Goal: Transaction & Acquisition: Purchase product/service

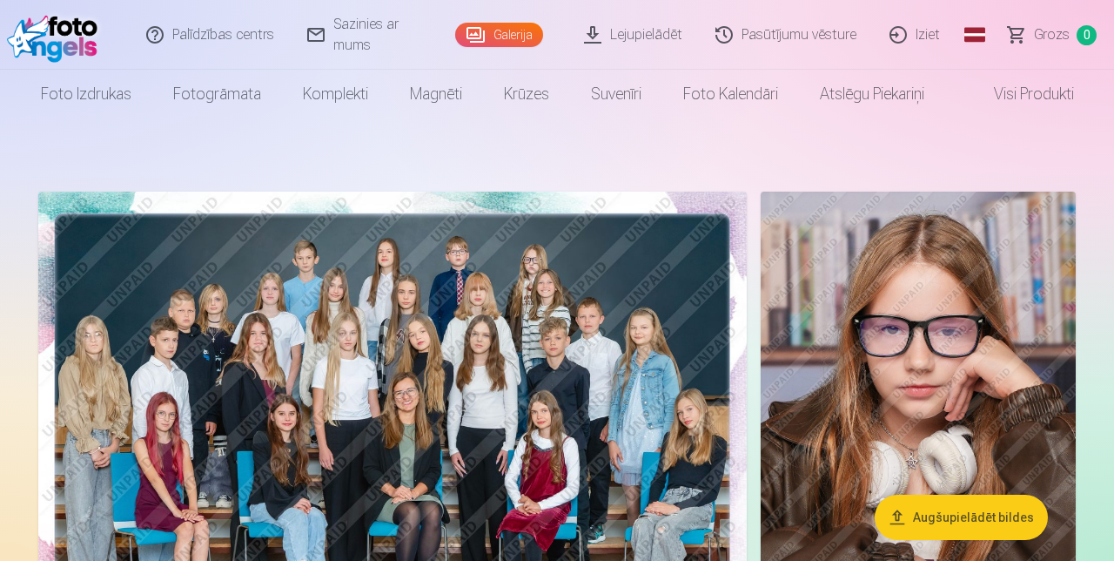
click at [508, 384] on img at bounding box center [392, 428] width 709 height 473
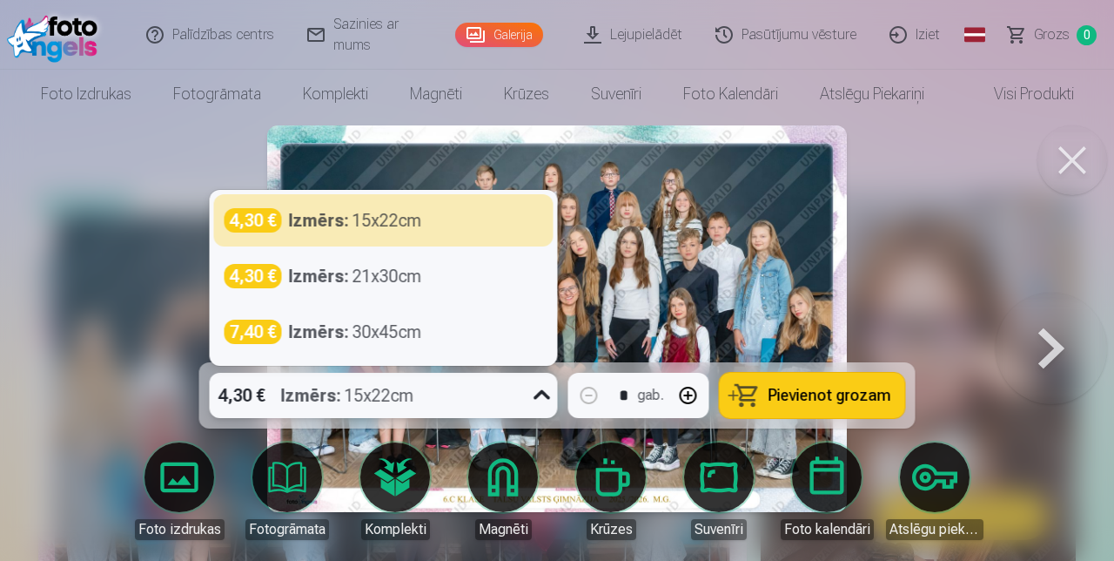
click at [691, 267] on img at bounding box center [557, 318] width 580 height 387
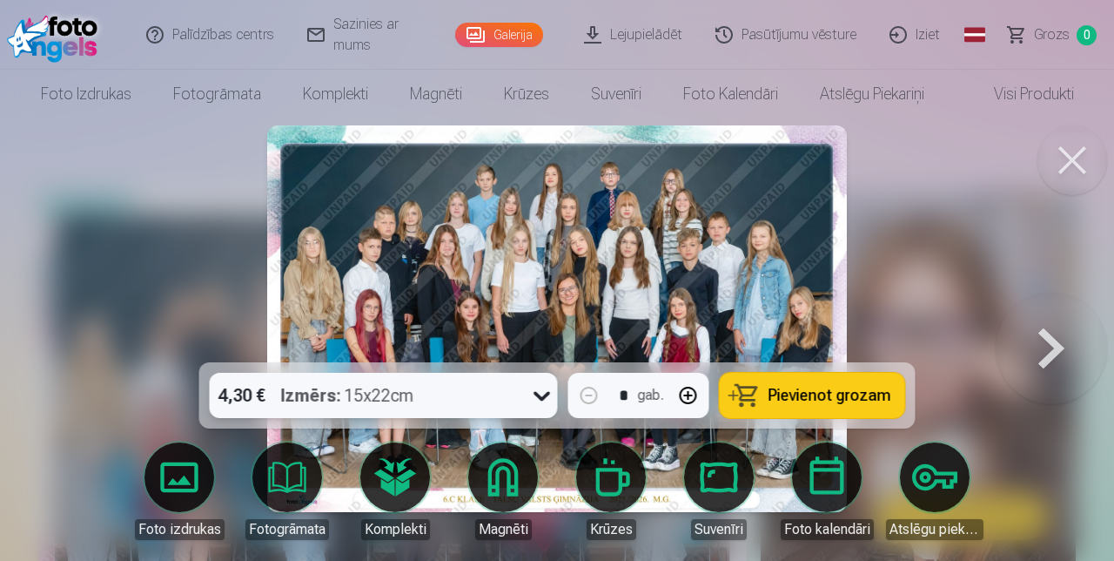
click at [804, 400] on span "Pievienot grozam" at bounding box center [830, 395] width 123 height 16
click at [1056, 345] on button at bounding box center [1051, 319] width 111 height 52
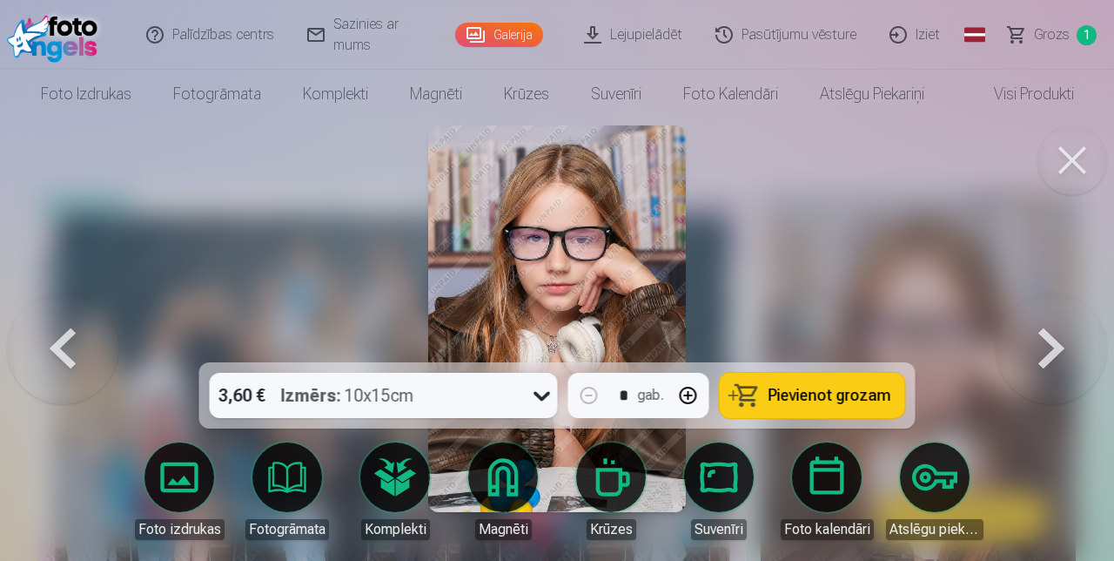
click at [1041, 345] on button at bounding box center [1051, 319] width 111 height 52
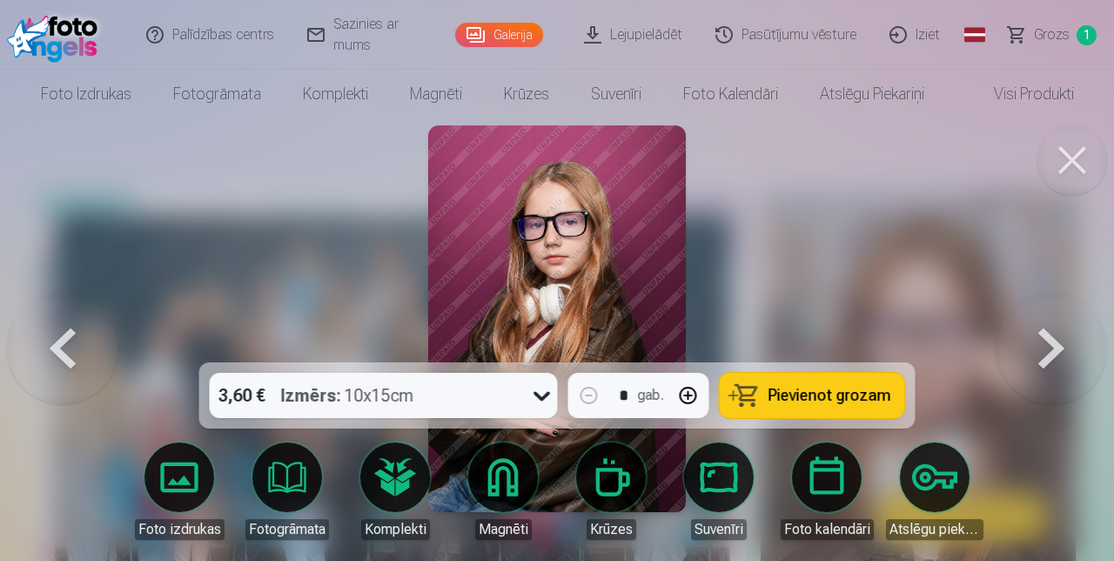
click at [1050, 345] on button at bounding box center [1051, 319] width 111 height 52
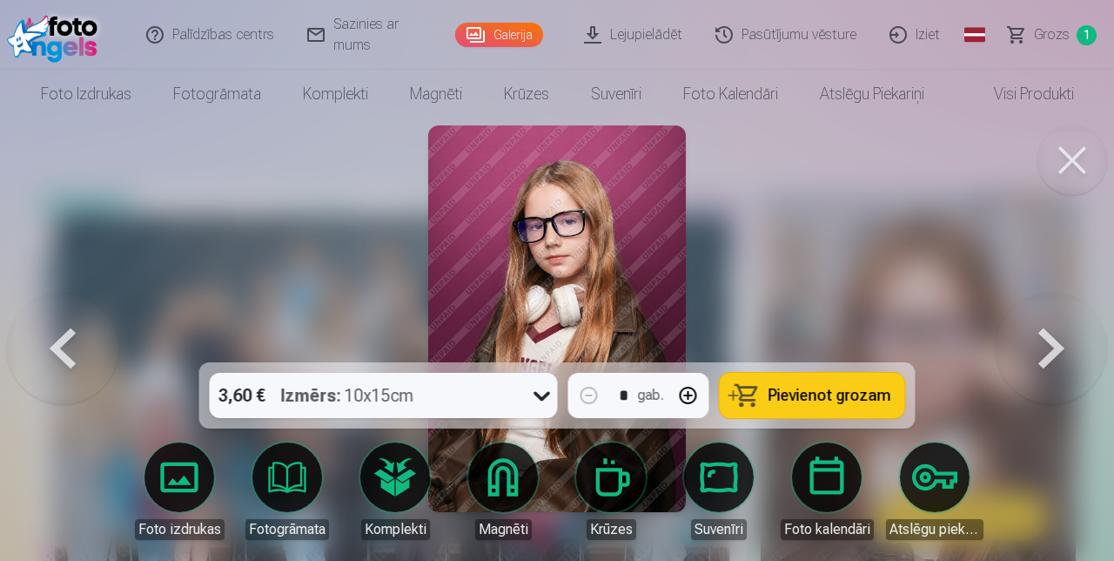
click at [1048, 345] on button at bounding box center [1051, 319] width 111 height 52
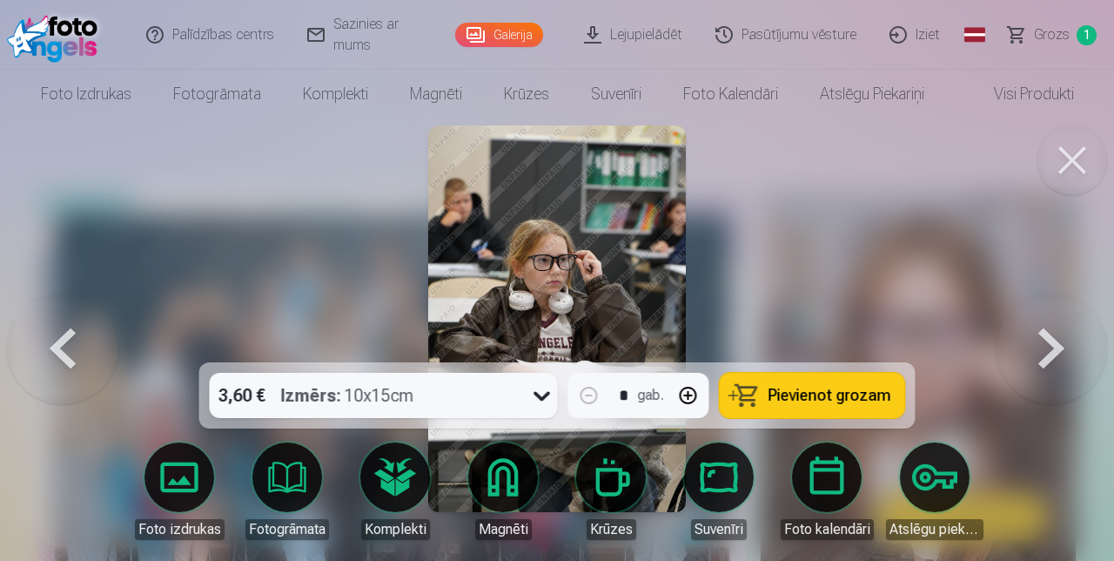
click at [1042, 345] on button at bounding box center [1051, 319] width 111 height 52
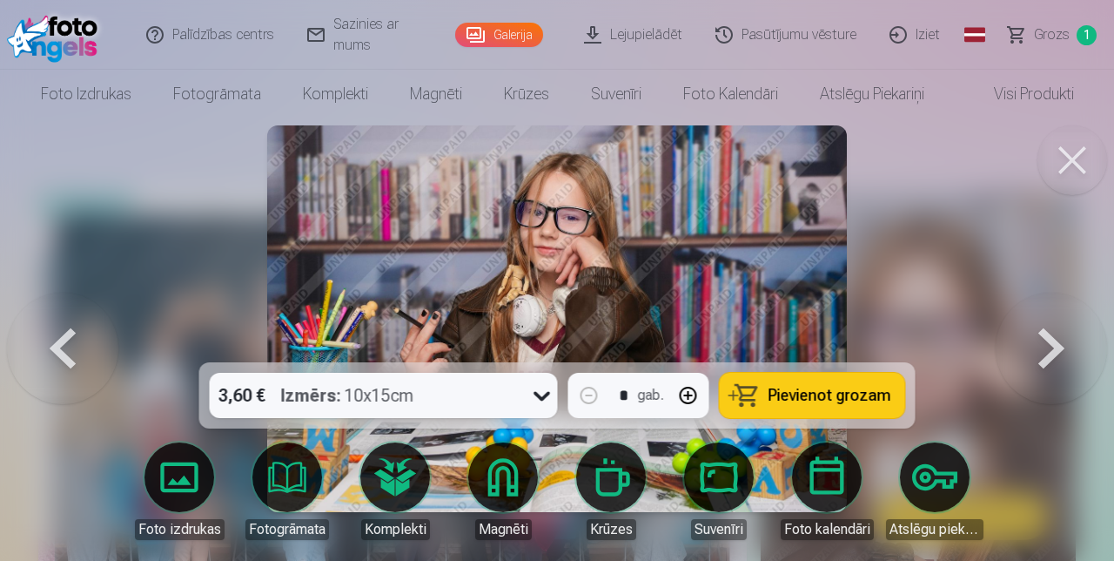
click at [1047, 345] on button at bounding box center [1051, 319] width 111 height 52
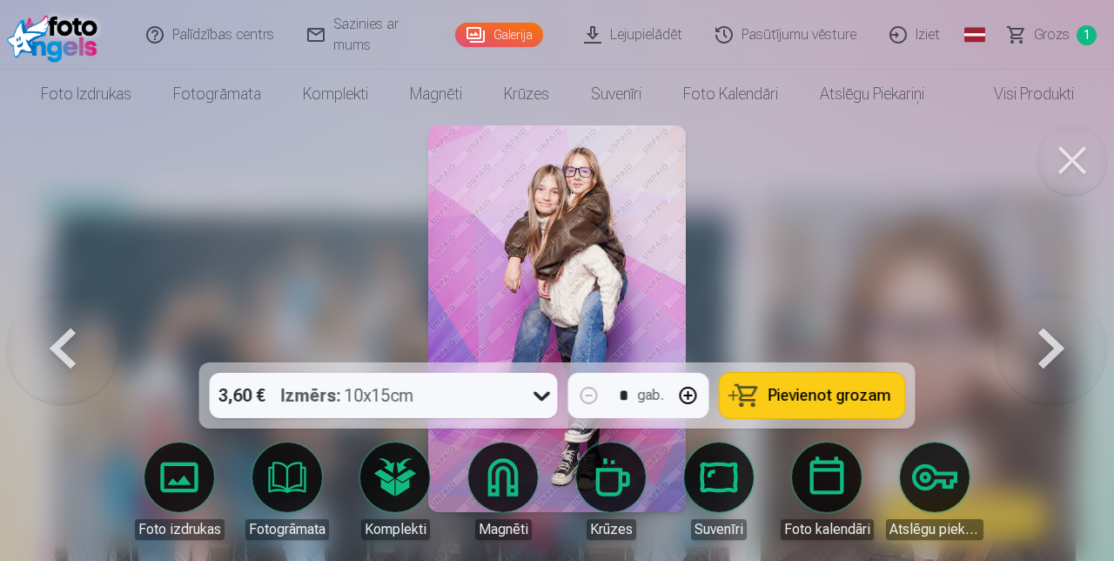
click at [1051, 345] on button at bounding box center [1051, 319] width 111 height 52
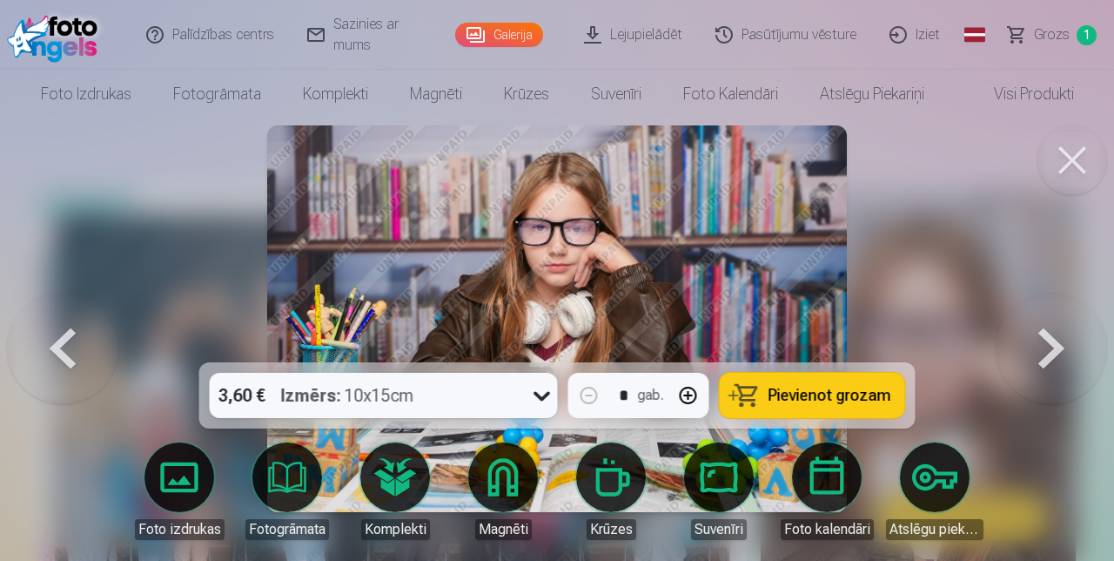
click at [1041, 345] on button at bounding box center [1051, 319] width 111 height 52
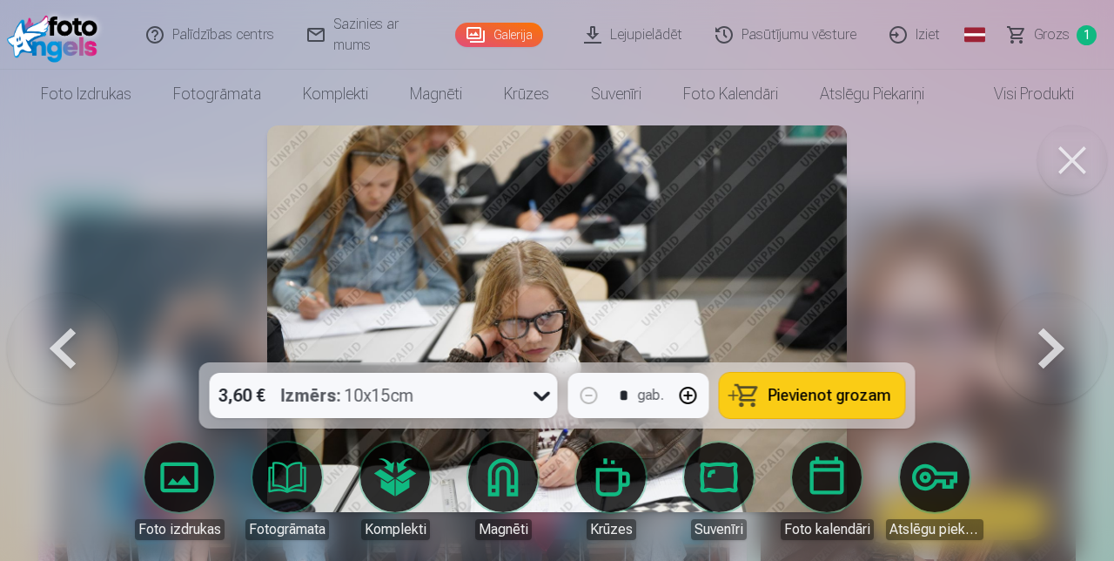
click at [1047, 345] on button at bounding box center [1051, 319] width 111 height 52
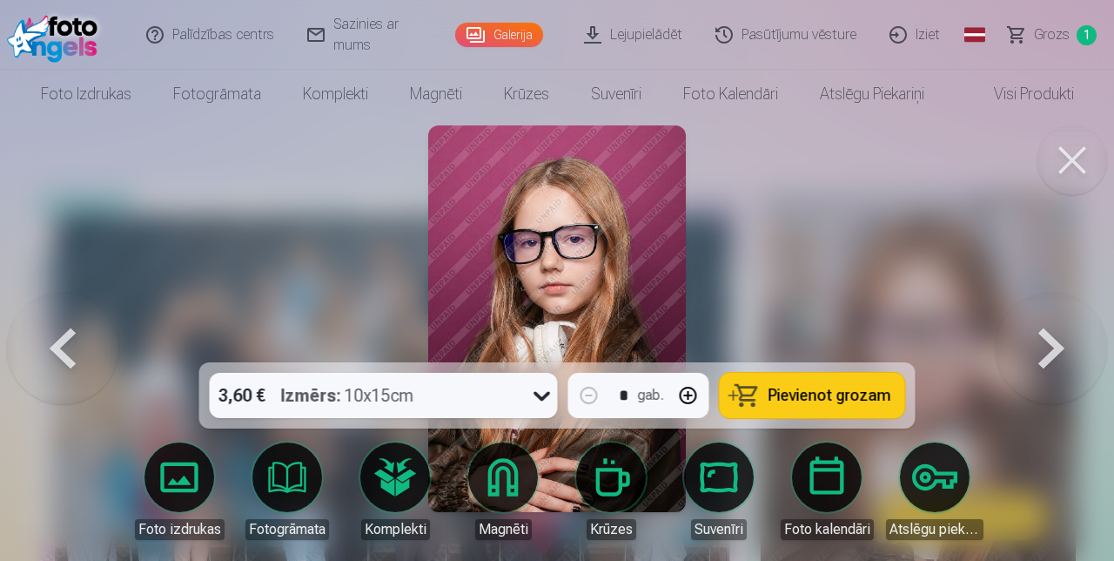
click at [1052, 345] on button at bounding box center [1051, 319] width 111 height 52
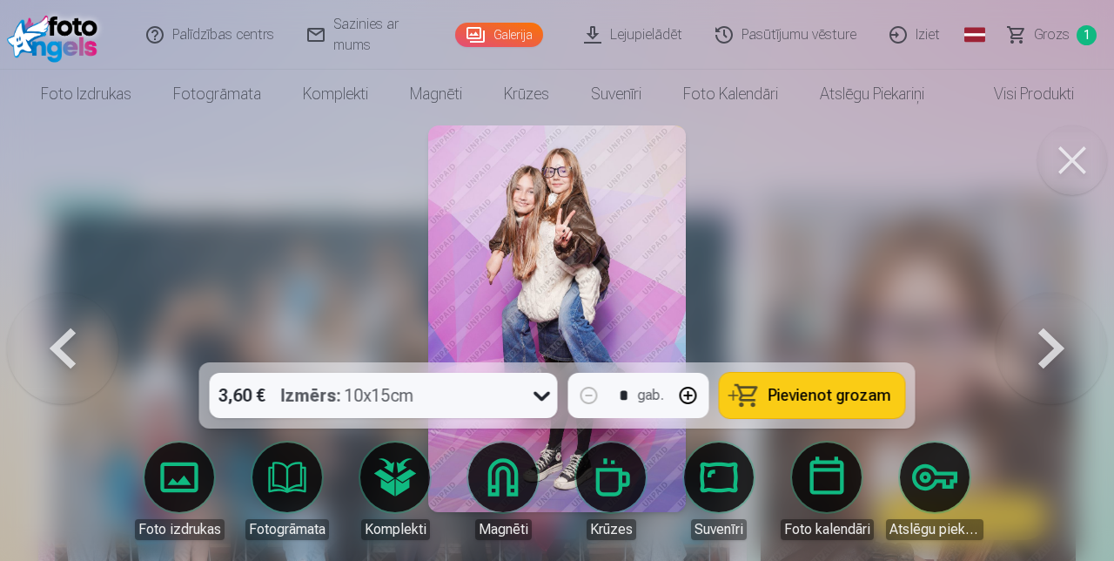
click at [1053, 345] on button at bounding box center [1051, 319] width 111 height 52
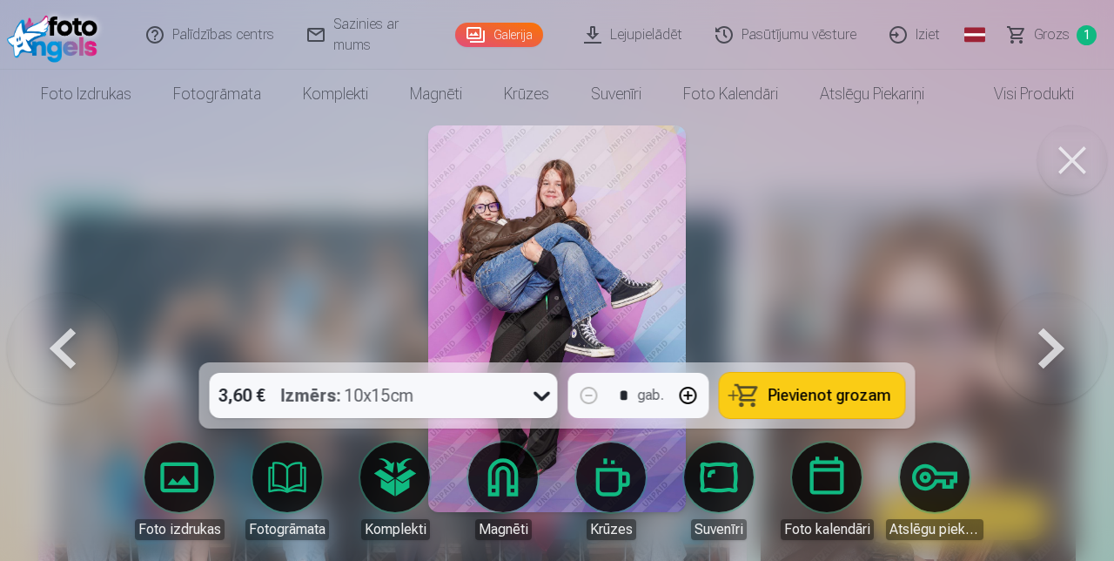
click at [1040, 345] on button at bounding box center [1051, 319] width 111 height 52
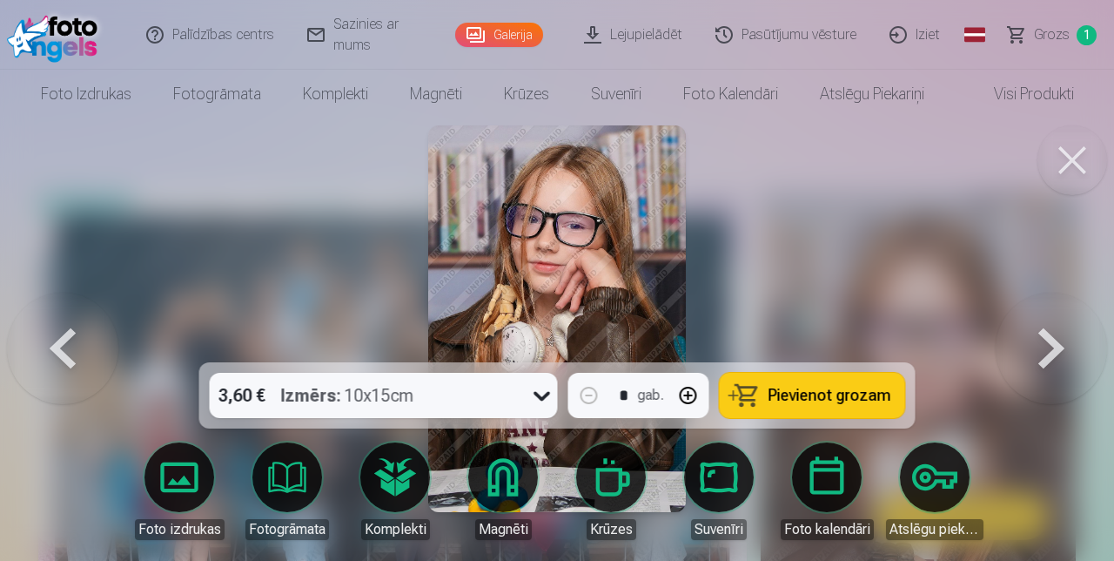
click at [1048, 345] on button at bounding box center [1051, 319] width 111 height 52
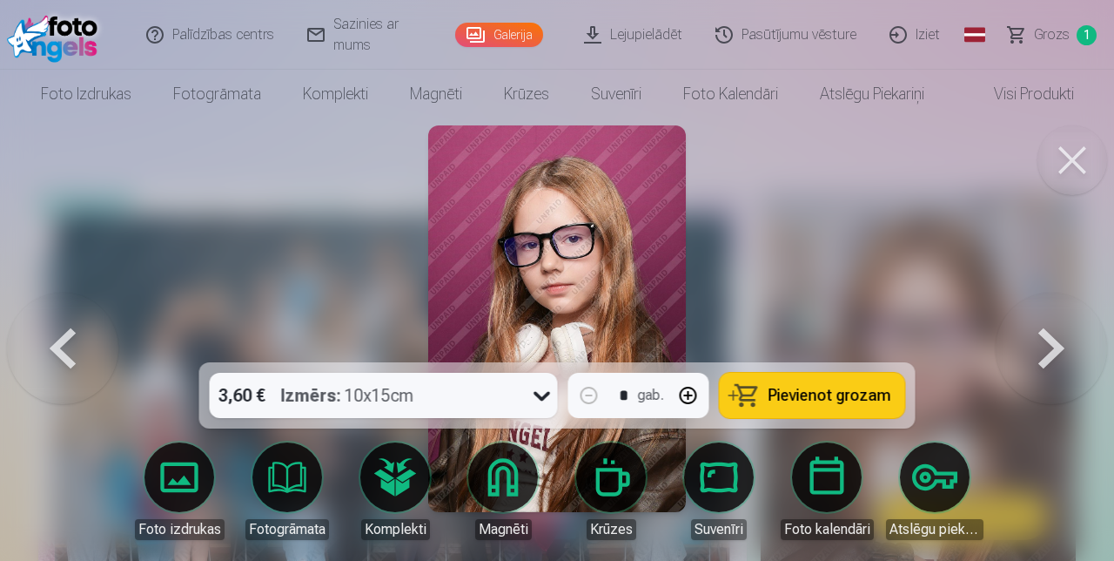
click at [71, 345] on button at bounding box center [62, 319] width 111 height 52
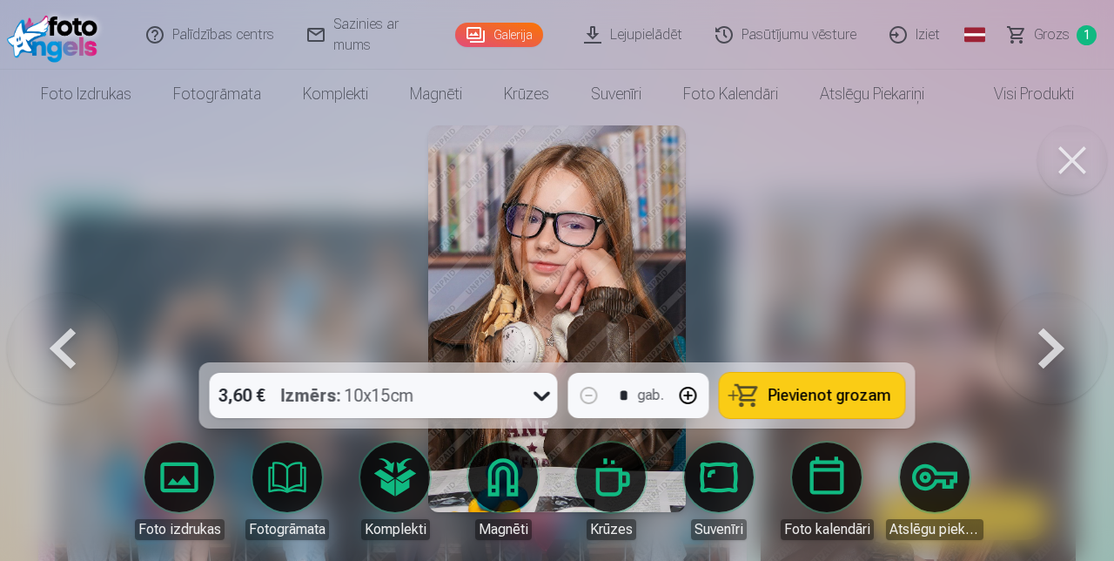
click at [514, 488] on link "Magnēti" at bounding box center [503, 491] width 98 height 98
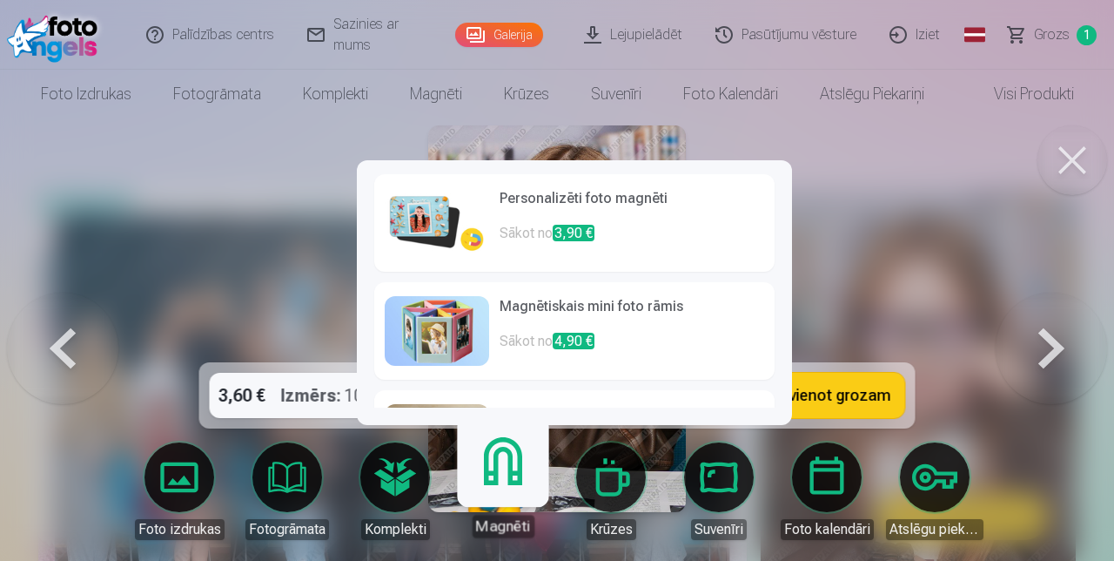
click at [535, 188] on h6 "Personalizēti foto magnēti" at bounding box center [632, 205] width 265 height 35
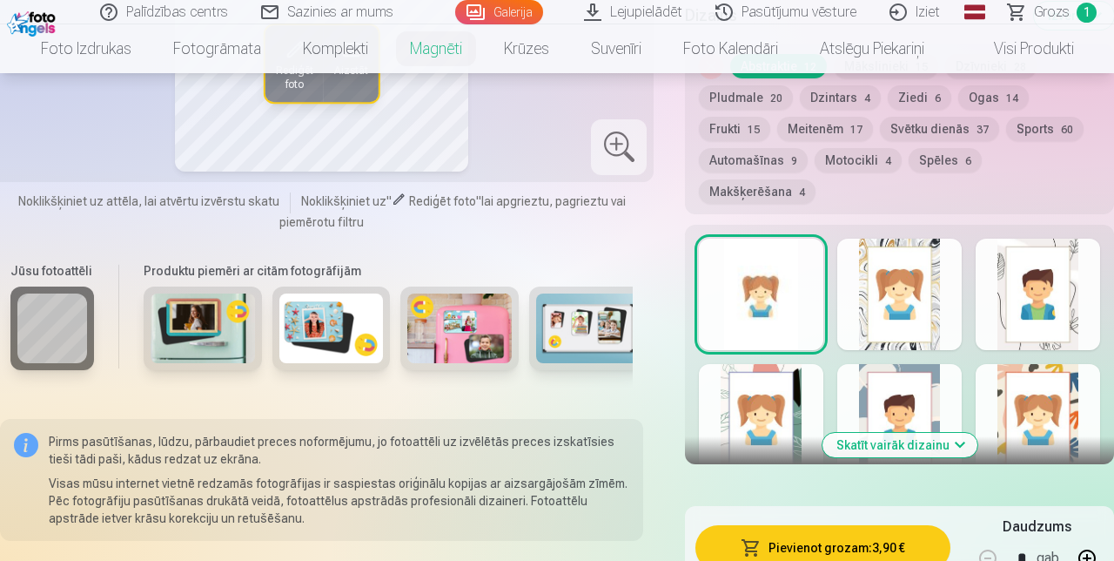
scroll to position [922, 0]
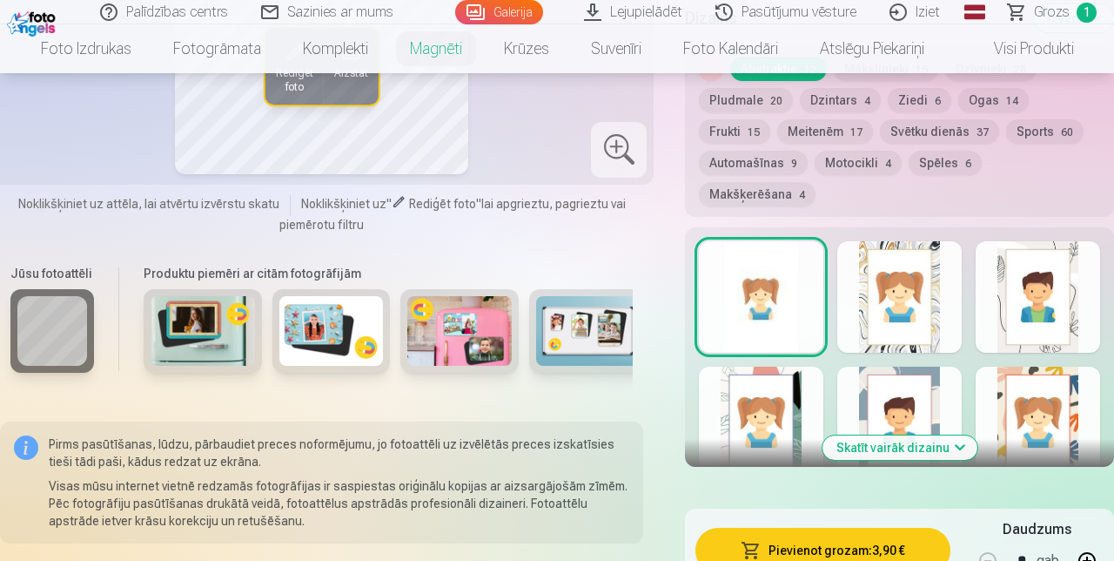
click at [821, 528] on button "Pievienot grozam : 3,90 €" at bounding box center [823, 550] width 255 height 45
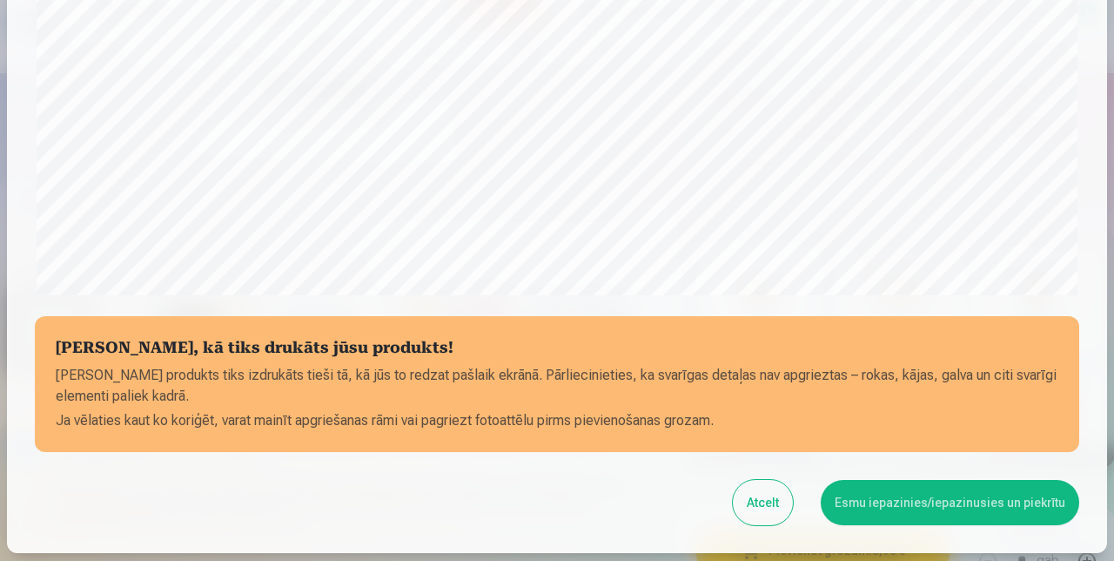
scroll to position [679, 0]
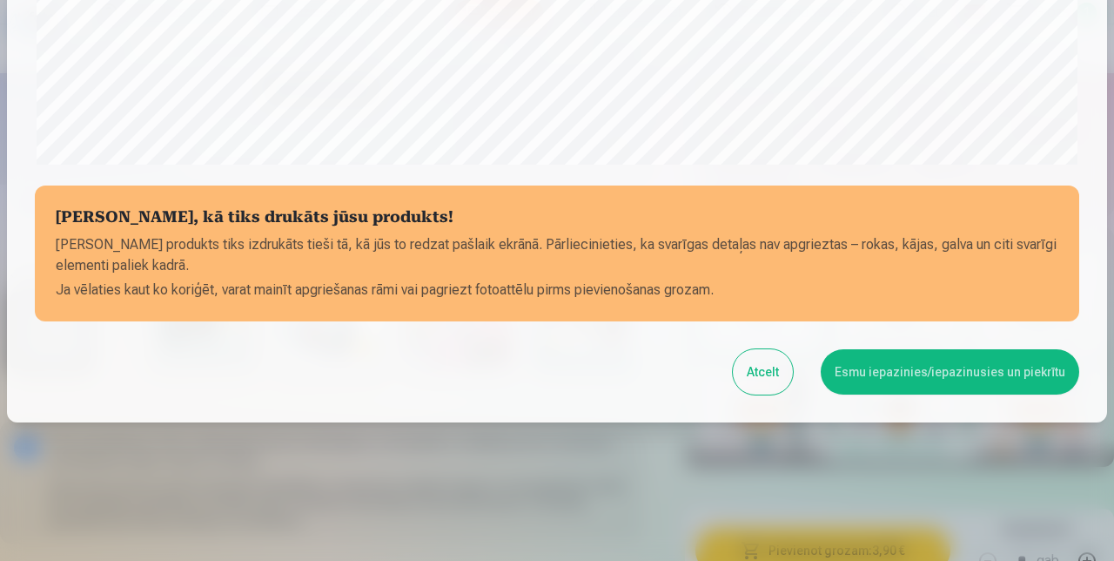
click at [940, 377] on button "Esmu iepazinies/iepazinusies un piekrītu" at bounding box center [950, 371] width 259 height 45
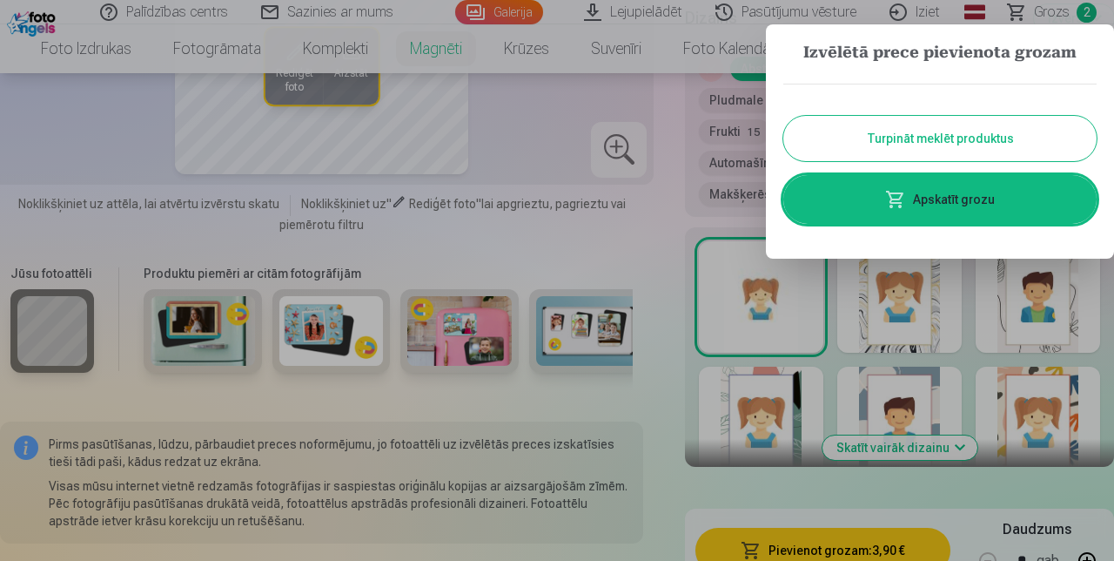
click at [629, 443] on div at bounding box center [557, 280] width 1114 height 561
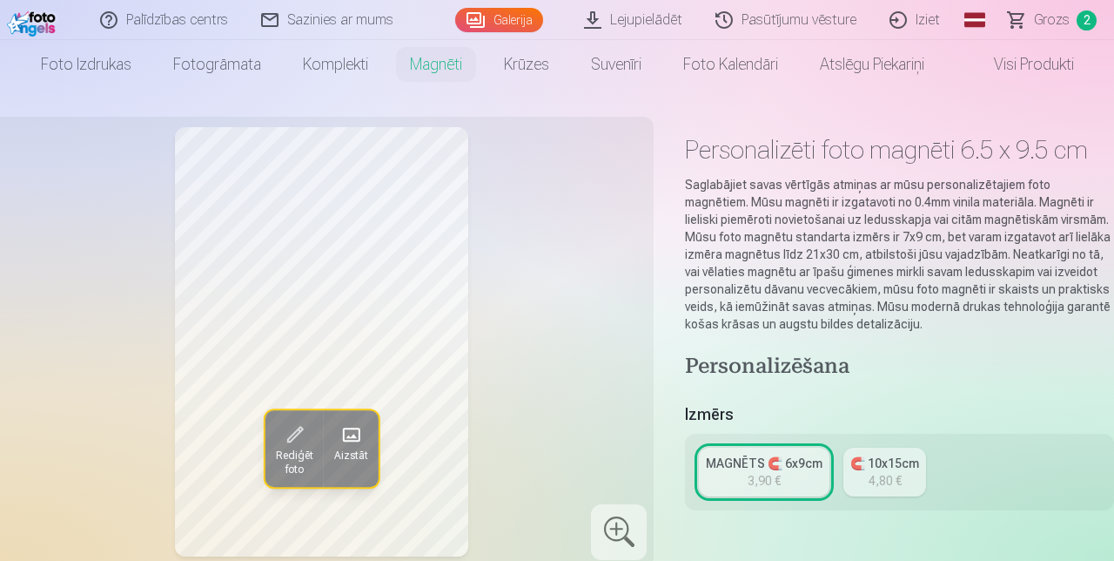
scroll to position [35, 0]
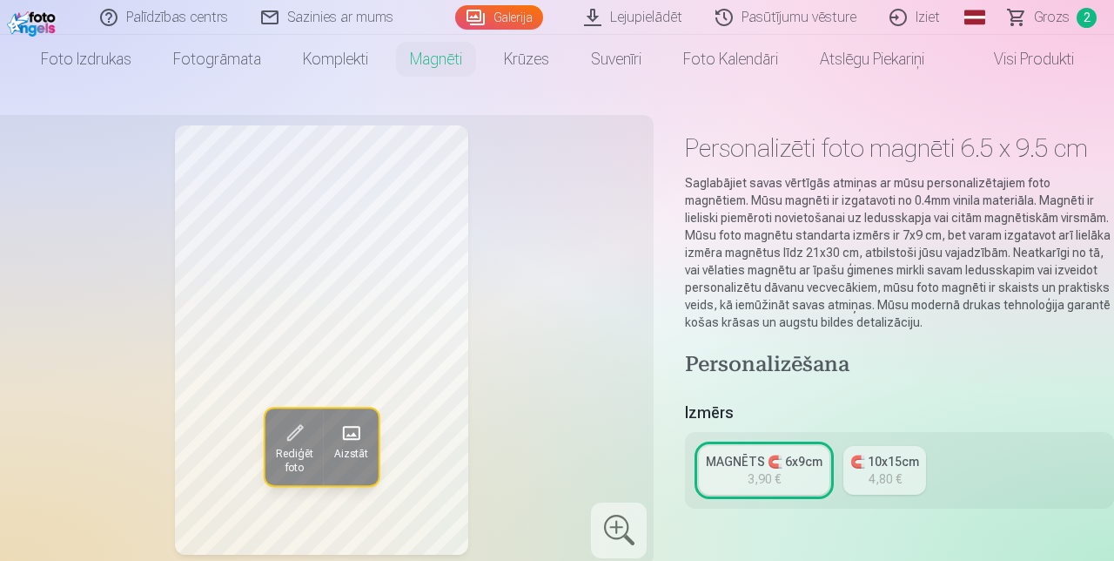
click at [98, 60] on link "Foto izdrukas" at bounding box center [86, 59] width 132 height 49
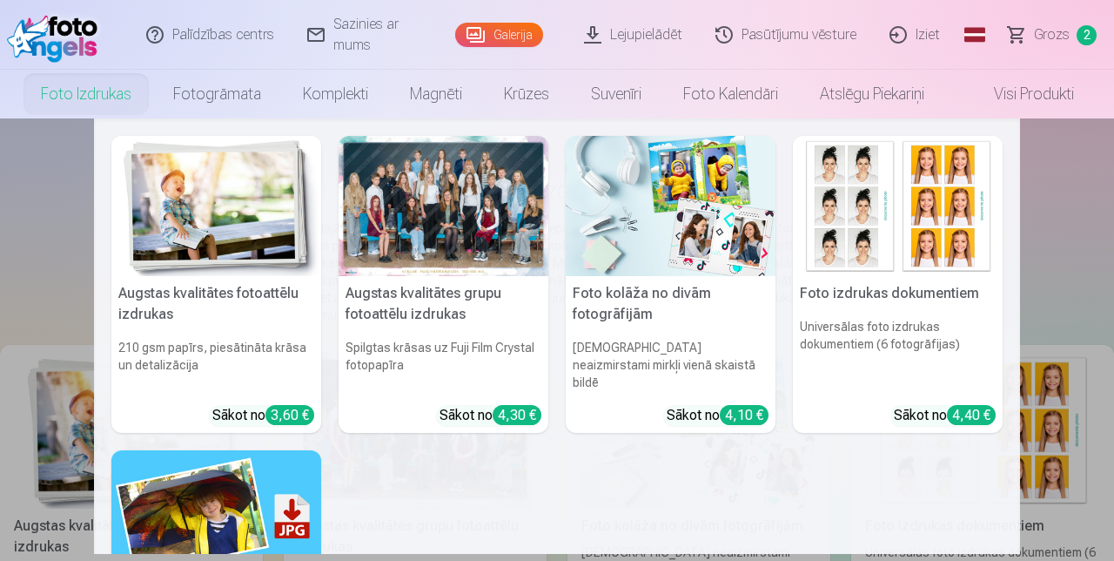
click at [1020, 96] on link "Visi produkti" at bounding box center [1021, 94] width 150 height 49
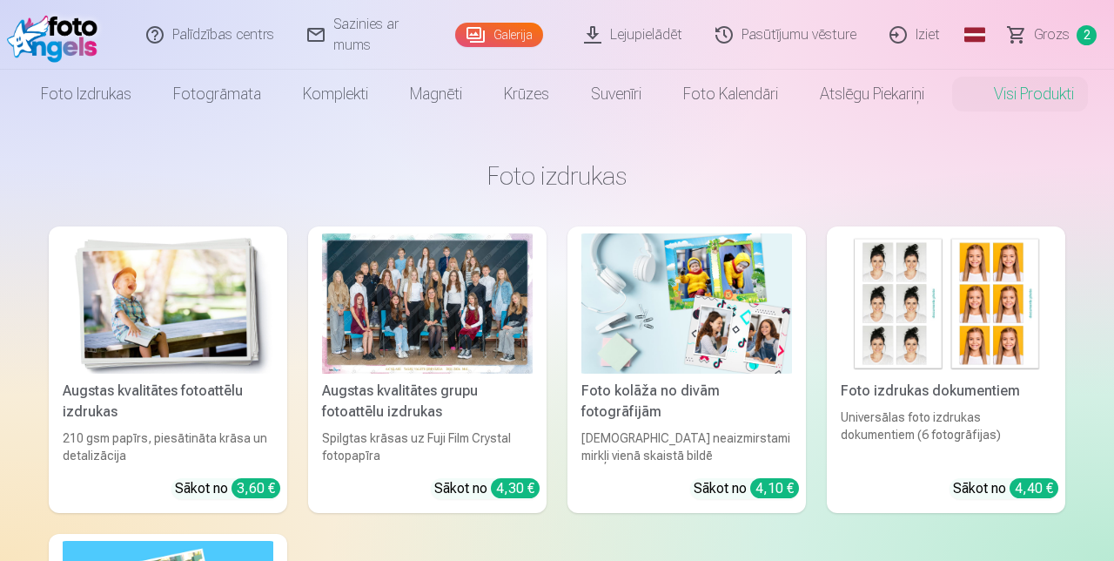
click at [66, 100] on link "Foto izdrukas" at bounding box center [86, 94] width 132 height 49
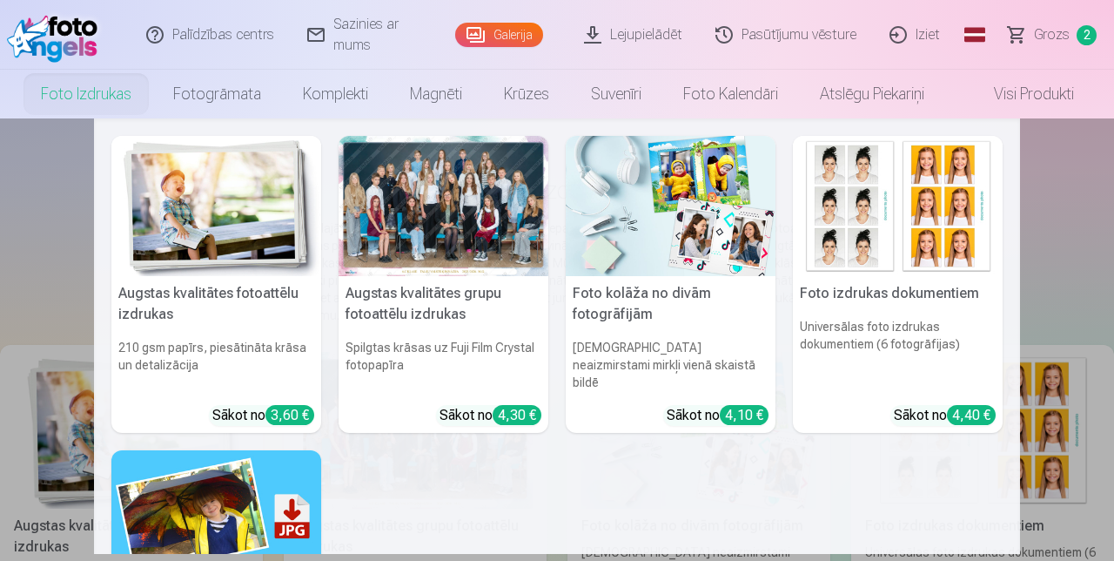
click at [235, 228] on img at bounding box center [216, 206] width 210 height 140
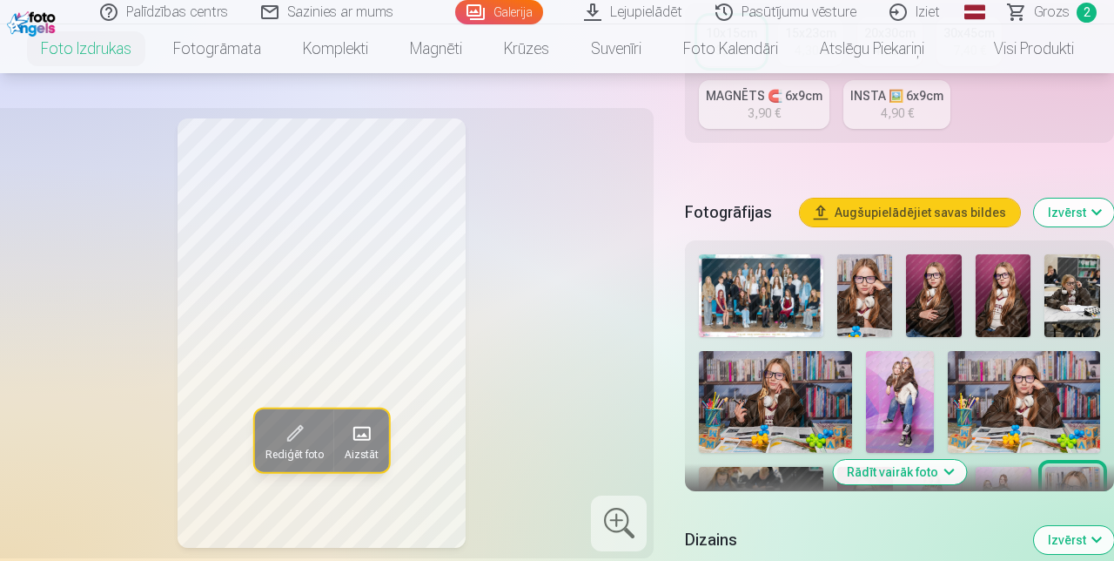
scroll to position [482, 0]
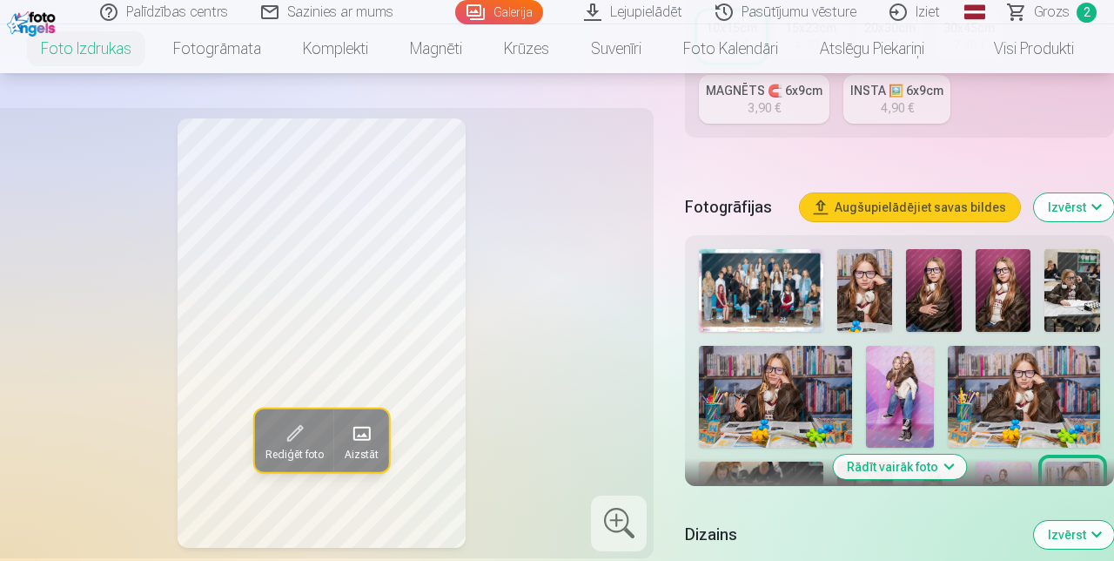
click at [951, 454] on button "Rādīt vairāk foto" at bounding box center [899, 466] width 133 height 24
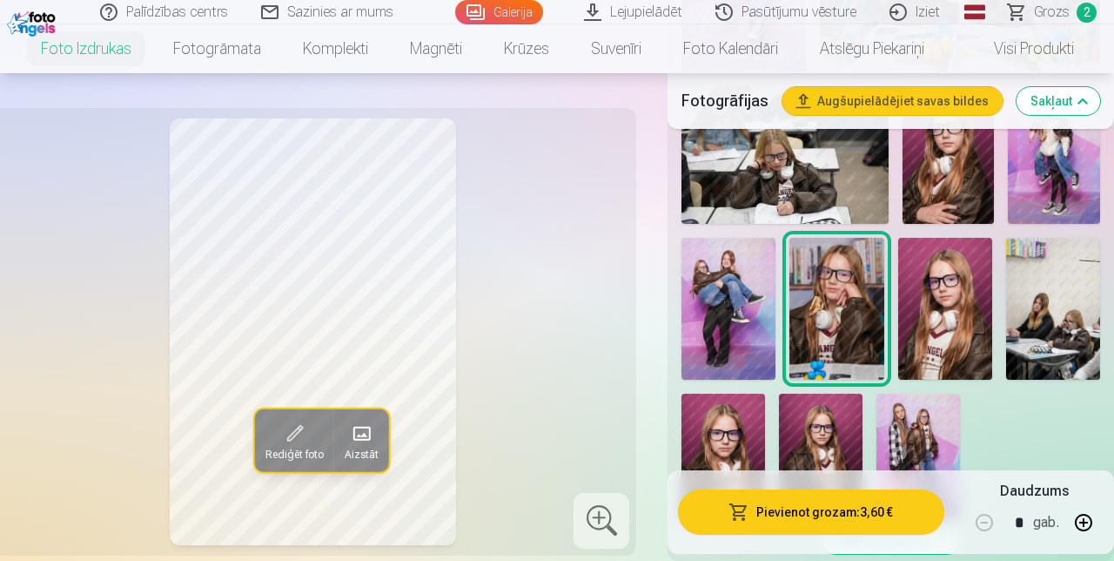
scroll to position [1134, 0]
click at [509, 14] on link "Galerija" at bounding box center [499, 12] width 88 height 24
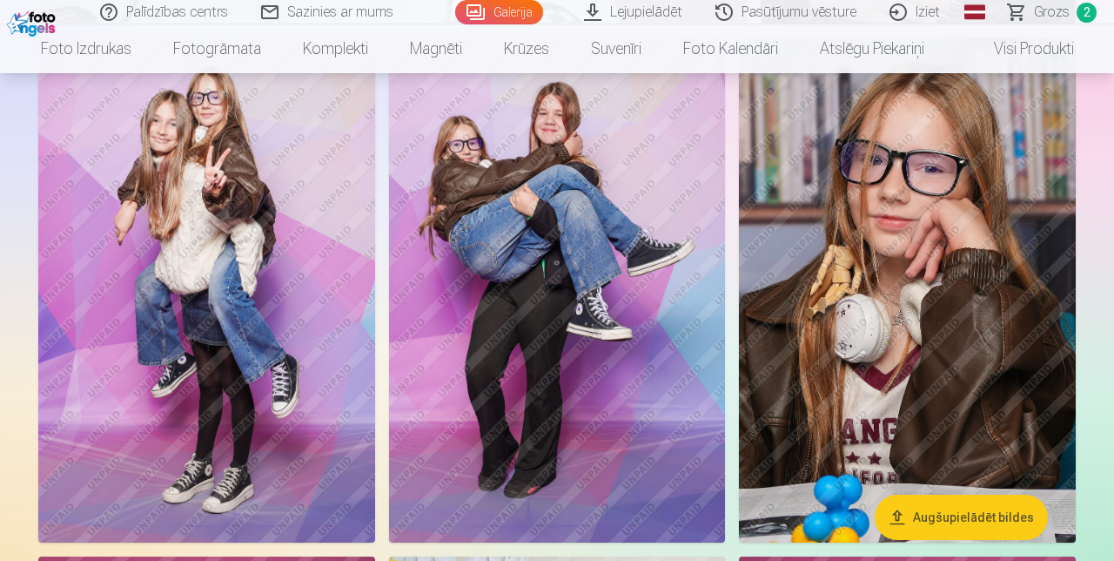
scroll to position [2793, 0]
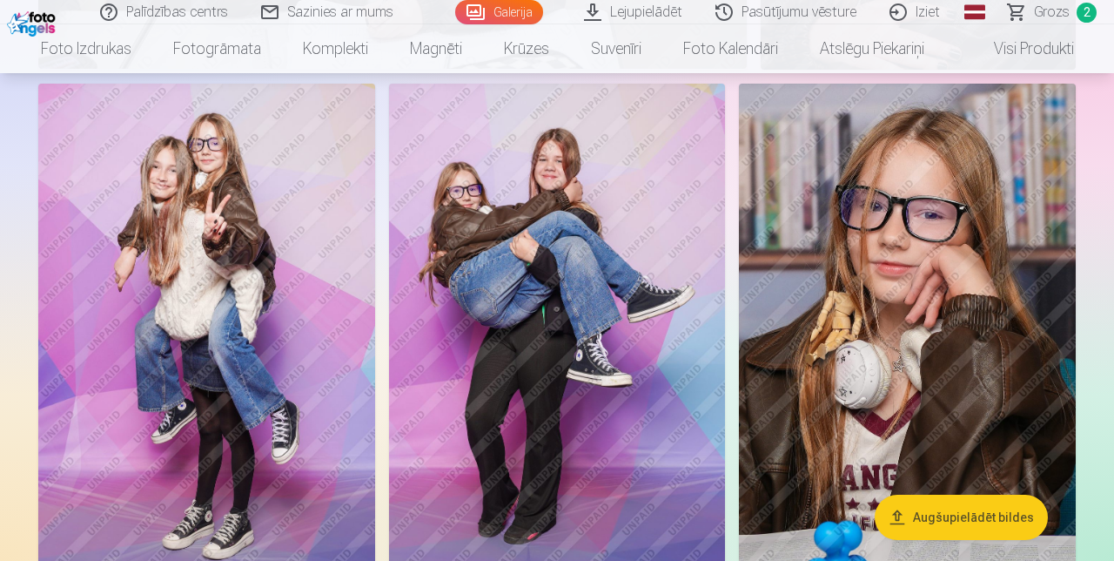
click at [963, 388] on img at bounding box center [907, 336] width 337 height 505
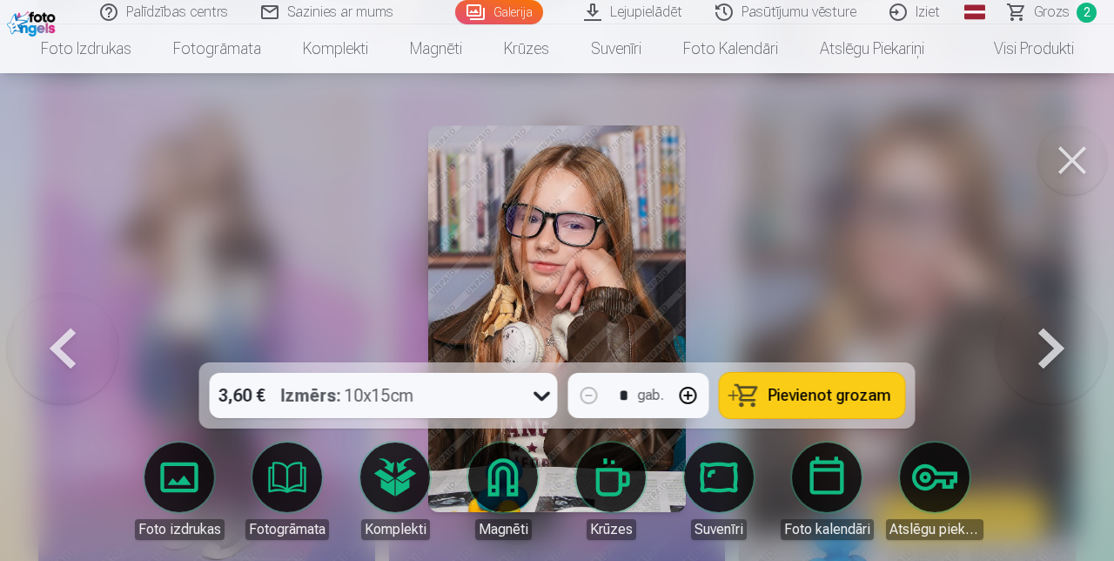
click at [839, 394] on span "Pievienot grozam" at bounding box center [830, 395] width 123 height 16
click at [818, 394] on span "Pievienot grozam" at bounding box center [830, 395] width 123 height 16
click at [1066, 28] on link "Visi produkti" at bounding box center [1021, 48] width 150 height 49
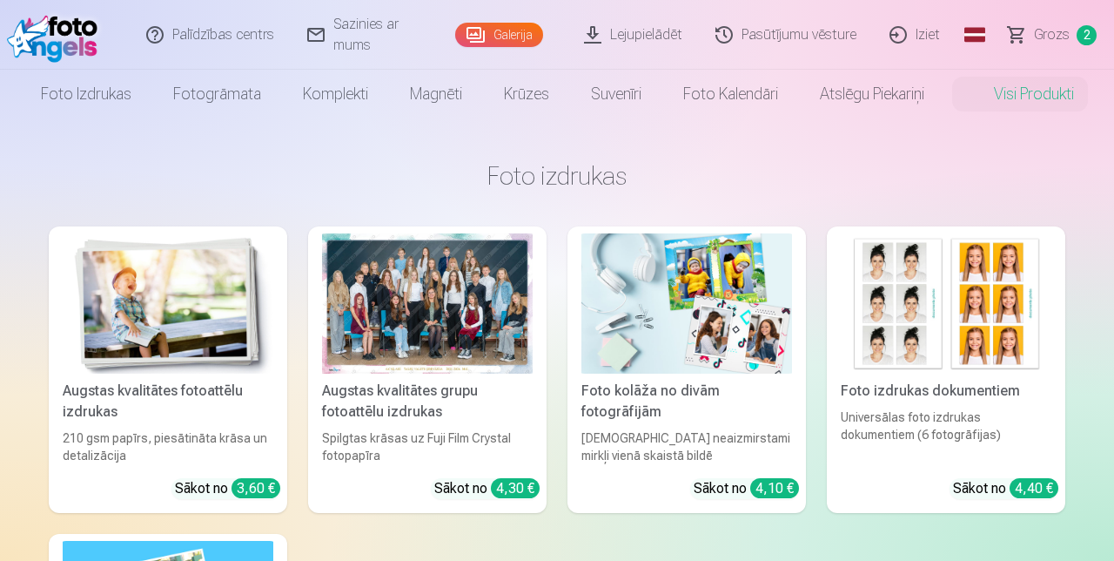
click at [1056, 35] on span "Grozs" at bounding box center [1052, 34] width 36 height 21
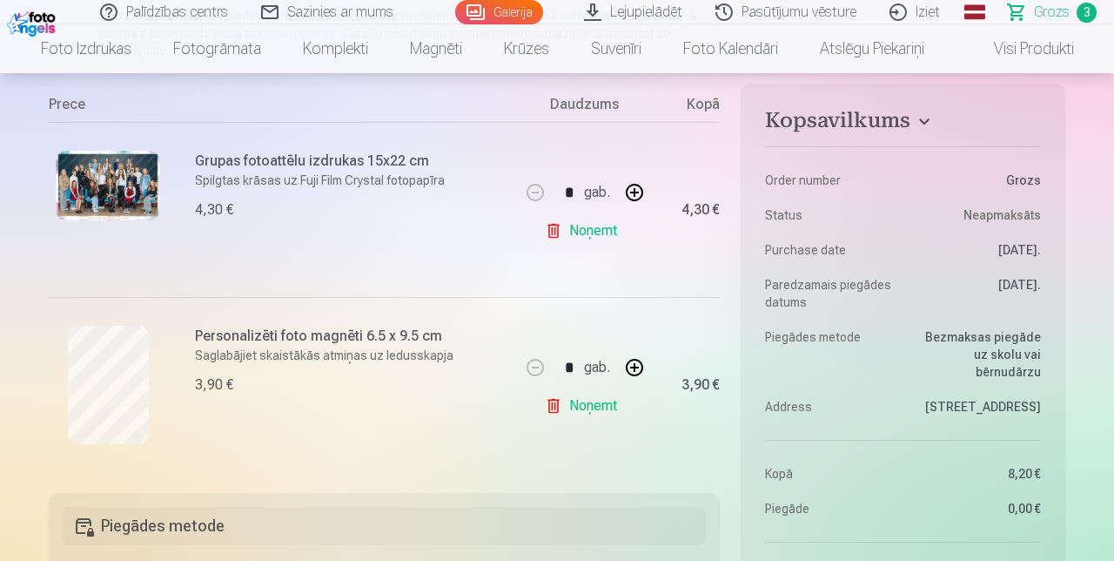
scroll to position [329, 0]
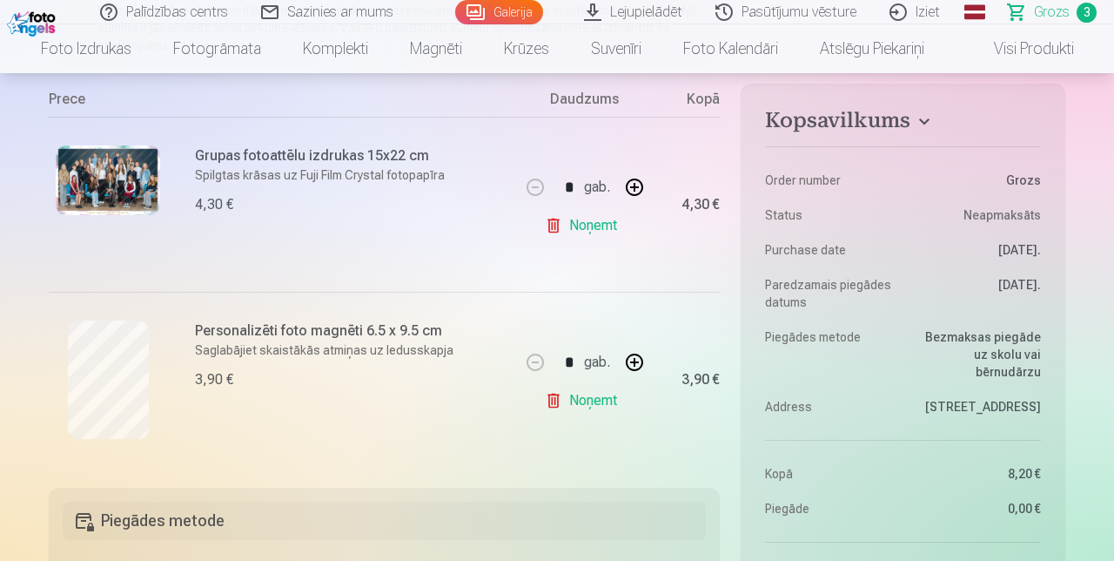
click at [639, 364] on button "button" at bounding box center [635, 362] width 42 height 42
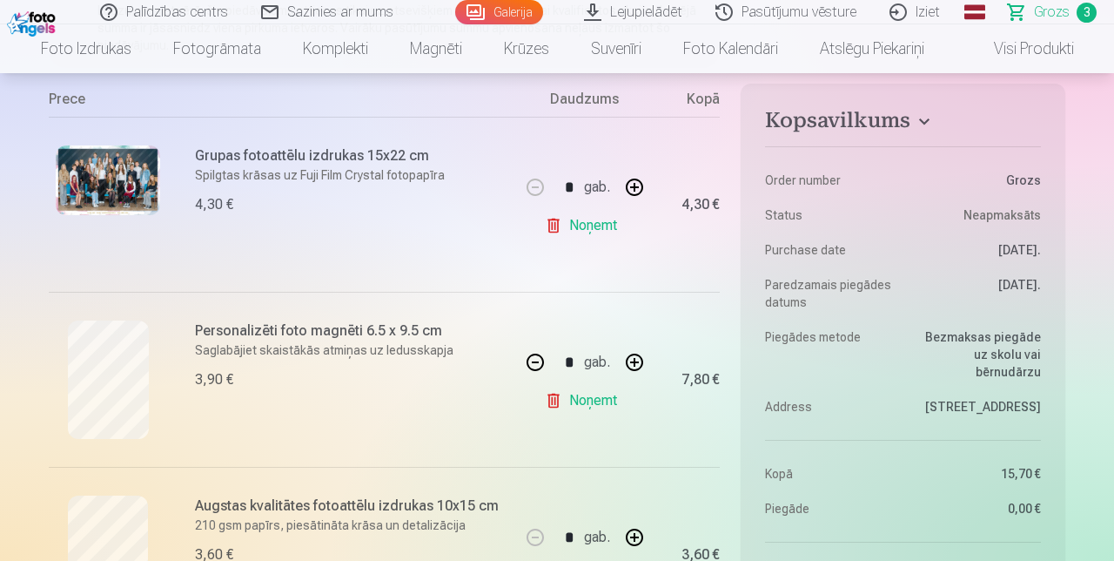
click at [536, 367] on button "button" at bounding box center [536, 362] width 42 height 42
type input "*"
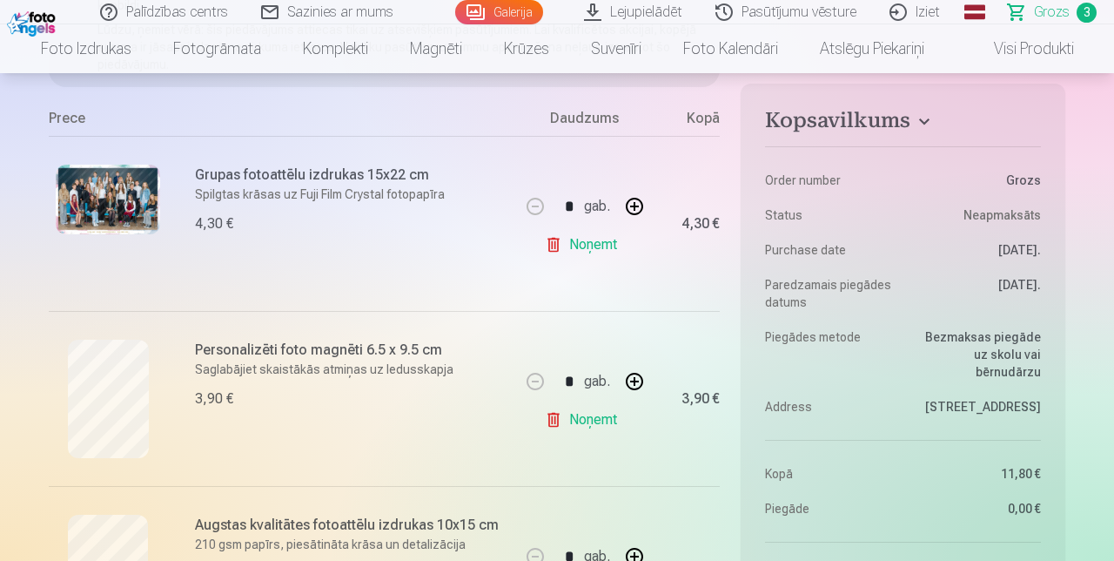
scroll to position [307, 0]
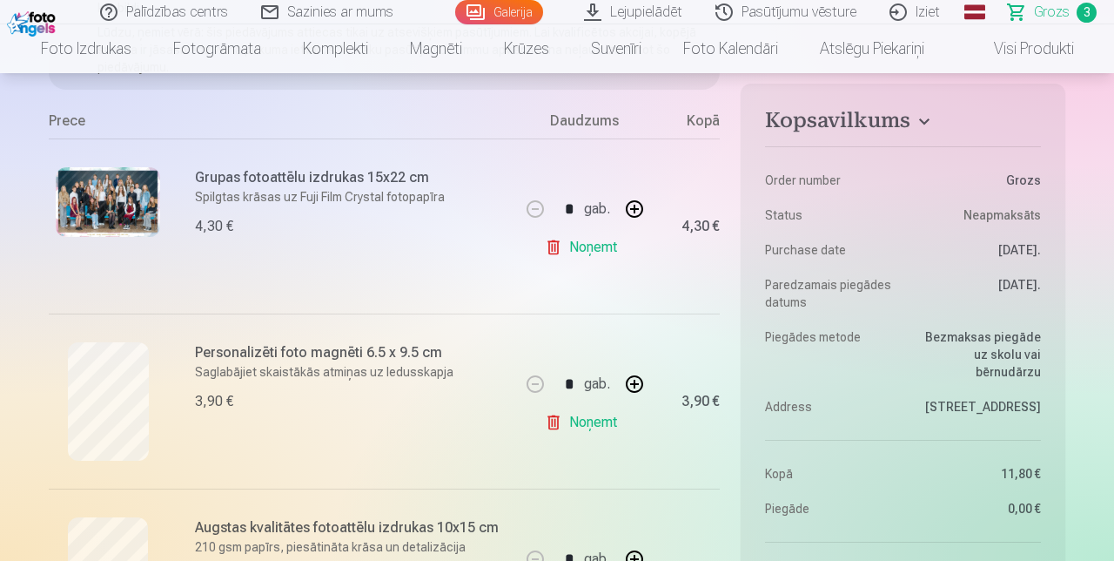
click at [512, 15] on link "Galerija" at bounding box center [499, 12] width 88 height 24
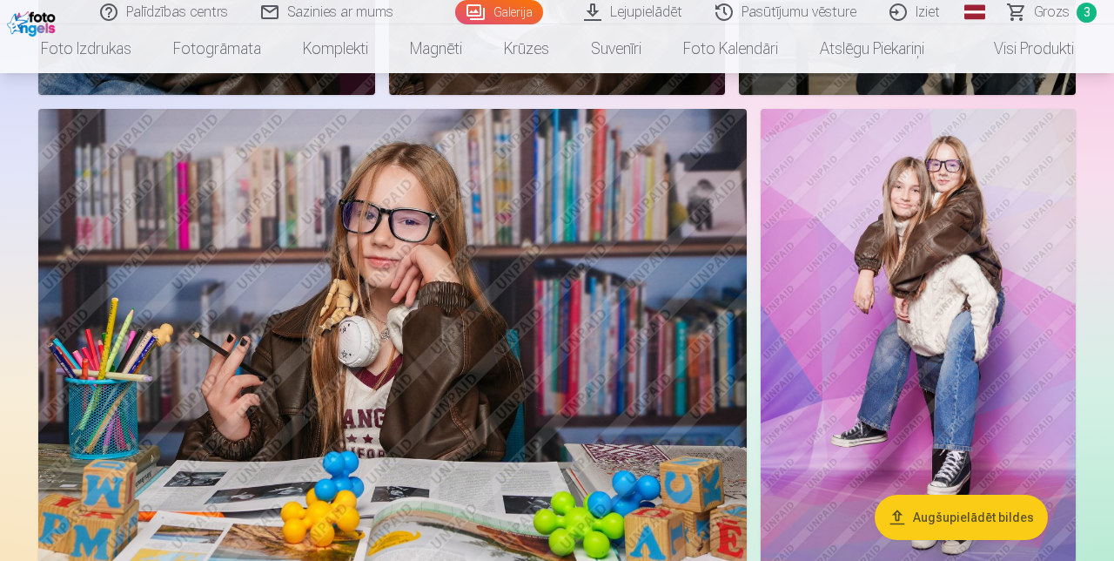
scroll to position [1089, 0]
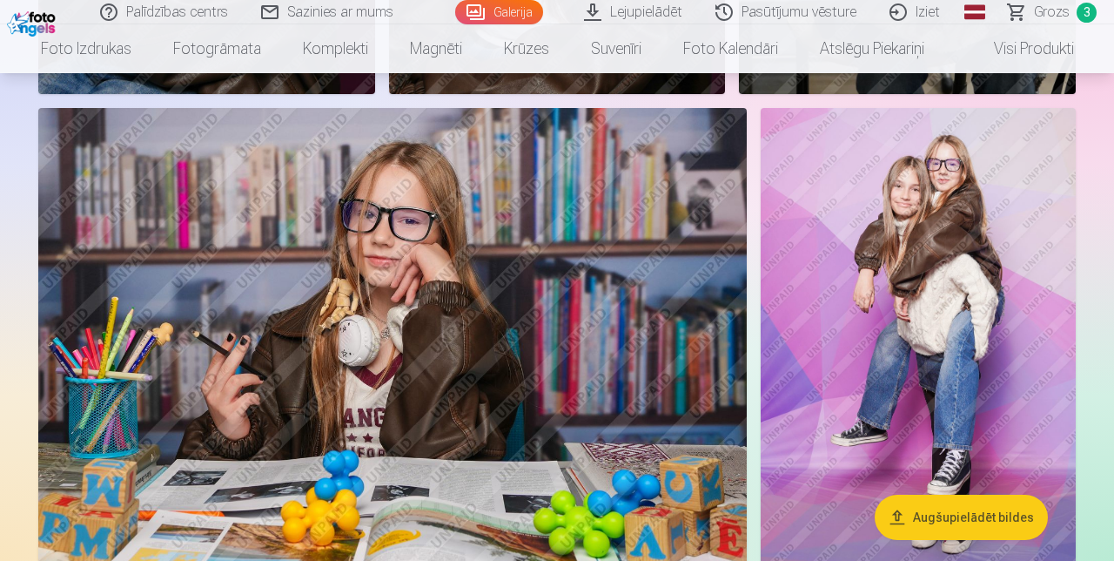
click at [573, 421] on img at bounding box center [392, 344] width 709 height 473
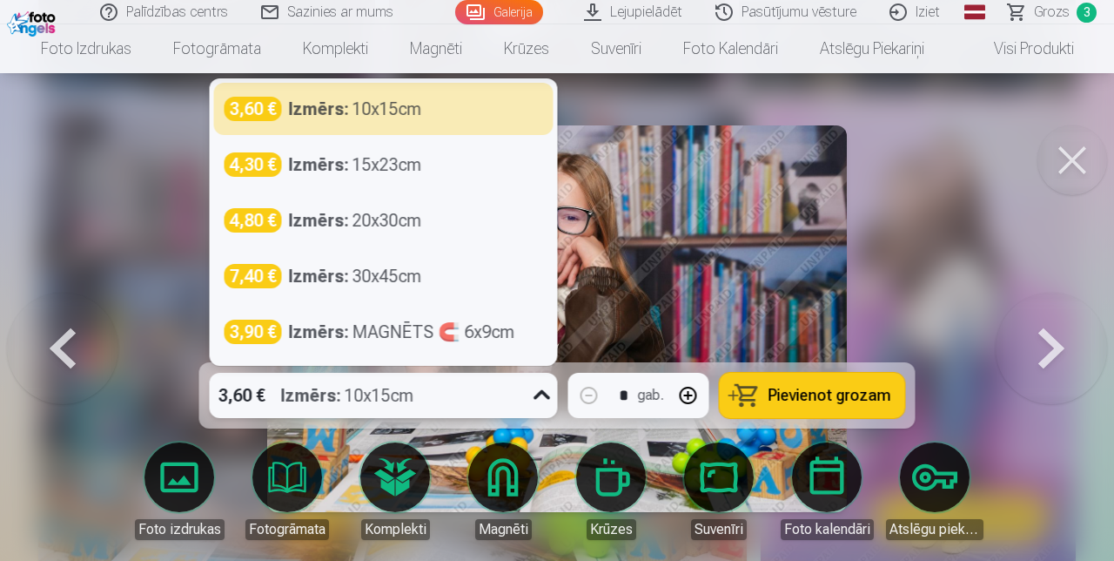
click at [184, 540] on link "Foto izdrukas" at bounding box center [180, 491] width 98 height 98
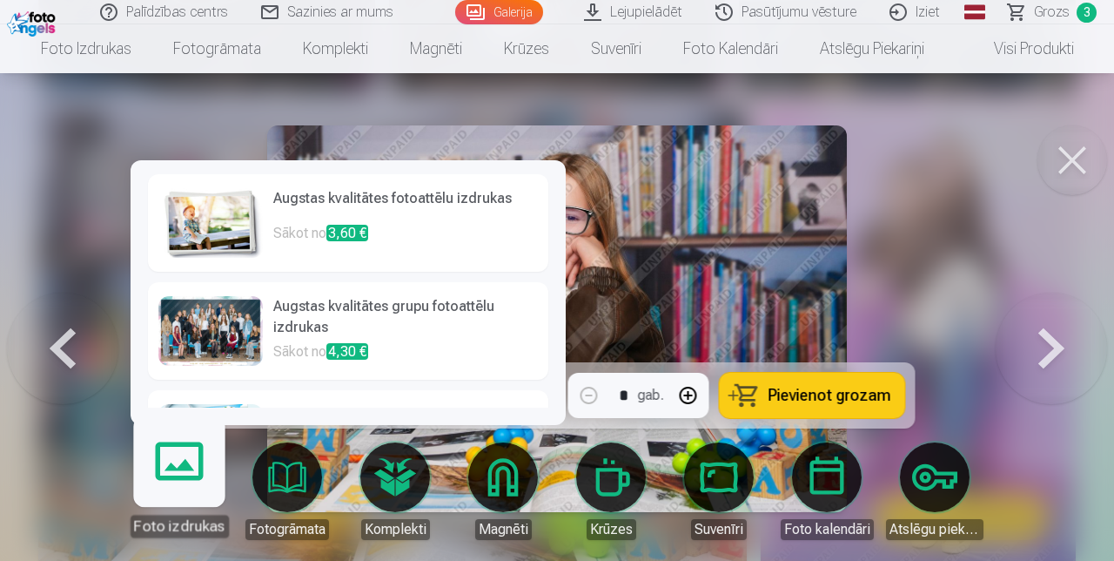
click at [847, 365] on img at bounding box center [557, 318] width 580 height 387
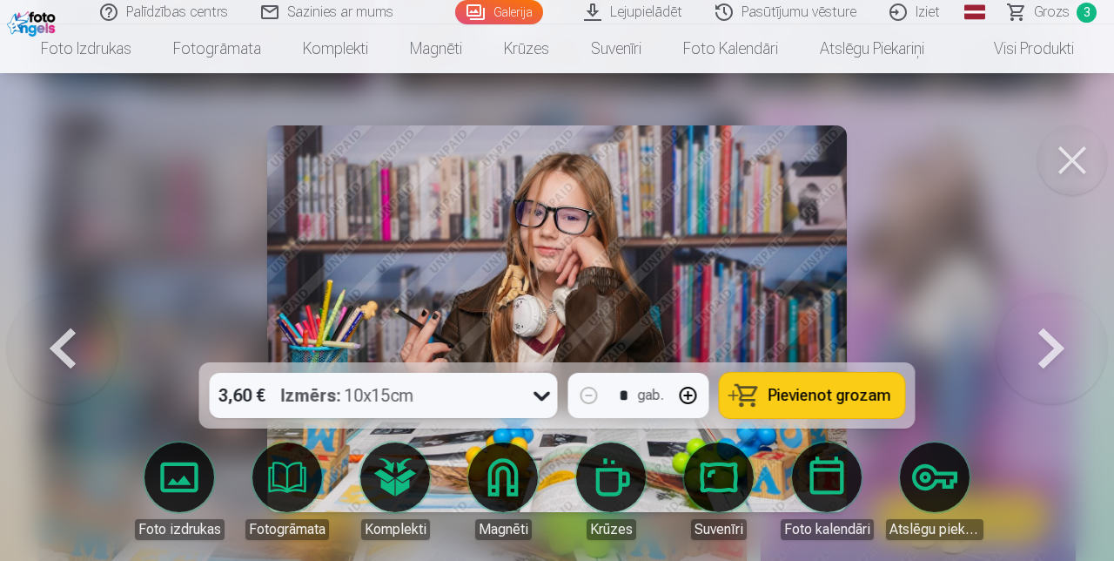
click at [827, 403] on span "Pievienot grozam" at bounding box center [830, 395] width 123 height 16
click at [1071, 170] on button at bounding box center [1073, 160] width 70 height 70
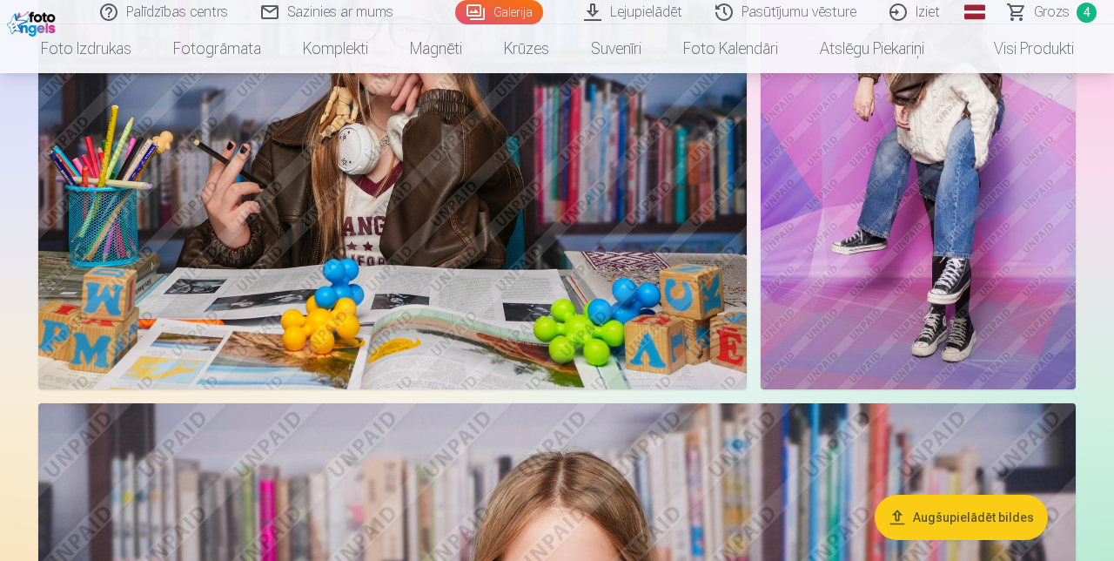
scroll to position [1282, 0]
click at [971, 272] on img at bounding box center [918, 152] width 315 height 473
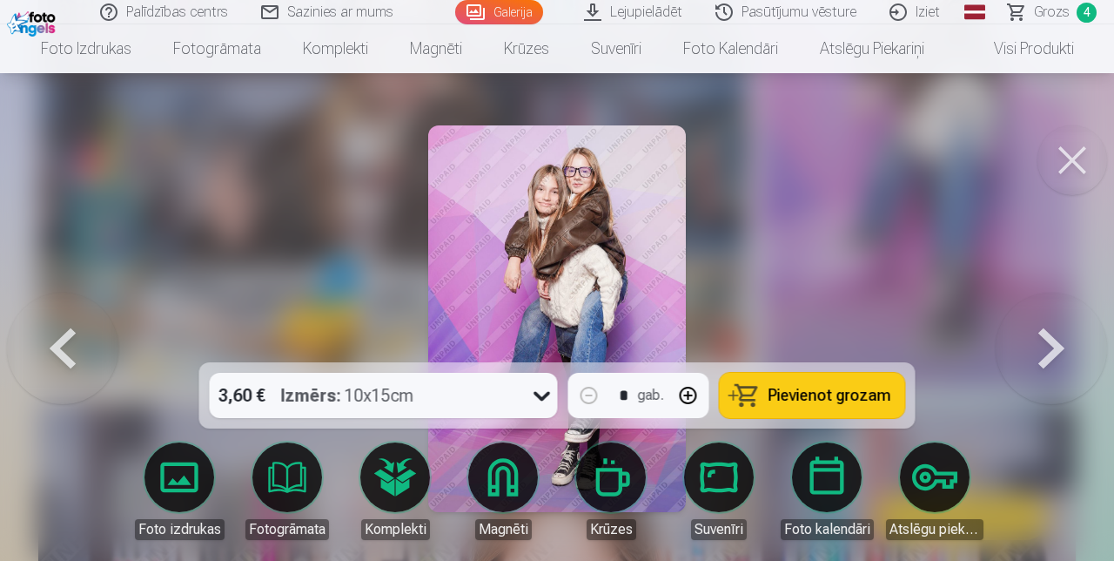
click at [942, 379] on div at bounding box center [557, 280] width 1114 height 561
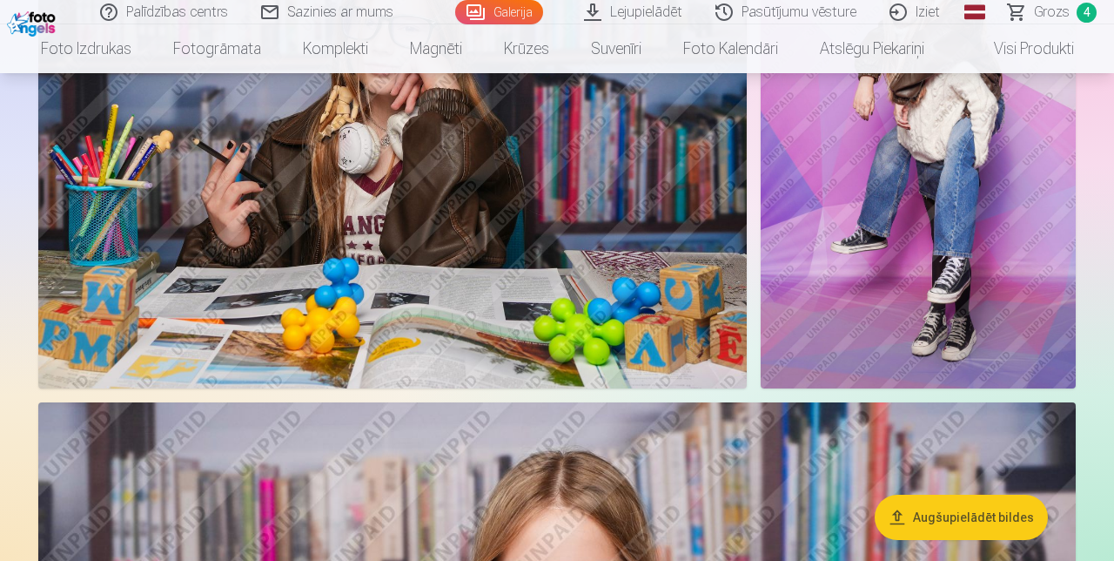
click at [928, 311] on img at bounding box center [918, 152] width 315 height 473
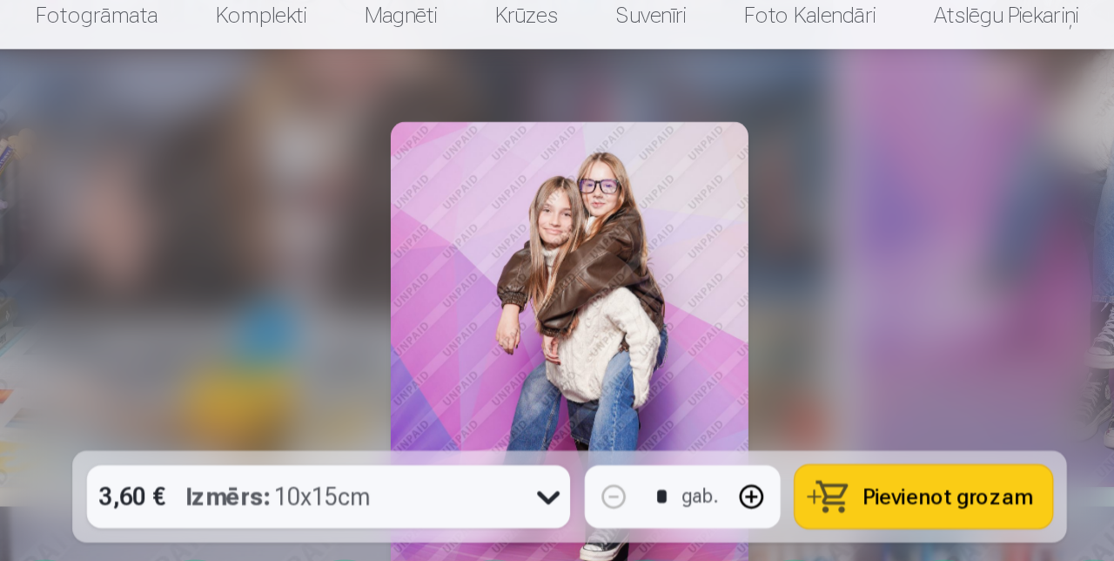
scroll to position [1282, 0]
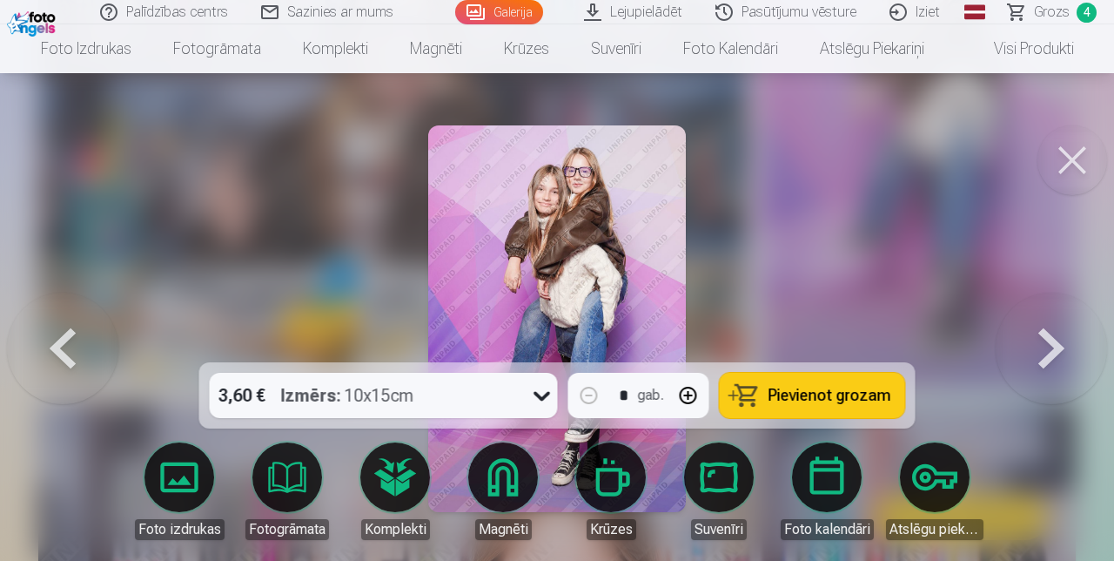
click at [1070, 153] on button at bounding box center [1073, 160] width 70 height 70
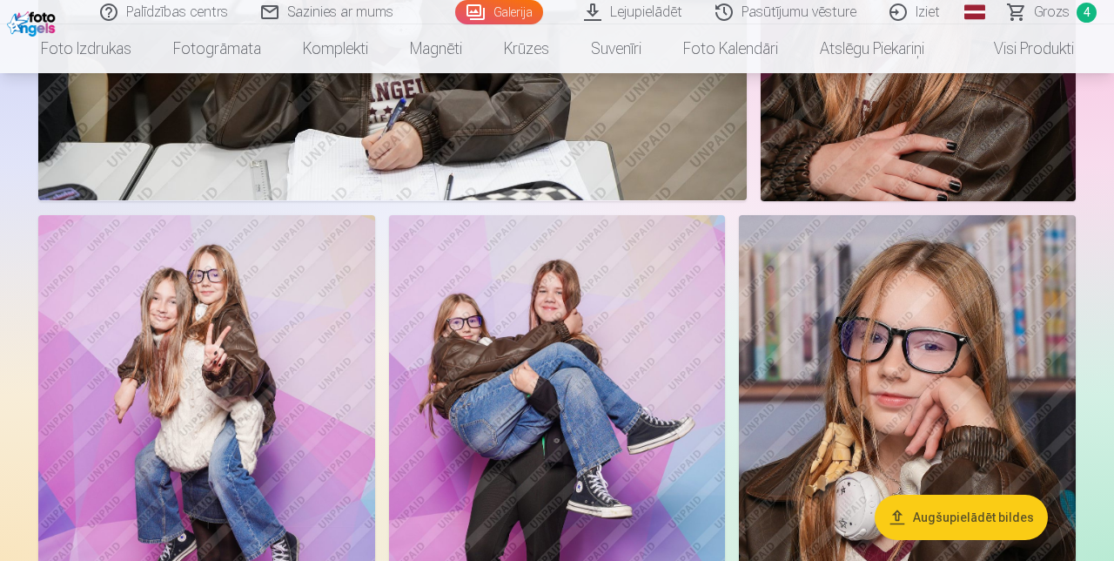
scroll to position [2662, 0]
click at [272, 347] on img at bounding box center [206, 466] width 337 height 505
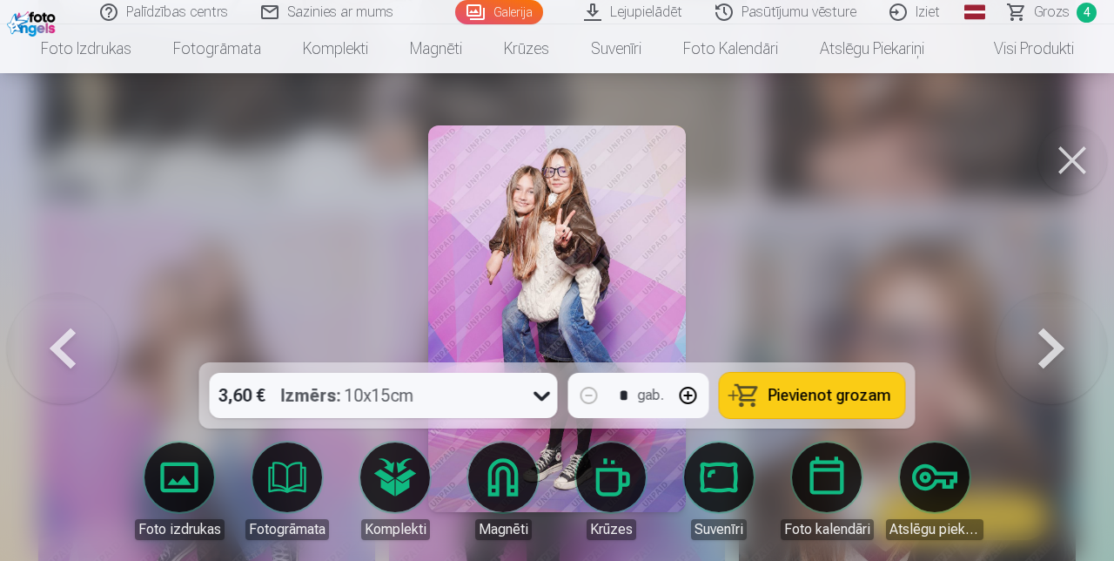
click at [831, 403] on span "Pievienot grozam" at bounding box center [830, 395] width 123 height 16
click at [1074, 167] on button at bounding box center [1073, 160] width 70 height 70
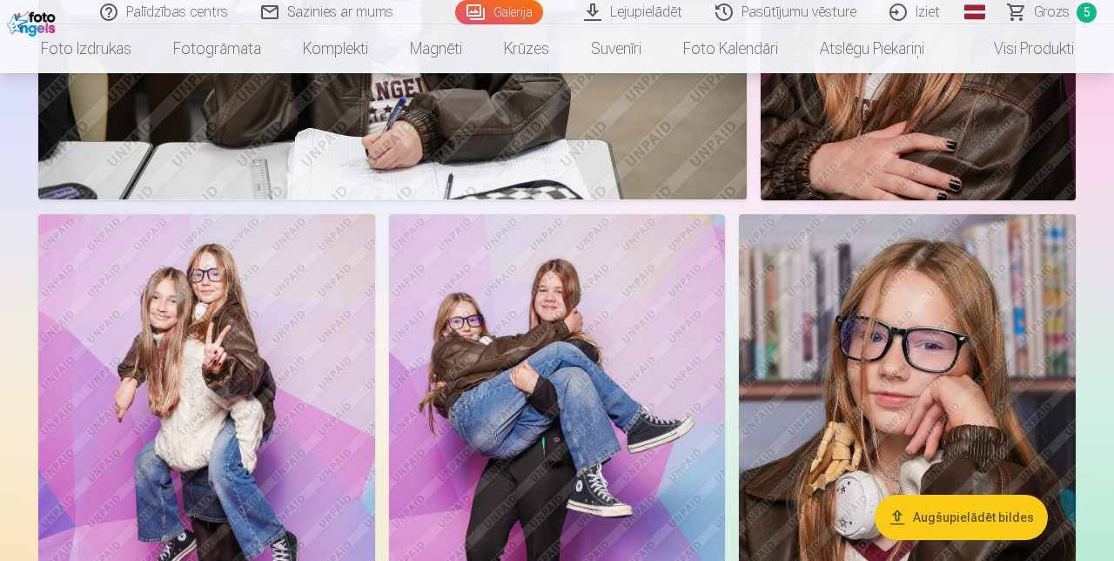
click at [612, 511] on img at bounding box center [557, 466] width 337 height 505
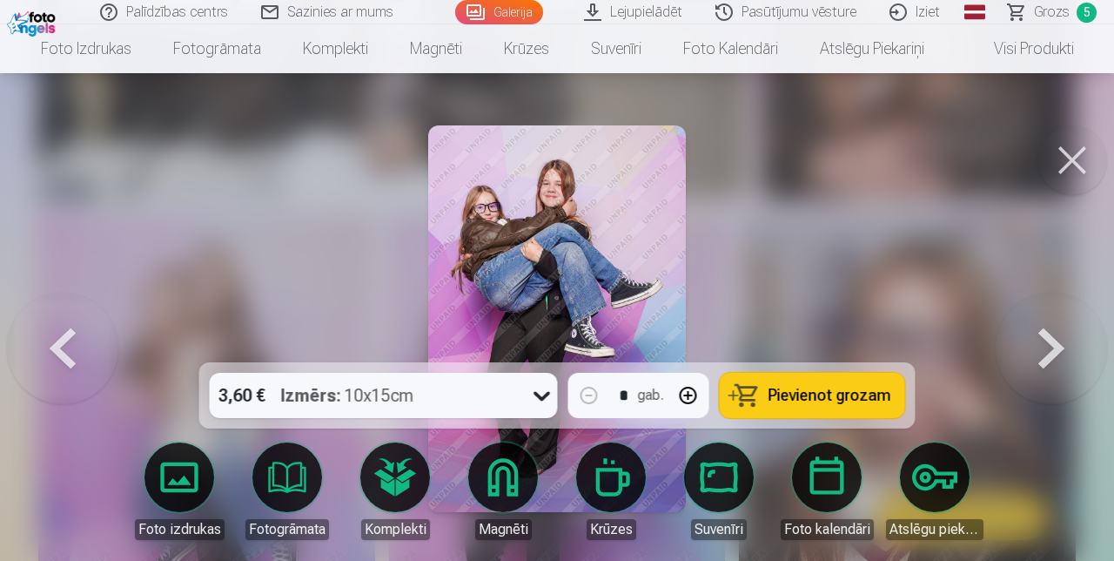
click at [815, 418] on button "Pievienot grozam" at bounding box center [812, 395] width 185 height 45
click at [1071, 169] on button at bounding box center [1073, 160] width 70 height 70
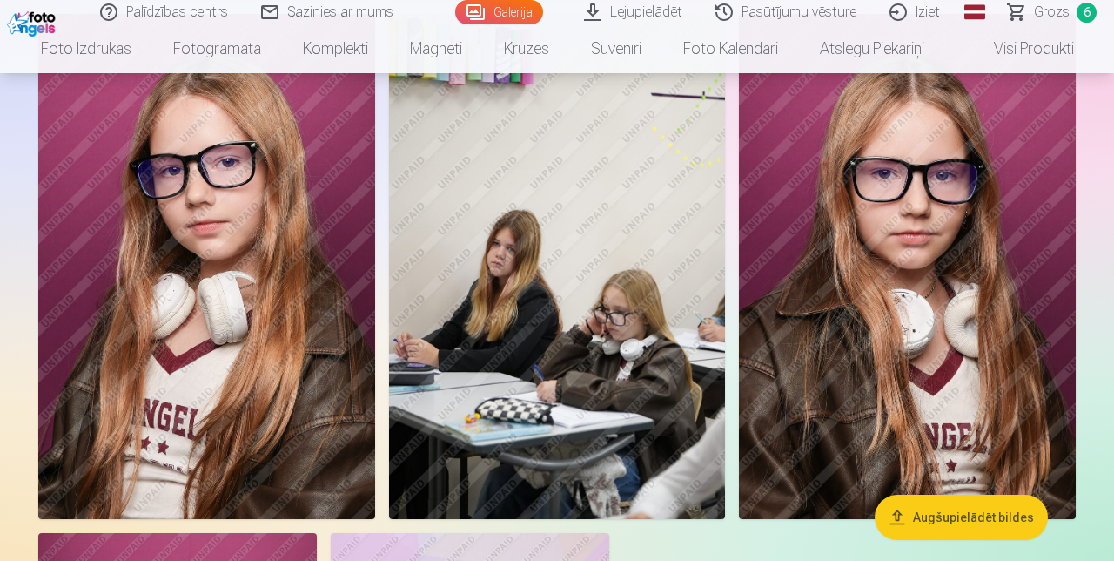
scroll to position [3363, 0]
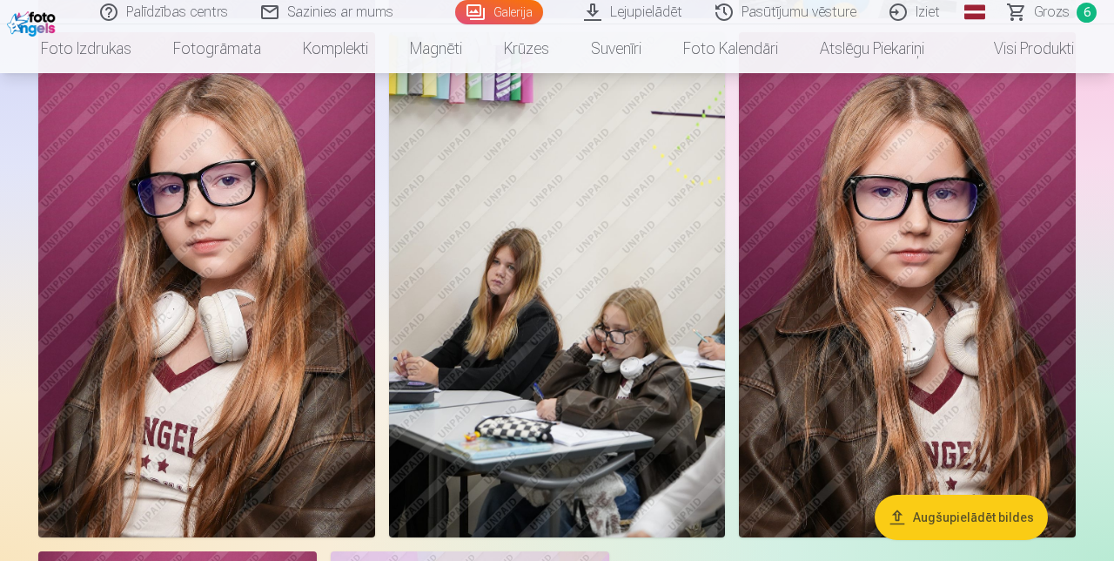
click at [535, 330] on img at bounding box center [557, 284] width 337 height 505
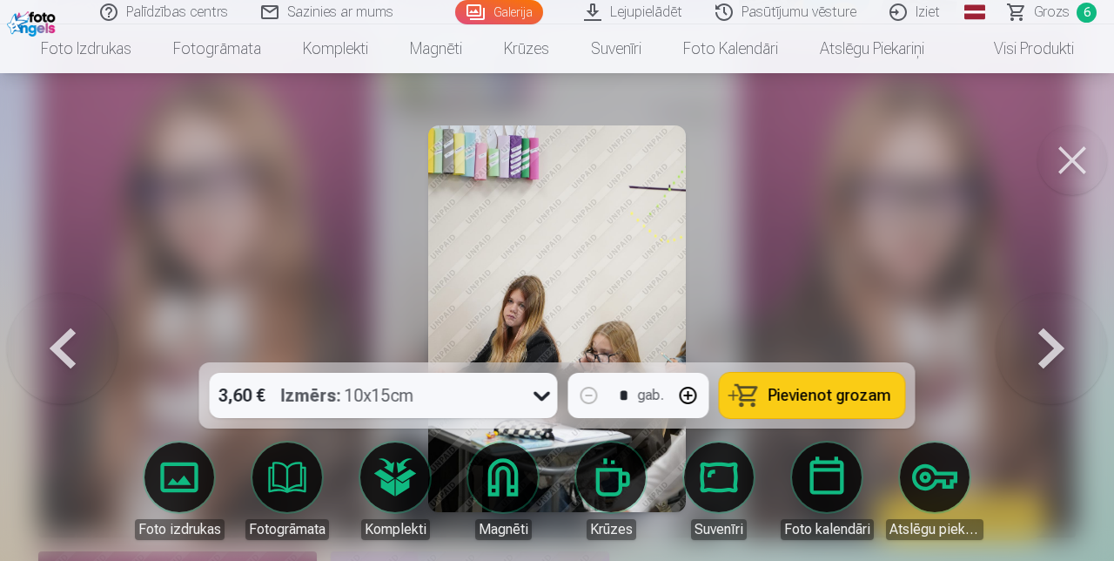
click at [623, 343] on img at bounding box center [557, 318] width 258 height 387
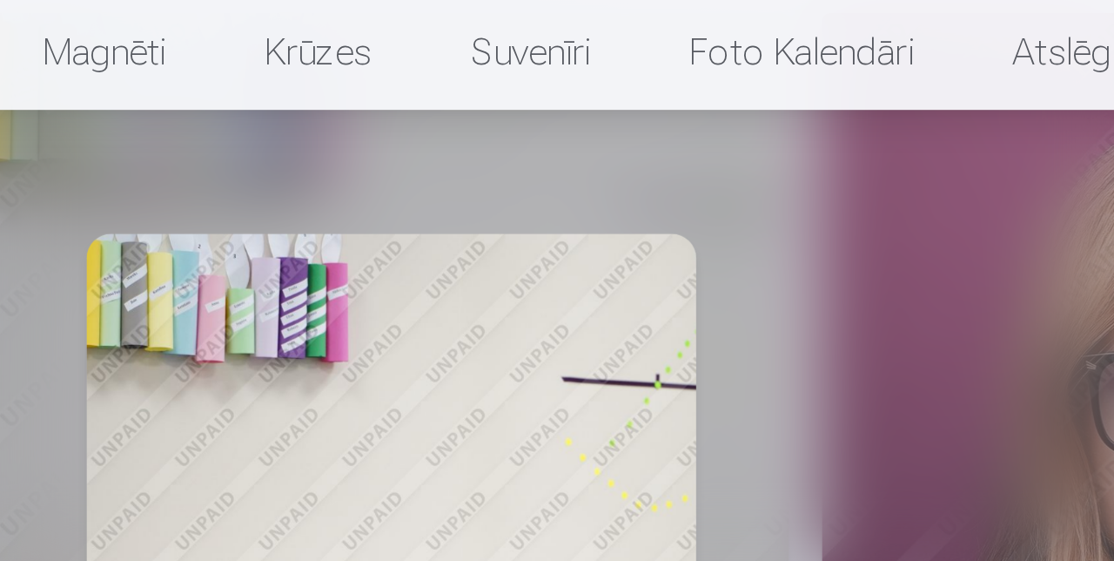
scroll to position [3363, 0]
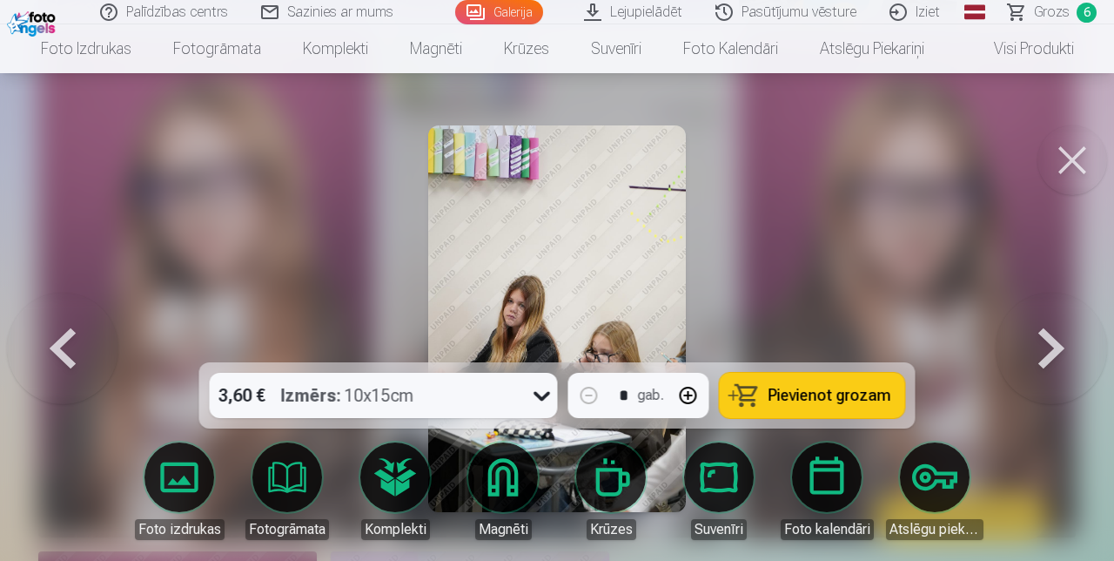
click at [1078, 171] on button at bounding box center [1073, 160] width 70 height 70
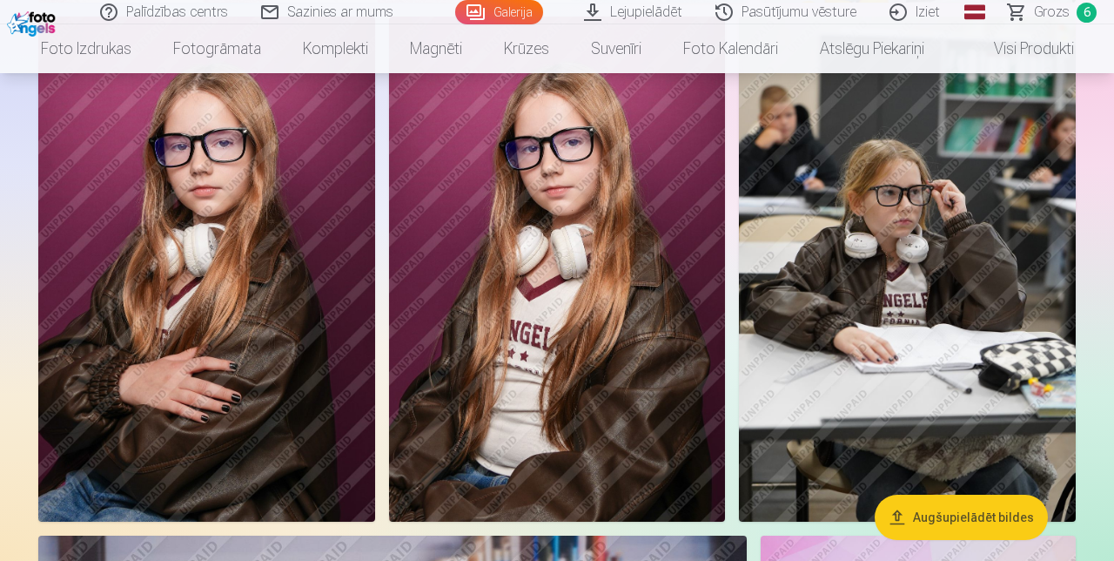
scroll to position [660, 0]
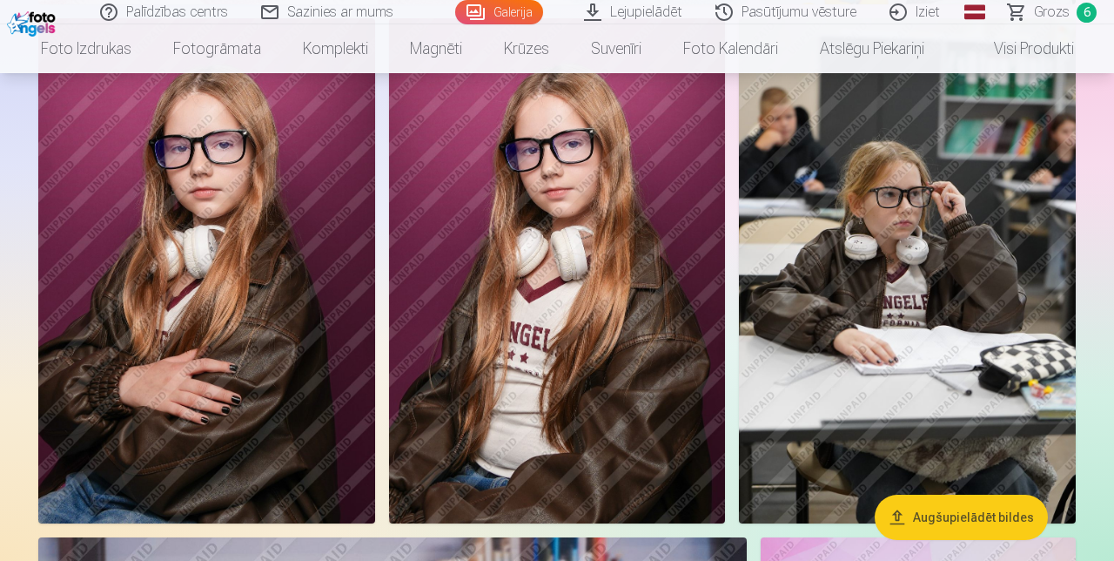
click at [933, 341] on img at bounding box center [907, 270] width 337 height 505
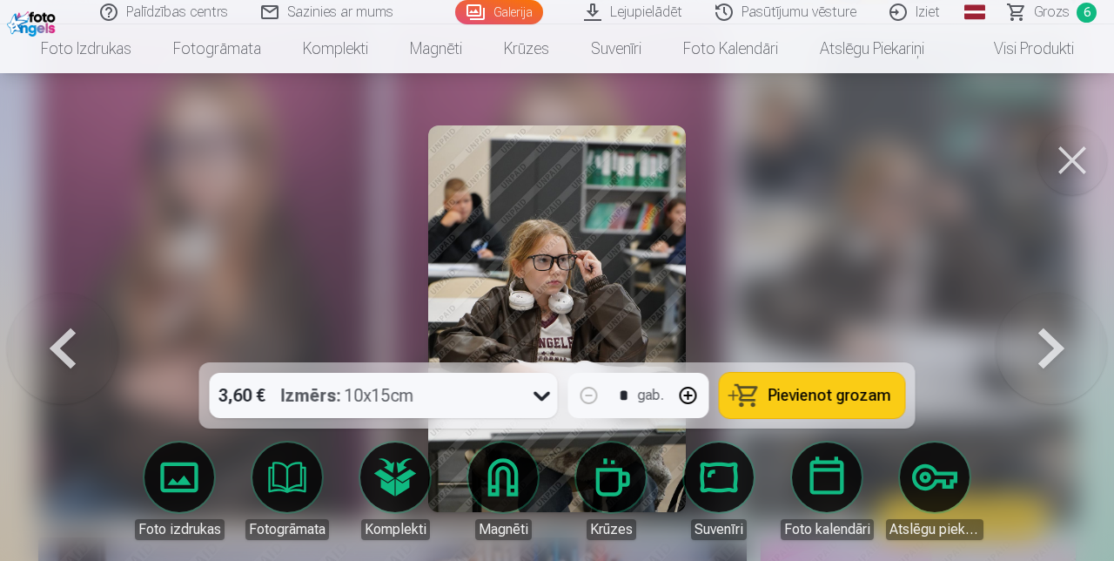
click at [583, 279] on img at bounding box center [557, 318] width 258 height 387
click at [552, 265] on img at bounding box center [557, 318] width 258 height 387
click at [824, 404] on button "Pievienot grozam" at bounding box center [812, 395] width 185 height 45
click at [1059, 19] on span "Grozs" at bounding box center [1052, 12] width 36 height 21
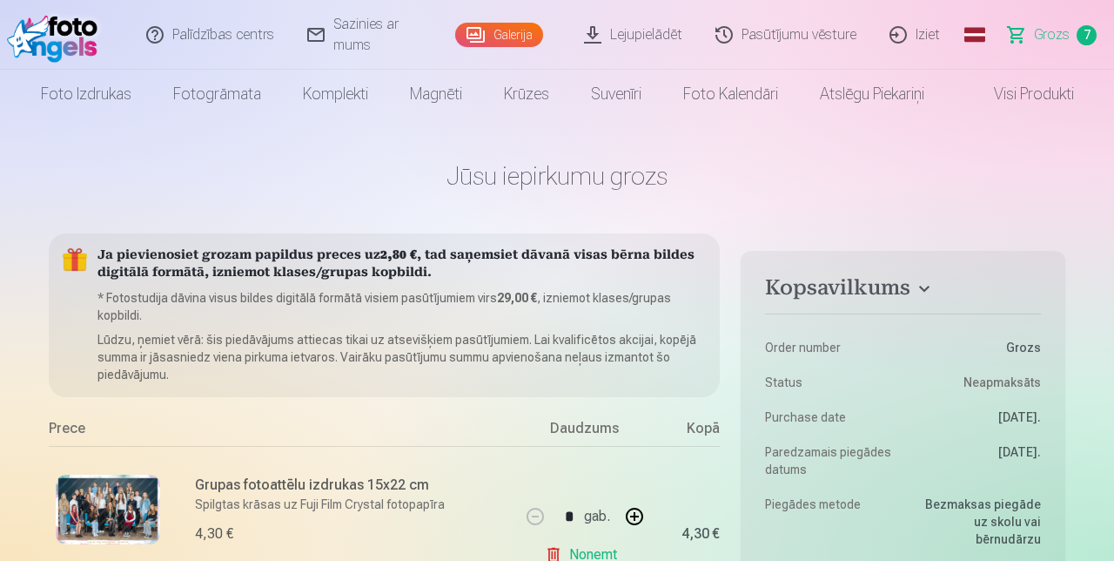
click at [488, 38] on link "Galerija" at bounding box center [499, 35] width 88 height 24
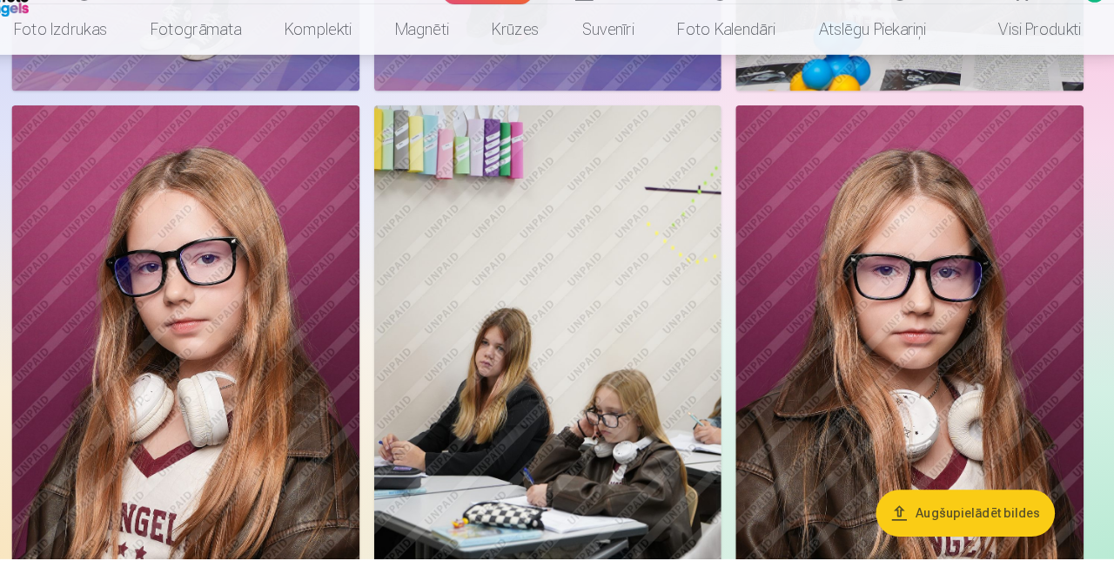
scroll to position [3276, 0]
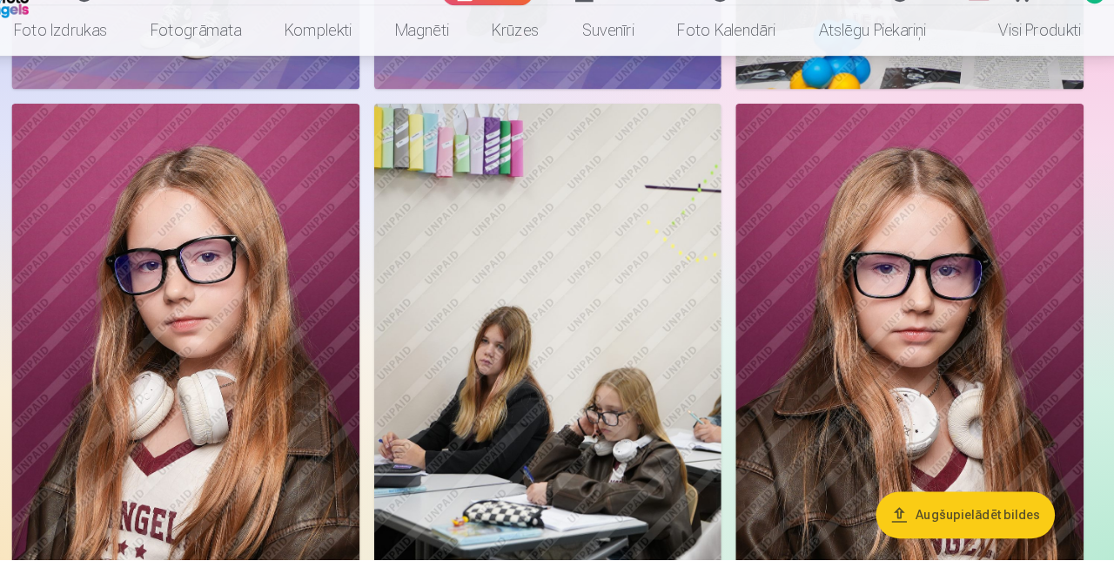
click at [592, 387] on img at bounding box center [557, 371] width 337 height 505
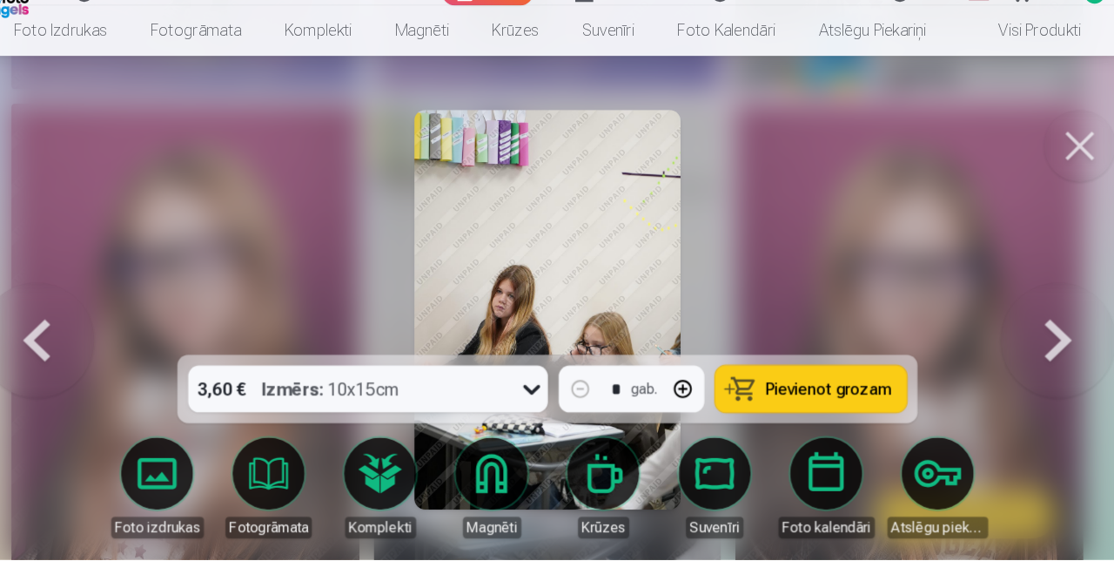
click at [838, 540] on link "Foto kalendāri" at bounding box center [827, 491] width 98 height 98
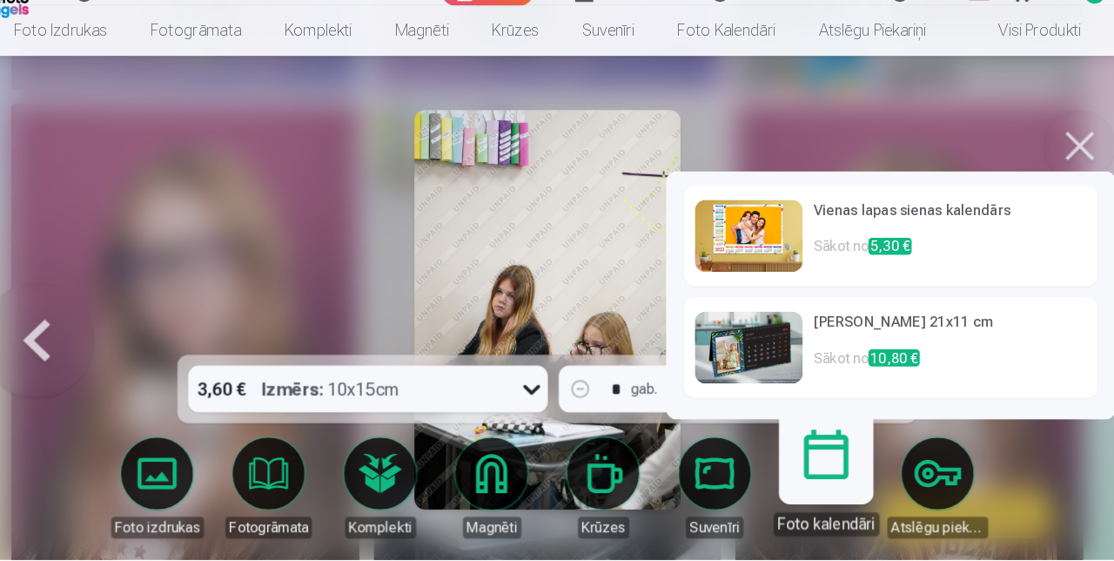
scroll to position [3276, 0]
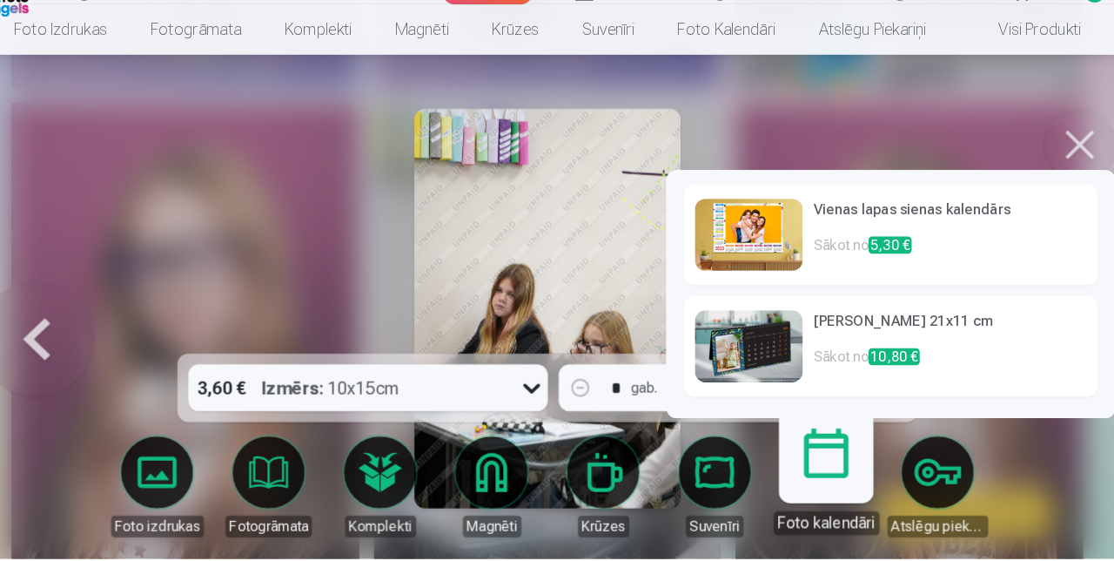
click at [711, 540] on link "Suvenīri" at bounding box center [719, 491] width 98 height 98
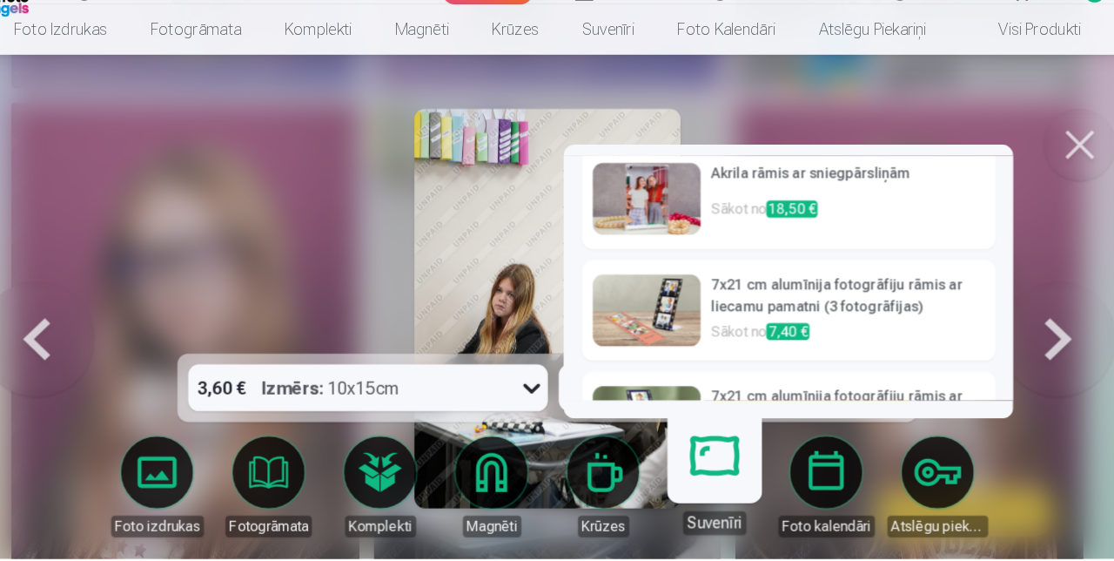
scroll to position [0, 0]
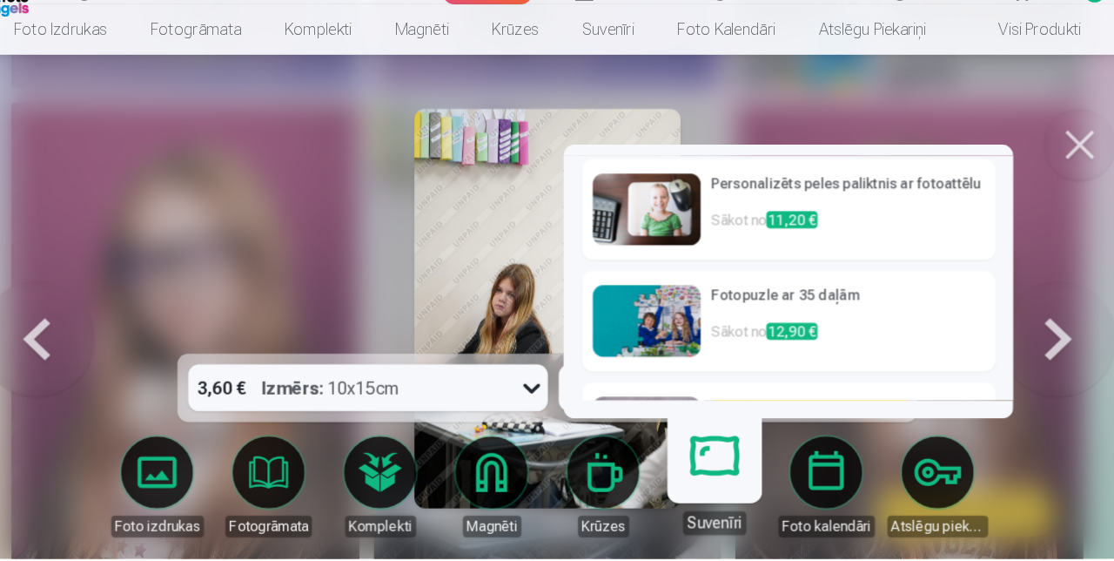
click at [934, 540] on link "Atslēgu piekariņi" at bounding box center [935, 491] width 98 height 98
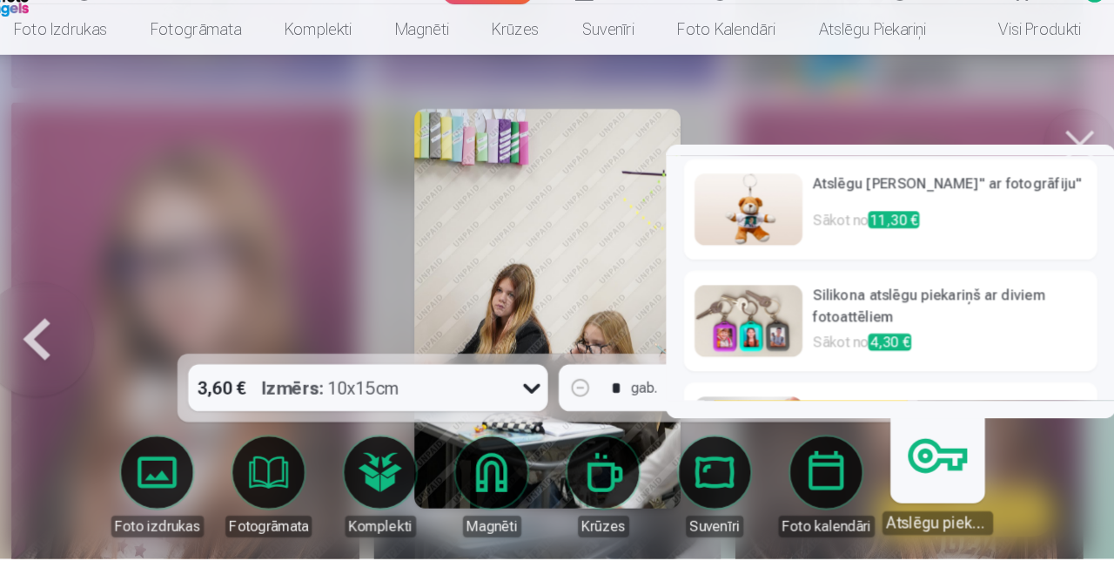
click at [602, 540] on link "Krūzes" at bounding box center [611, 491] width 98 height 98
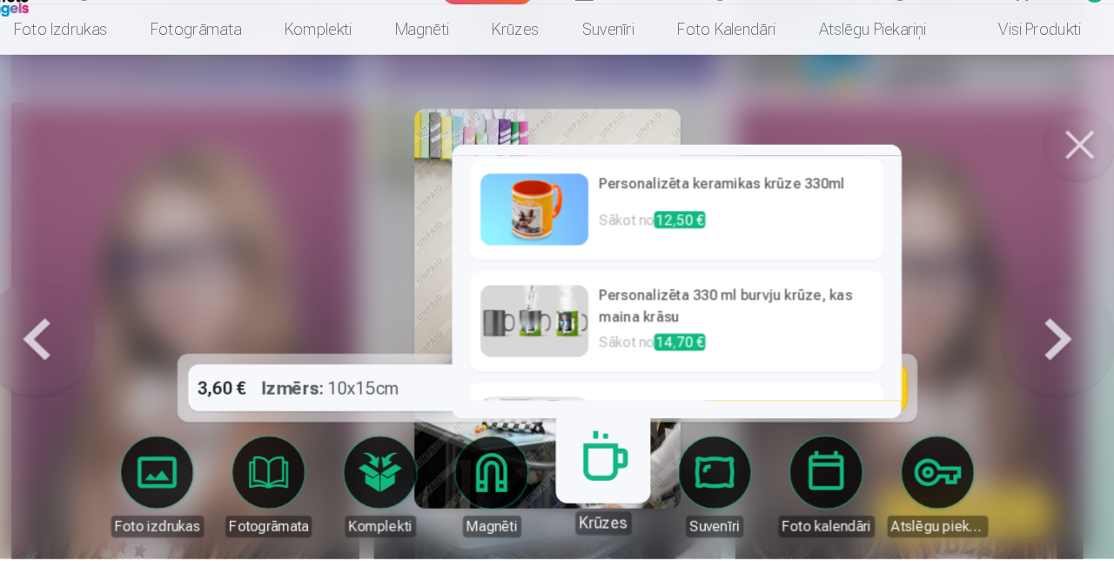
click at [508, 540] on link "Magnēti" at bounding box center [503, 491] width 98 height 98
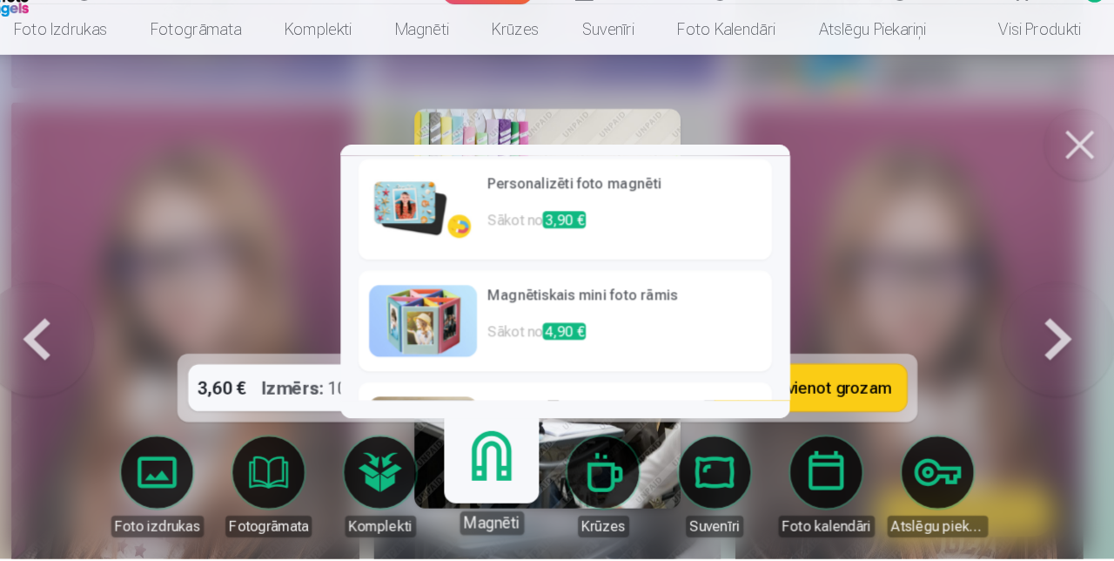
click at [402, 540] on link "Komplekti" at bounding box center [396, 491] width 98 height 98
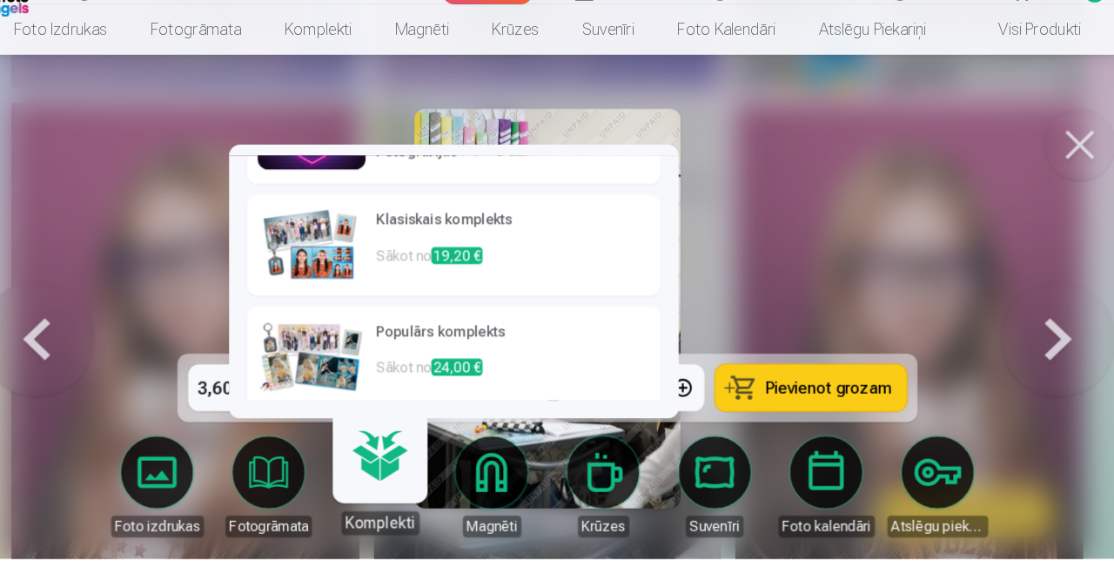
scroll to position [69, 0]
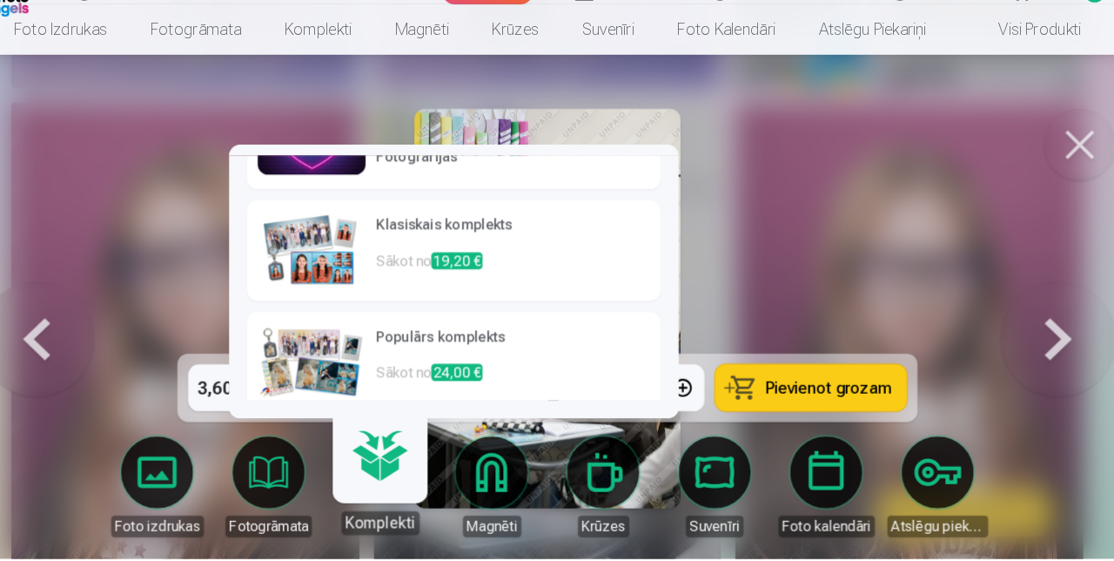
click at [338, 50] on link "Komplekti" at bounding box center [335, 48] width 107 height 49
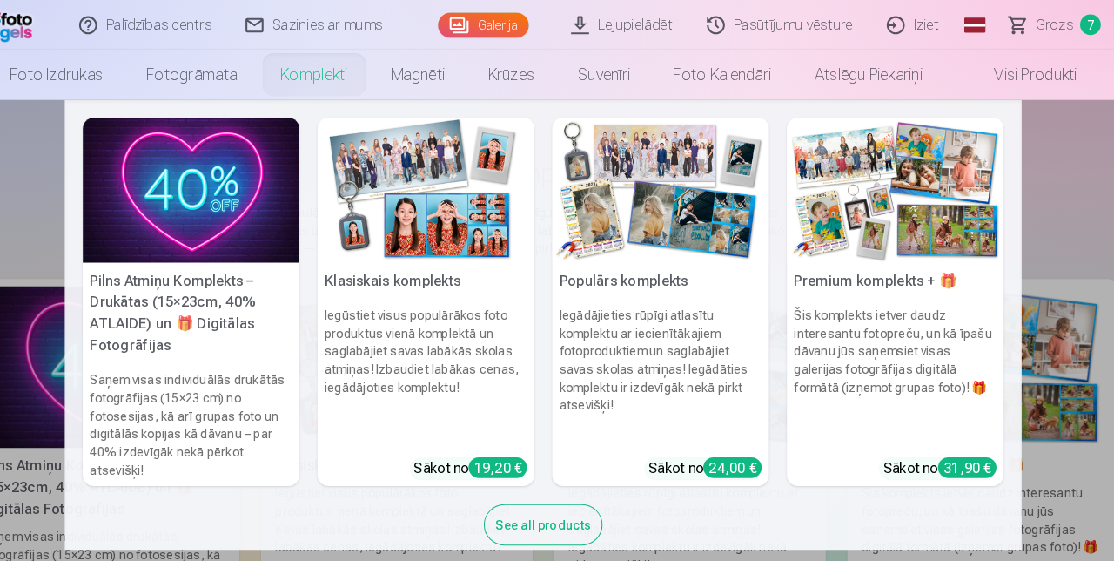
scroll to position [21, 0]
click at [209, 297] on h5 "Pilns Atmiņu Komplekts – Drukātas (15×23cm, 40% ATLAIDE) un 🎁 Digitālas Fotogrā…" at bounding box center [216, 303] width 210 height 98
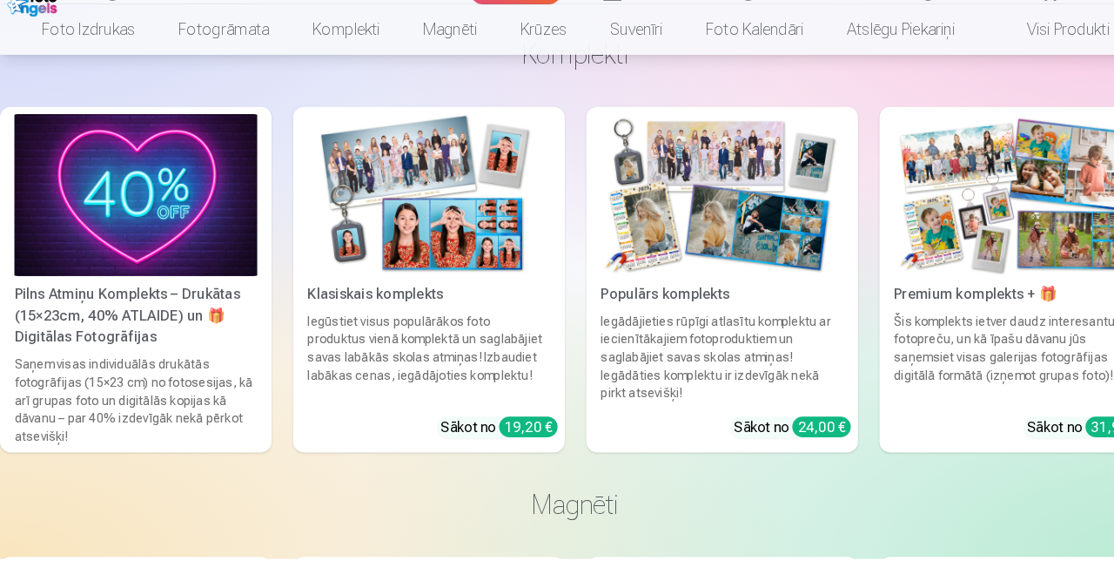
scroll to position [2427, 0]
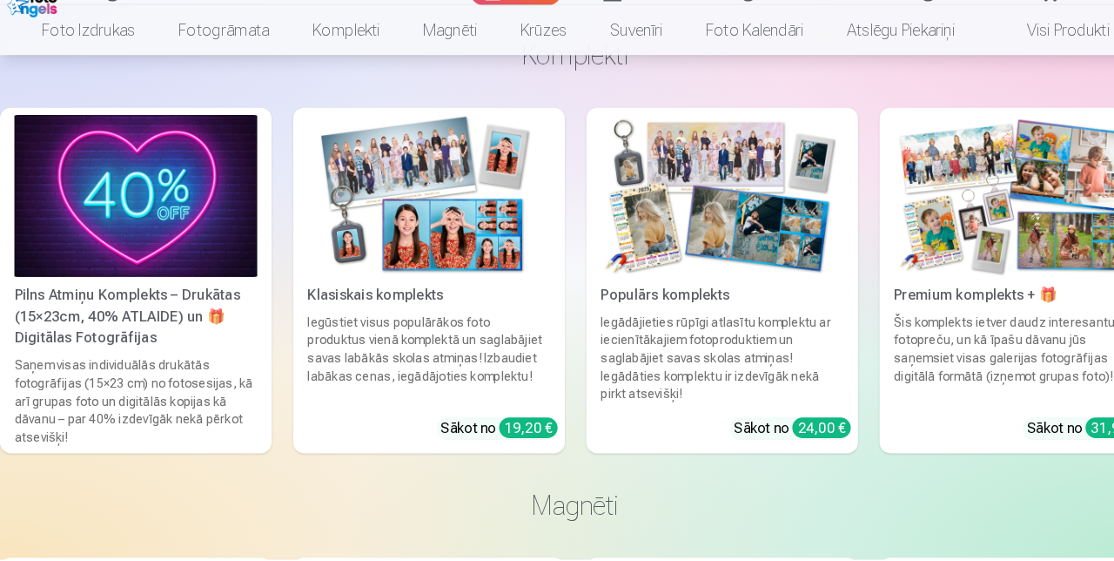
click at [441, 194] on img at bounding box center [415, 209] width 235 height 157
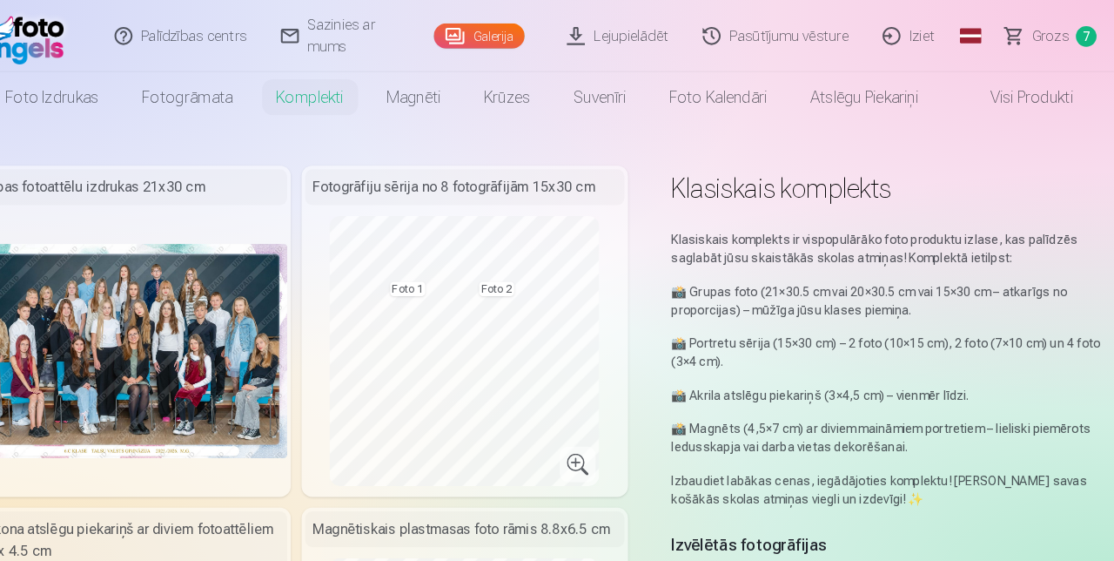
click at [329, 106] on link "Komplekti" at bounding box center [335, 94] width 107 height 49
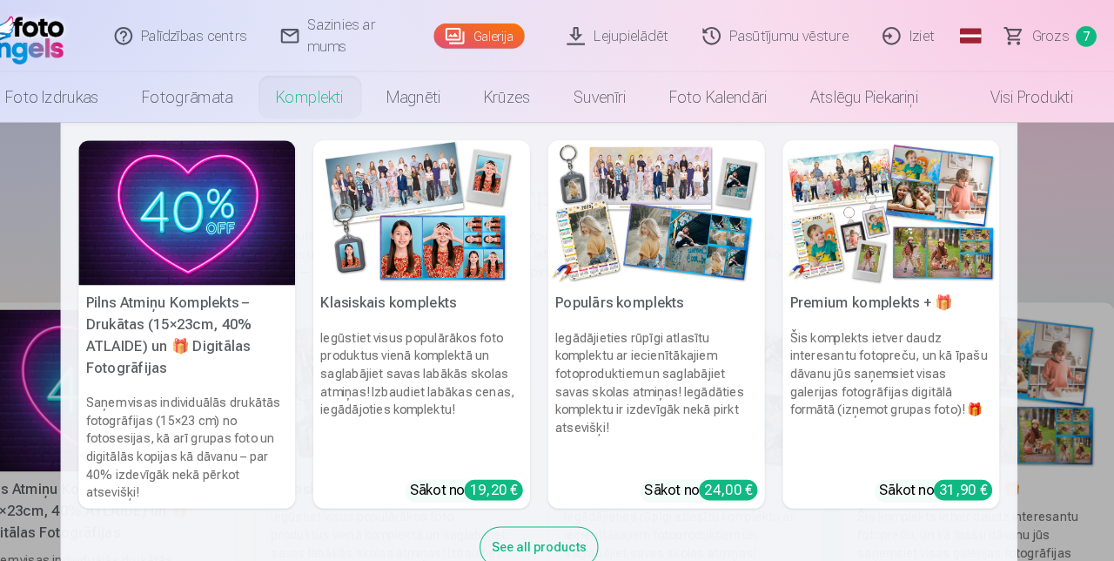
click at [688, 221] on img at bounding box center [671, 206] width 210 height 140
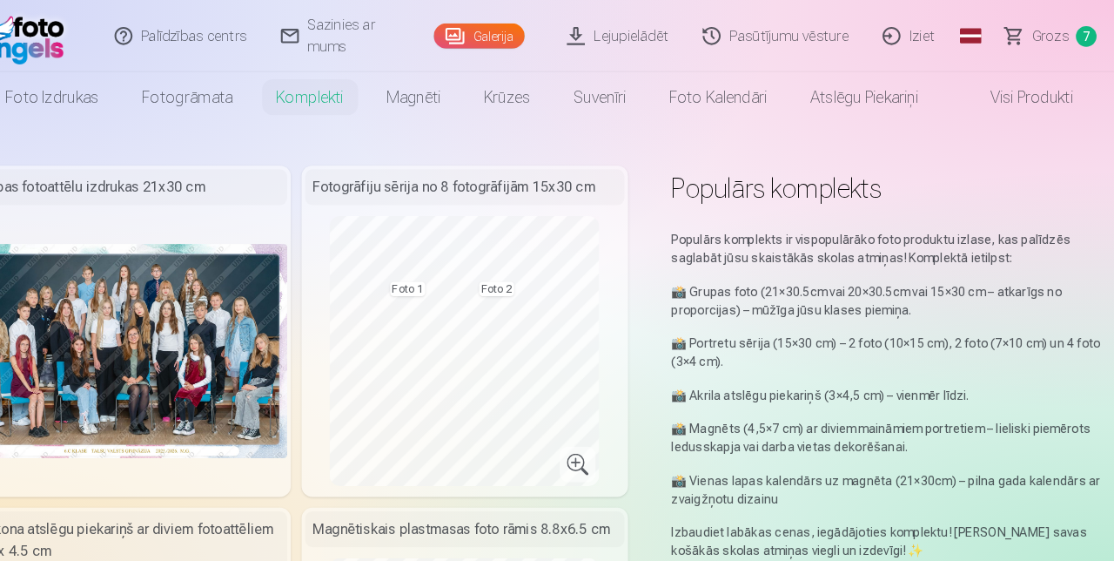
click at [508, 37] on link "Galerija" at bounding box center [499, 35] width 88 height 24
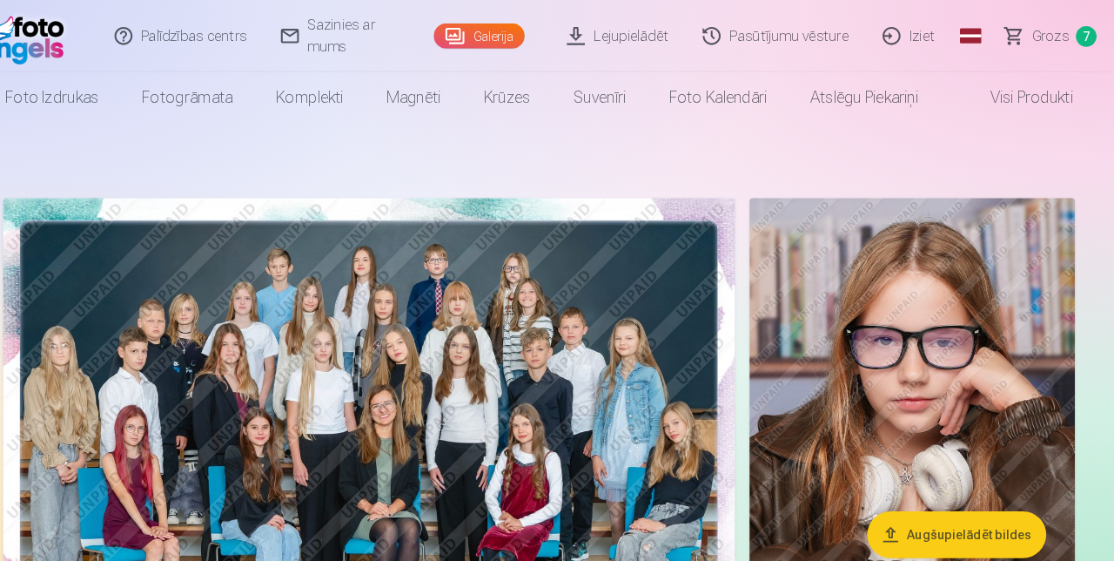
click at [345, 99] on link "Komplekti" at bounding box center [335, 94] width 107 height 49
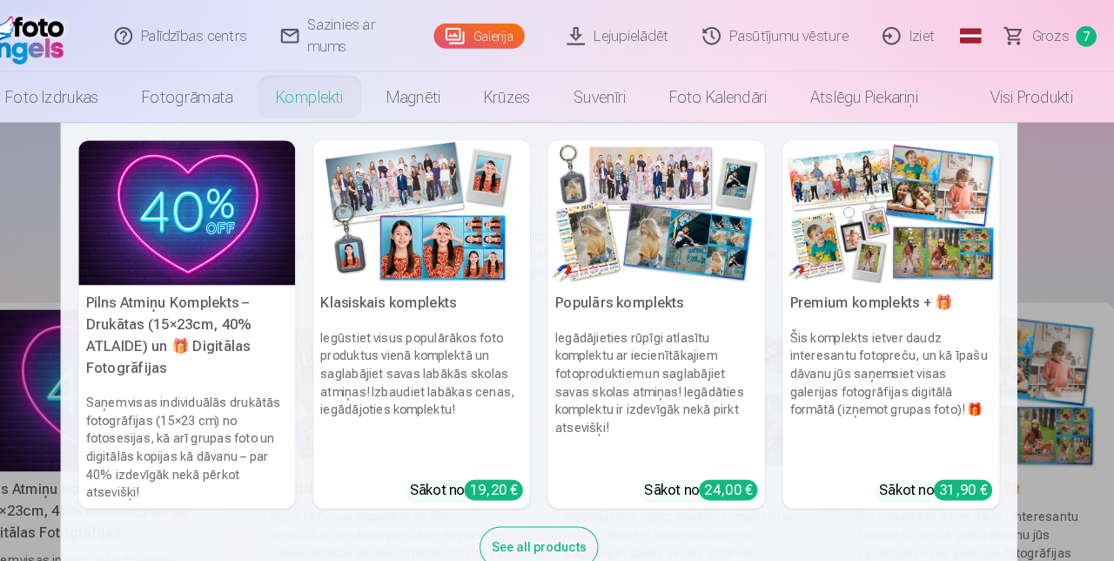
click at [484, 237] on img at bounding box center [444, 206] width 210 height 140
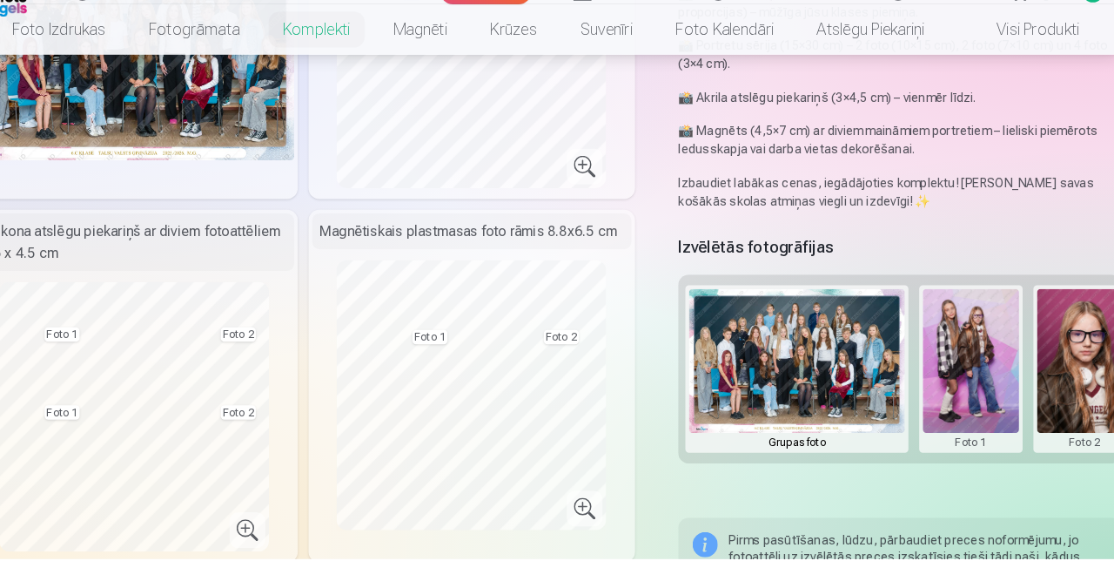
scroll to position [271, 0]
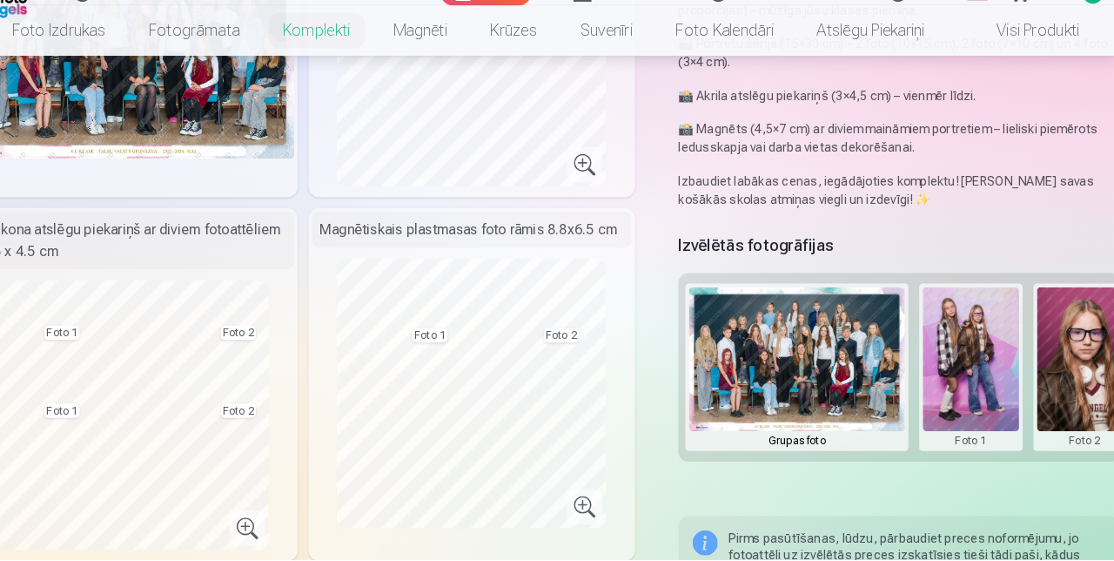
click at [966, 388] on button at bounding box center [968, 374] width 93 height 155
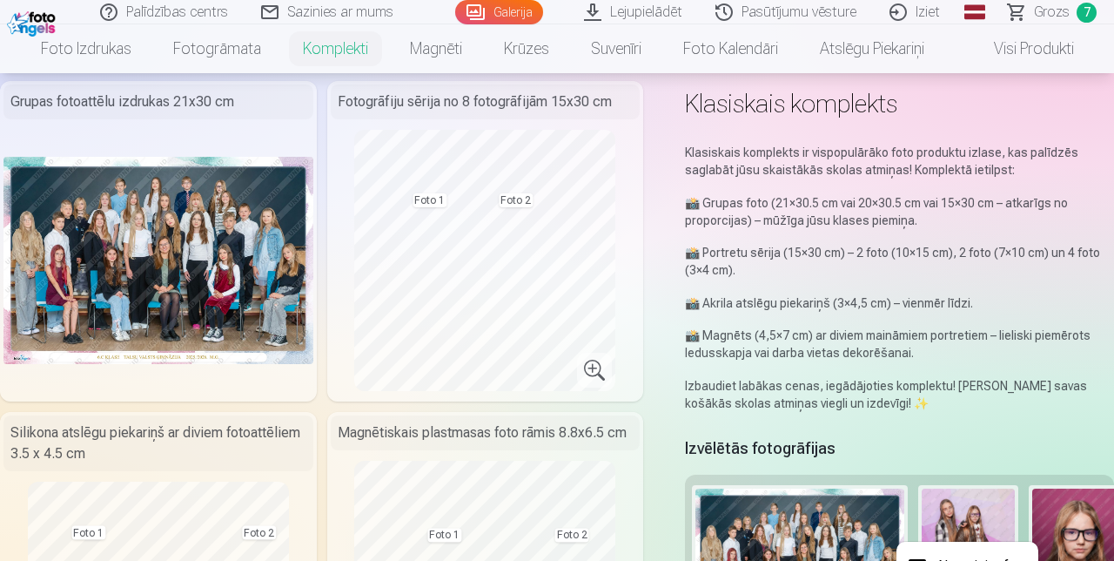
scroll to position [75, 0]
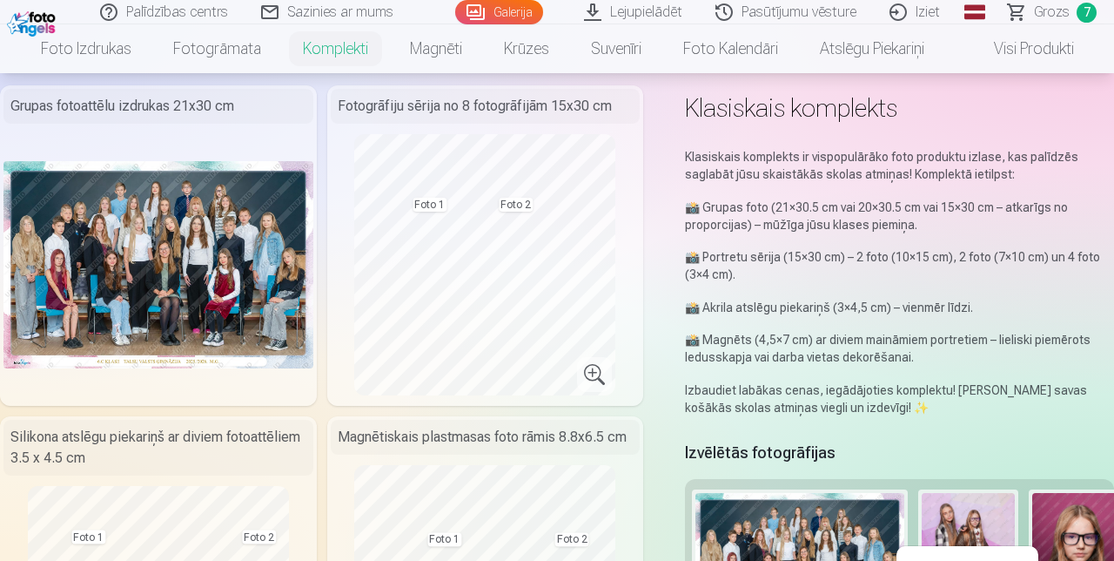
click at [353, 50] on div at bounding box center [557, 280] width 1114 height 561
click at [335, 51] on link "Komplekti" at bounding box center [335, 48] width 107 height 49
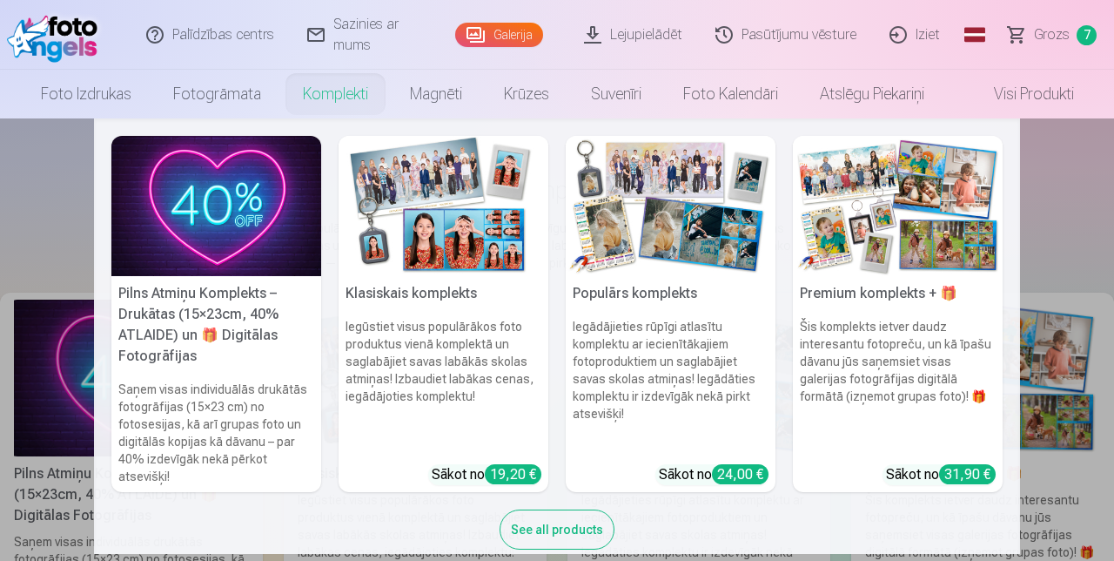
click at [561, 540] on div "See all products" at bounding box center [557, 529] width 115 height 40
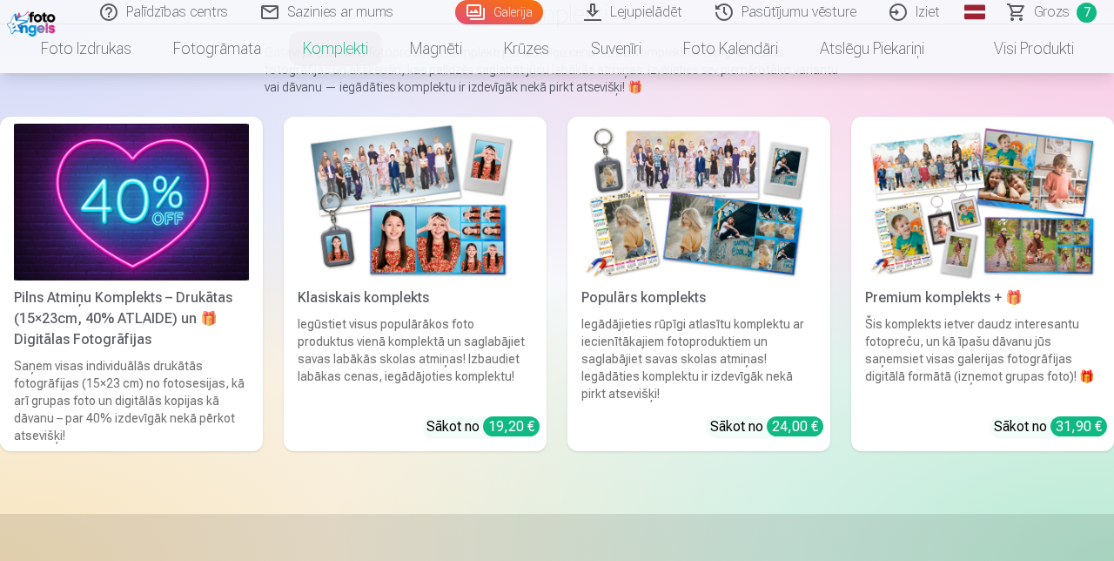
scroll to position [170, 0]
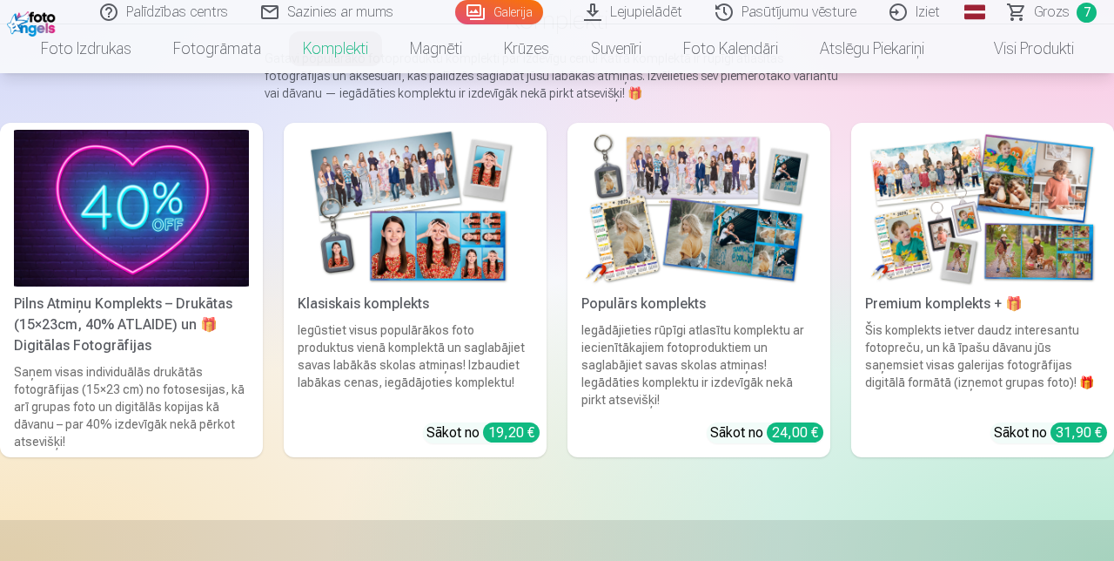
click at [85, 400] on div "Saņem visas individuālās drukātās fotogrāfijas (15×23 cm) no fotosesijas, kā ar…" at bounding box center [131, 406] width 249 height 87
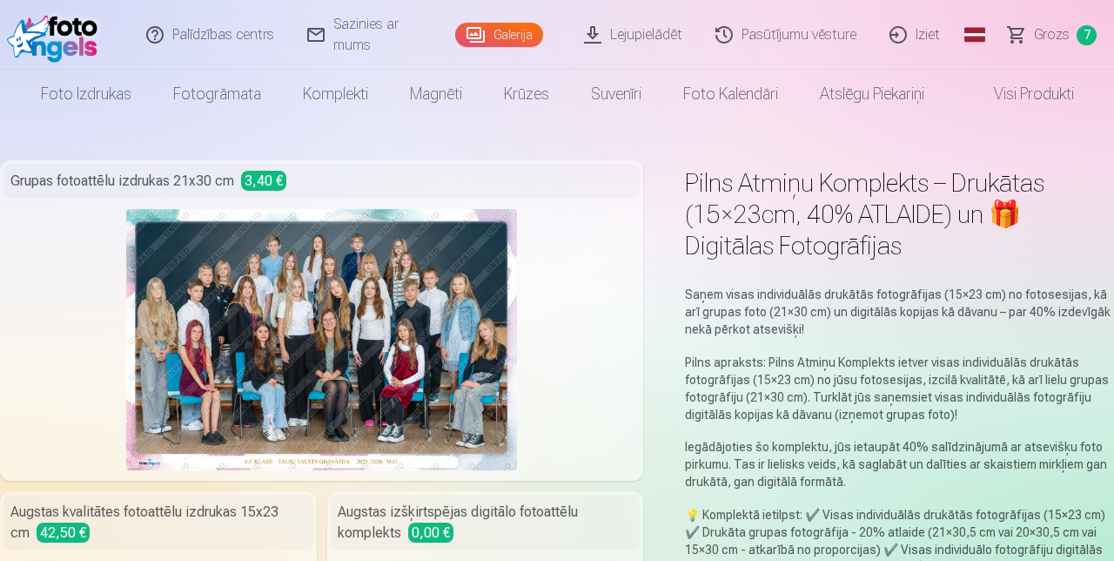
click at [1059, 43] on span "Grozs" at bounding box center [1052, 34] width 36 height 21
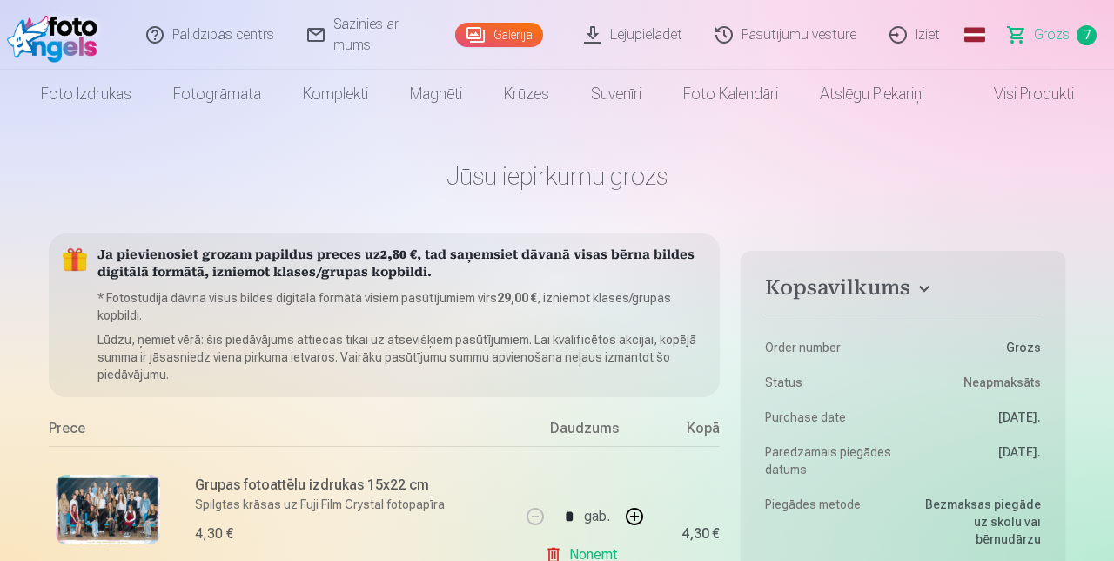
click at [216, 97] on link "Fotogrāmata" at bounding box center [217, 94] width 130 height 49
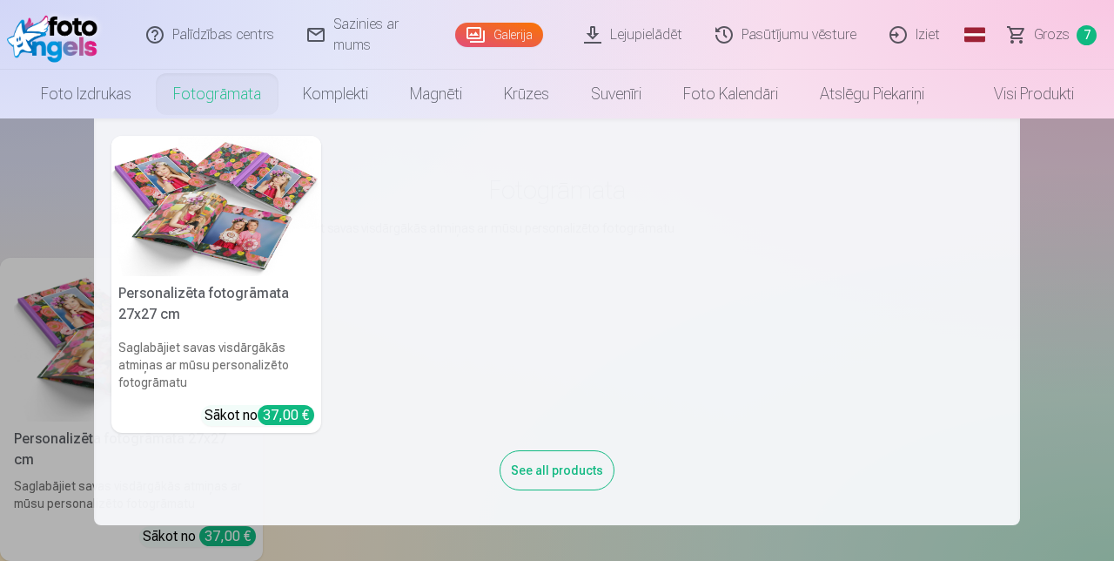
click at [90, 99] on link "Foto izdrukas" at bounding box center [86, 94] width 132 height 49
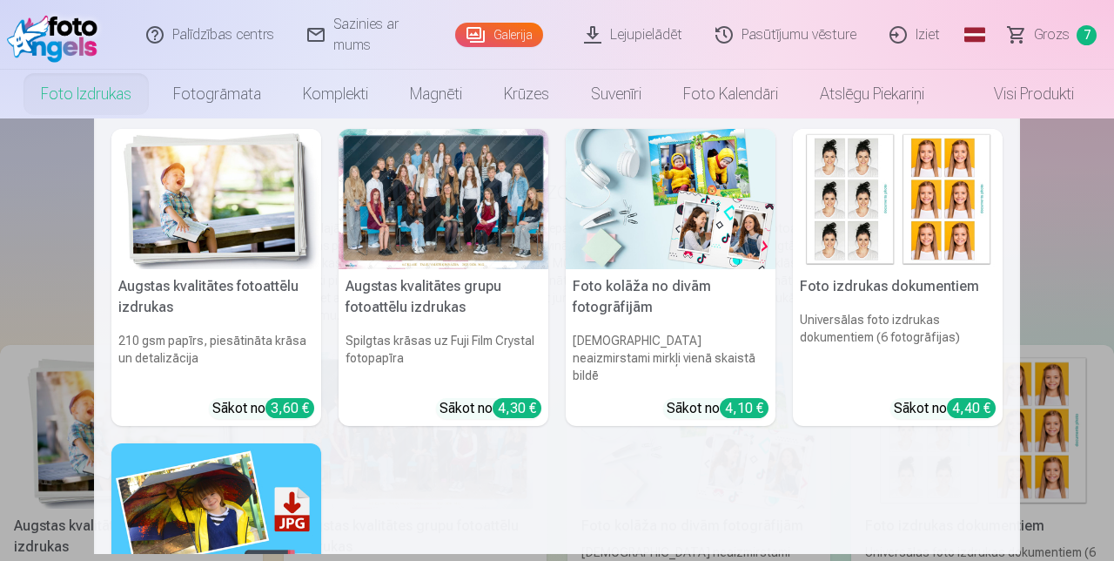
scroll to position [9, 0]
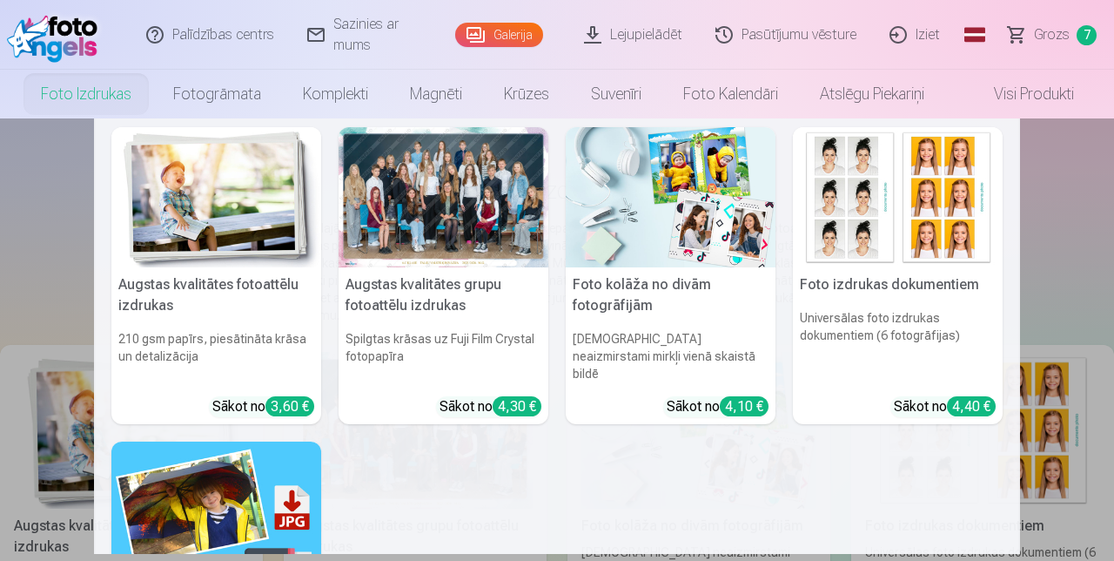
click at [889, 209] on img at bounding box center [898, 197] width 210 height 140
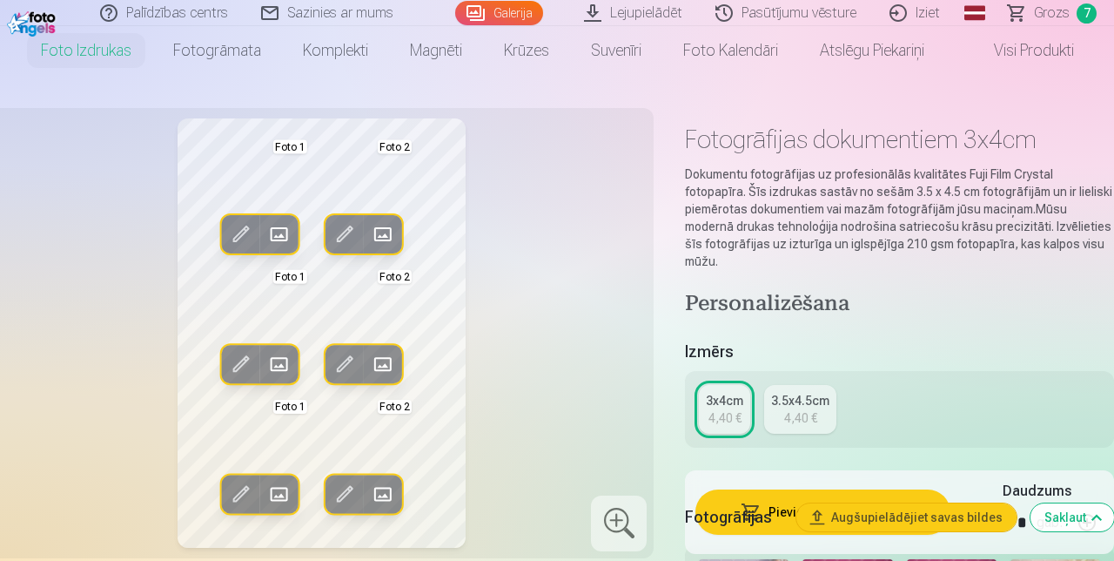
scroll to position [43, 0]
click at [277, 235] on span at bounding box center [279, 234] width 28 height 28
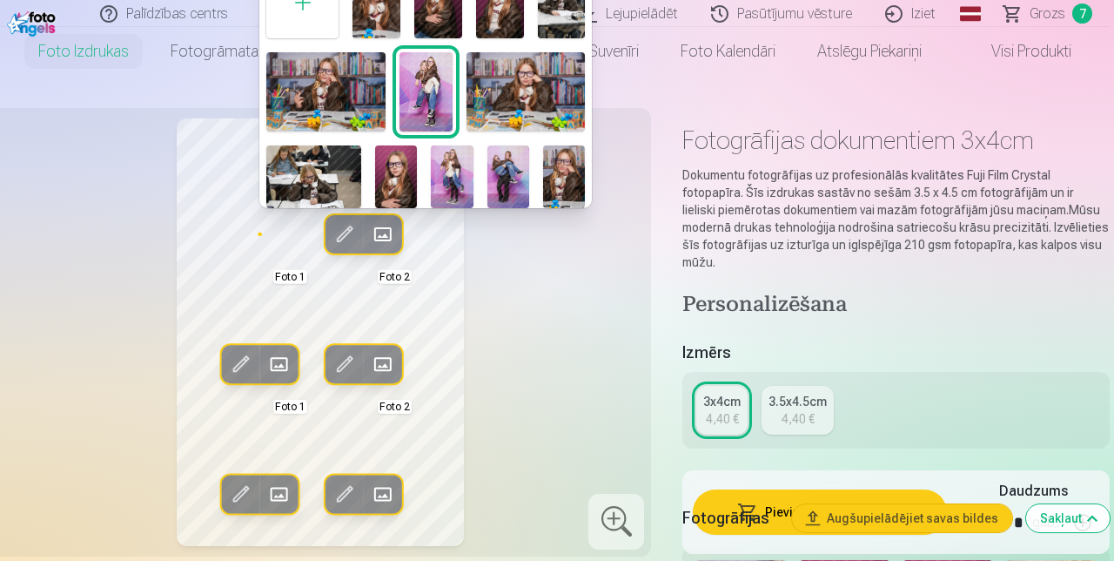
scroll to position [0, 0]
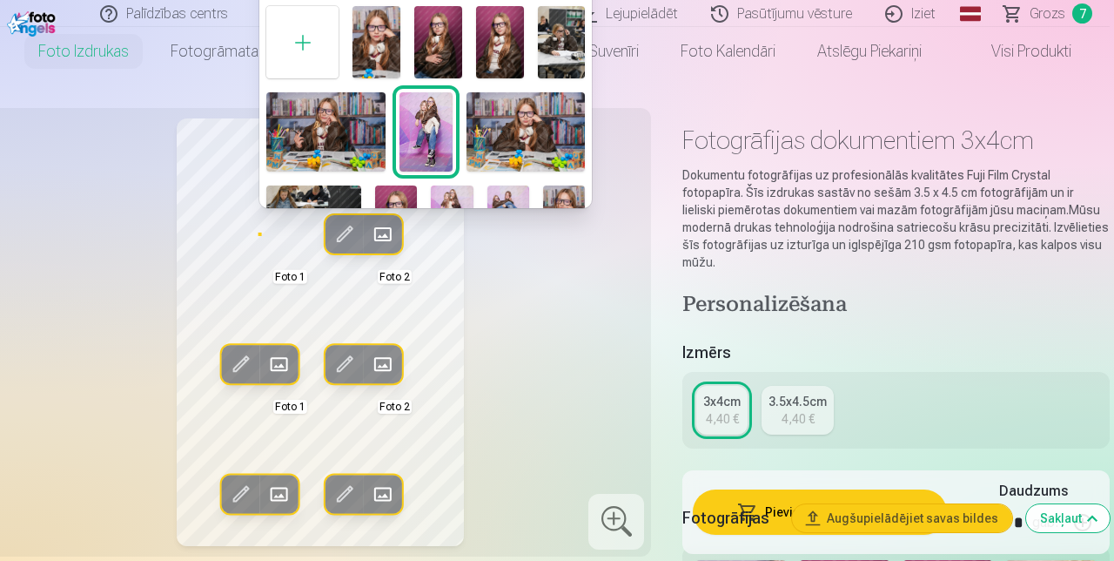
click at [385, 59] on img at bounding box center [377, 41] width 48 height 71
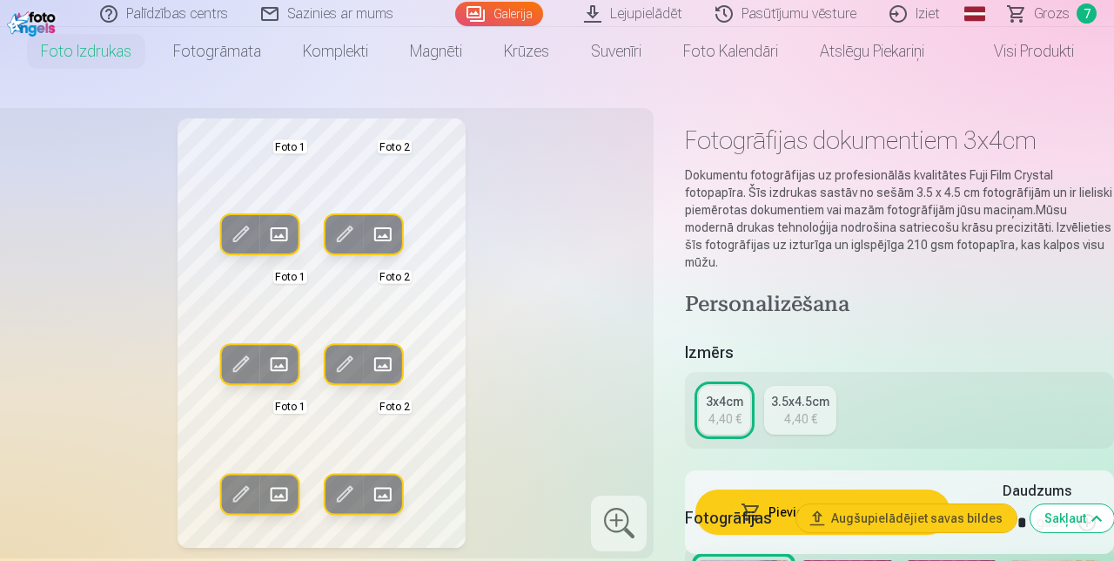
click at [386, 240] on span at bounding box center [383, 234] width 28 height 28
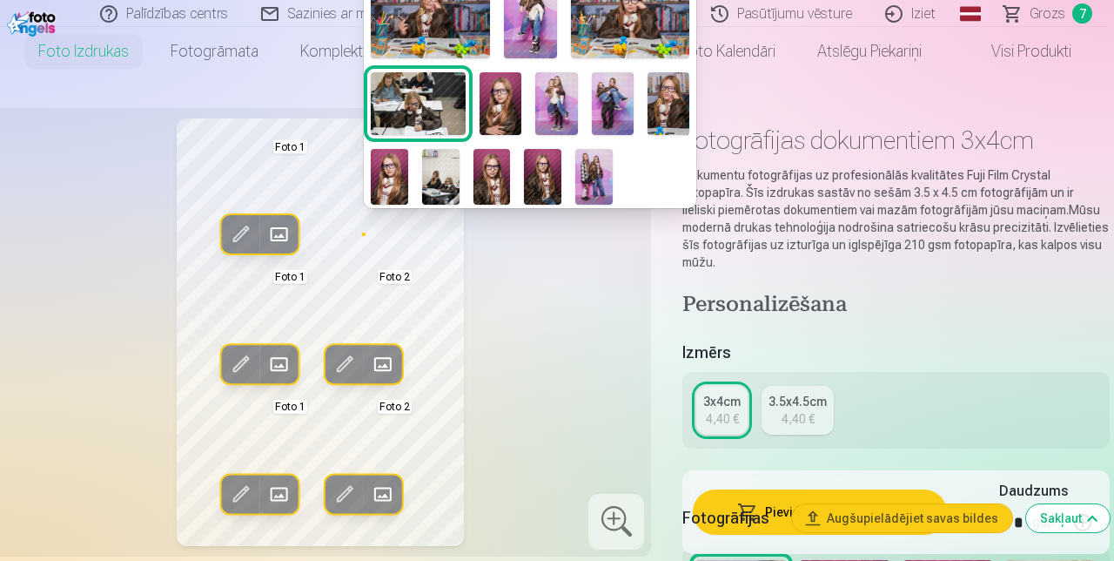
scroll to position [113, 0]
click at [669, 108] on img at bounding box center [669, 103] width 42 height 63
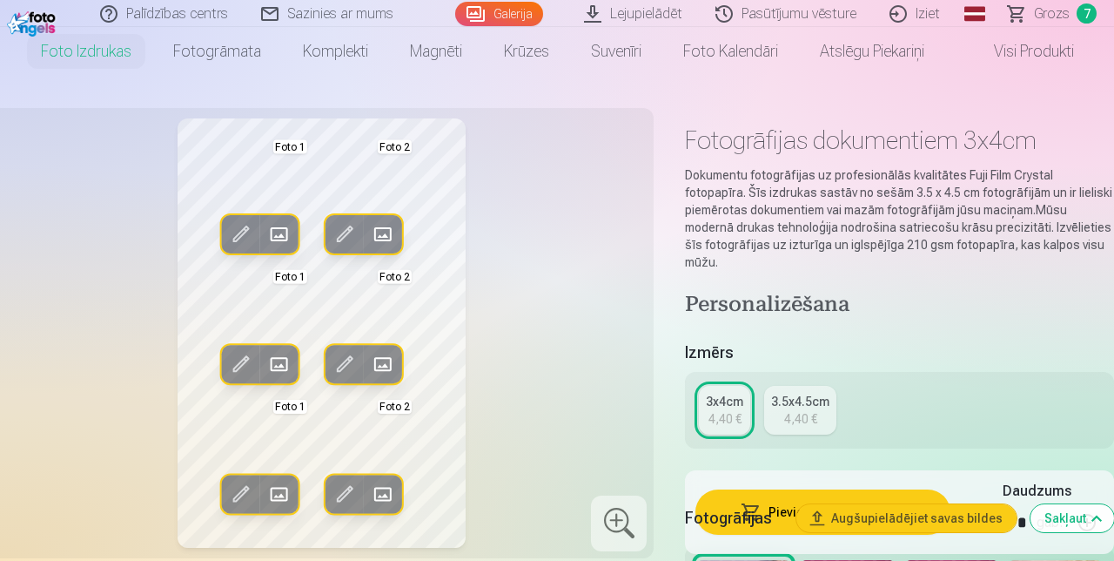
click at [867, 535] on button "Pievienot grozam : 4,40 €" at bounding box center [823, 511] width 255 height 45
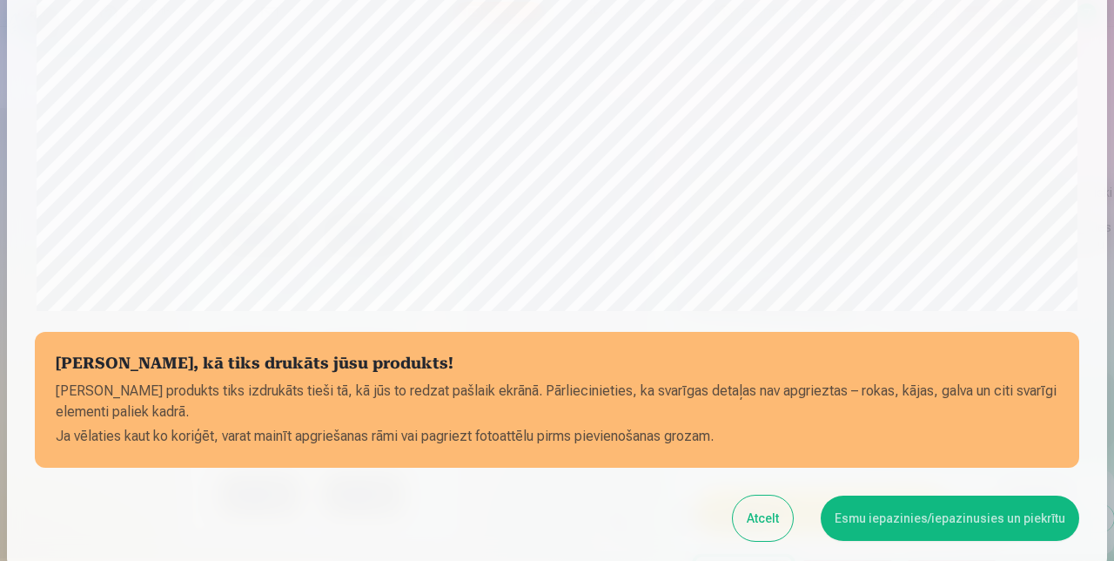
scroll to position [606, 0]
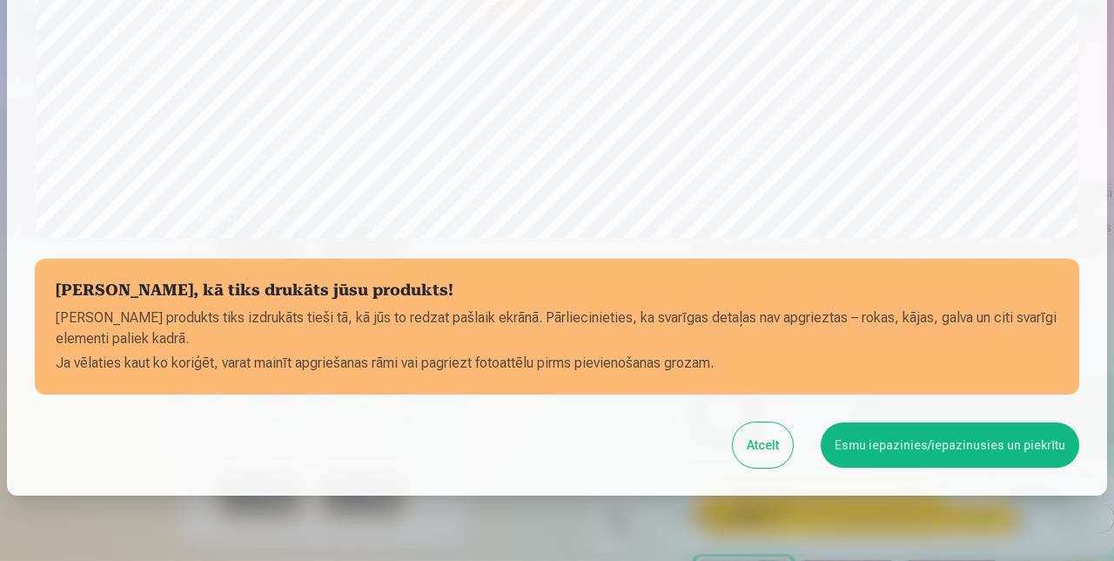
click at [943, 446] on button "Esmu iepazinies/iepazinusies un piekrītu" at bounding box center [950, 444] width 259 height 45
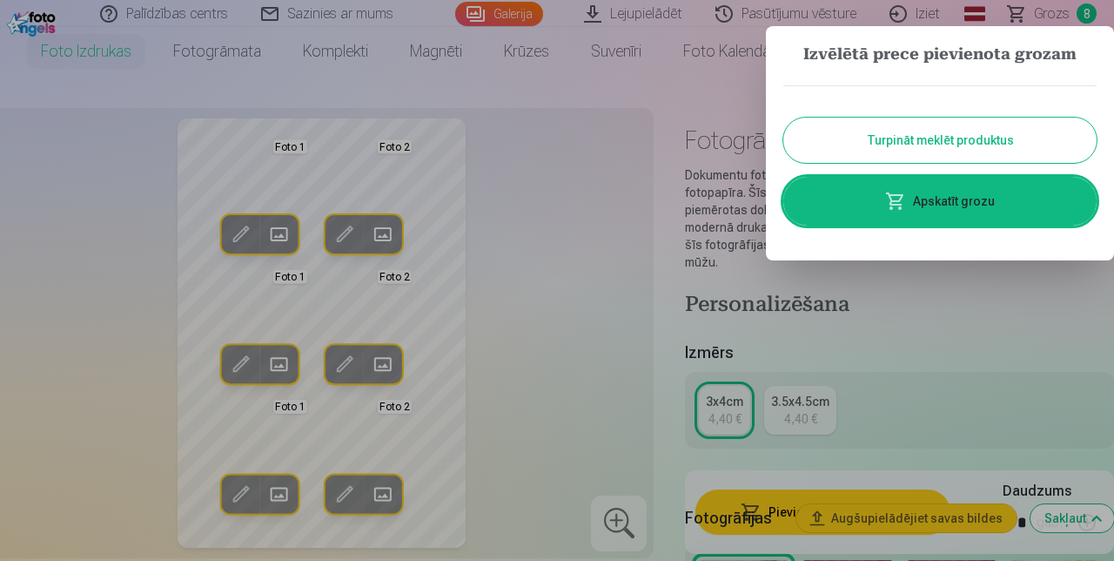
click at [1018, 218] on link "Apskatīt grozu" at bounding box center [940, 201] width 313 height 49
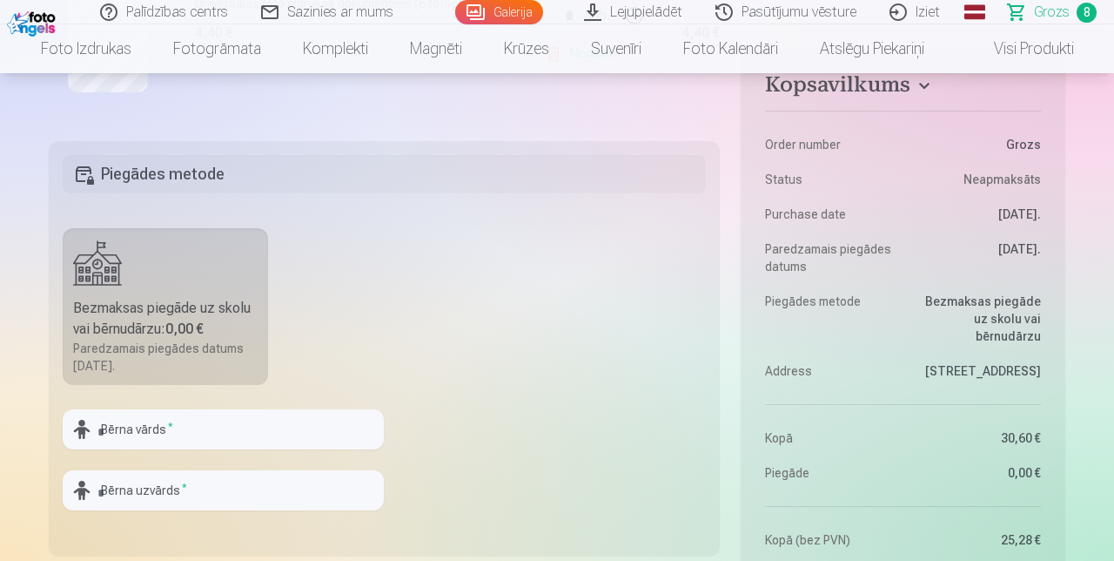
scroll to position [1708, 0]
click at [192, 429] on input "text" at bounding box center [223, 429] width 321 height 40
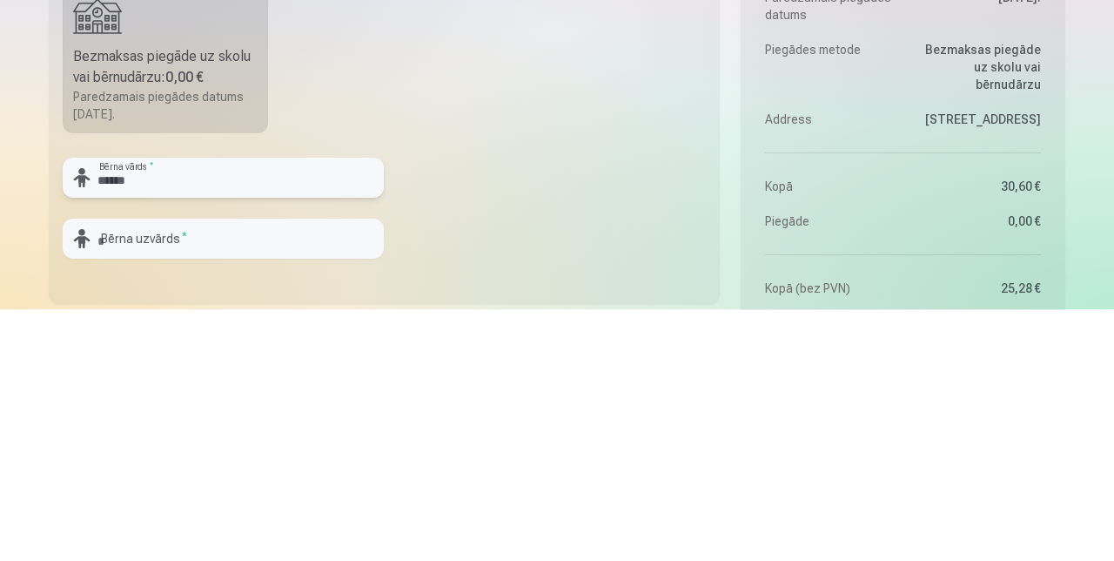
type input "******"
click at [247, 490] on input "text" at bounding box center [223, 490] width 321 height 40
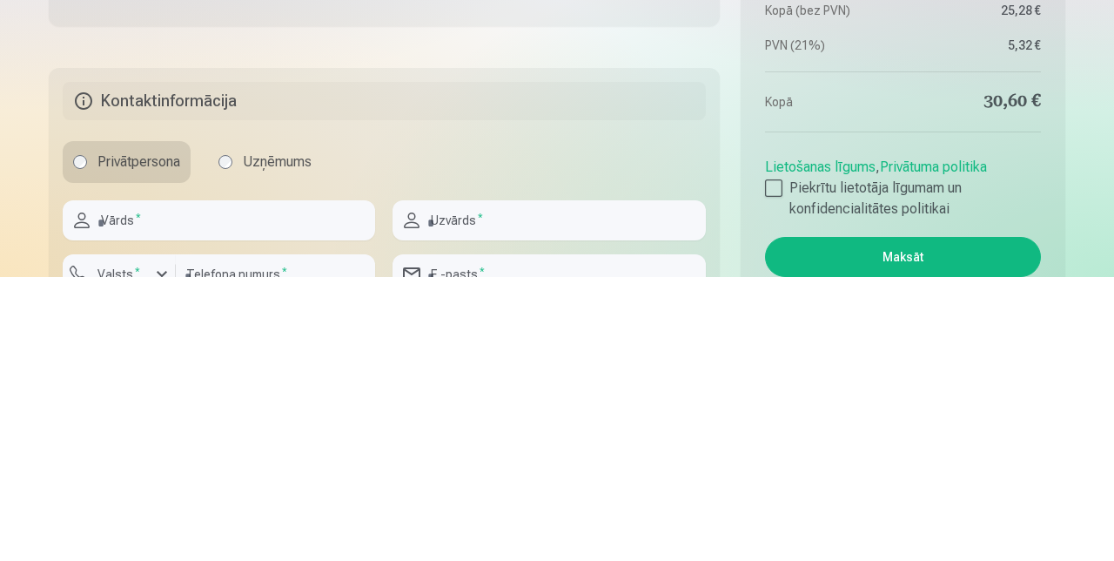
type input "******"
click at [225, 507] on input "text" at bounding box center [219, 504] width 313 height 40
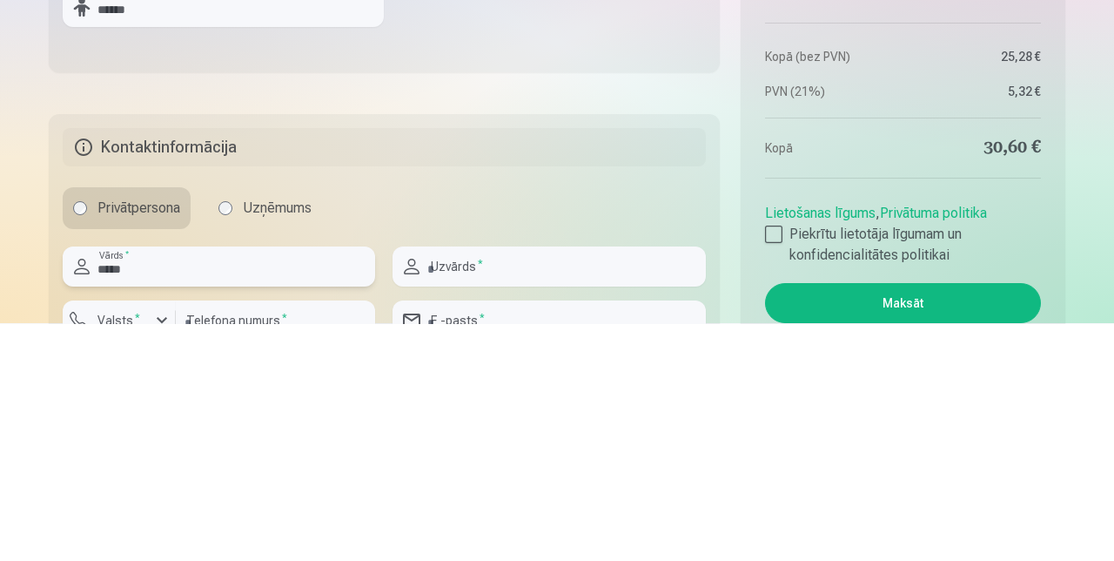
type input "*****"
click at [515, 503] on input "text" at bounding box center [549, 504] width 313 height 40
type input "******"
click at [132, 560] on label "Valsts *" at bounding box center [119, 557] width 57 height 17
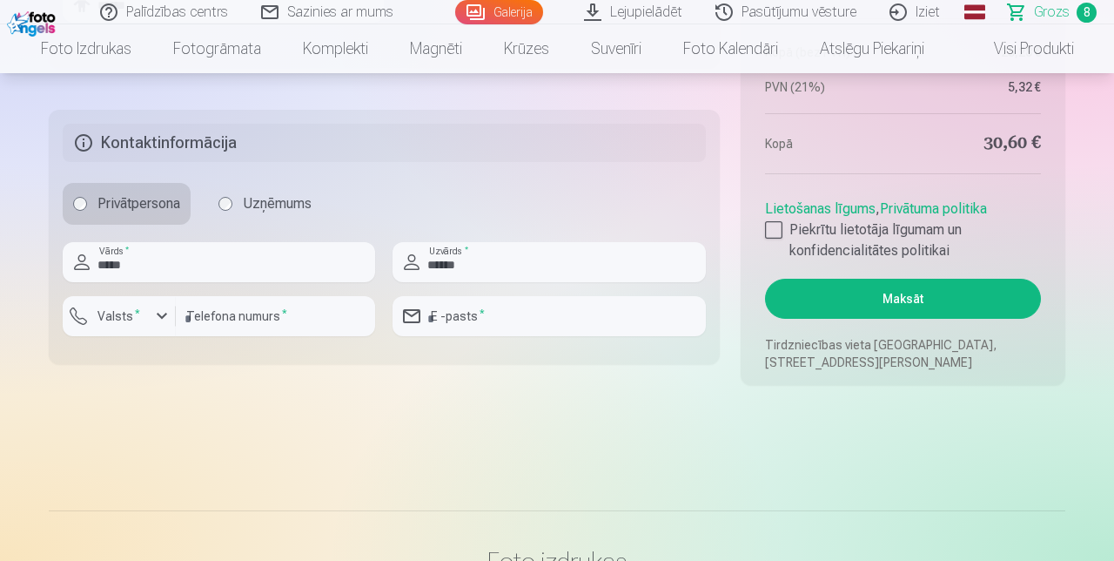
scroll to position [2203, 0]
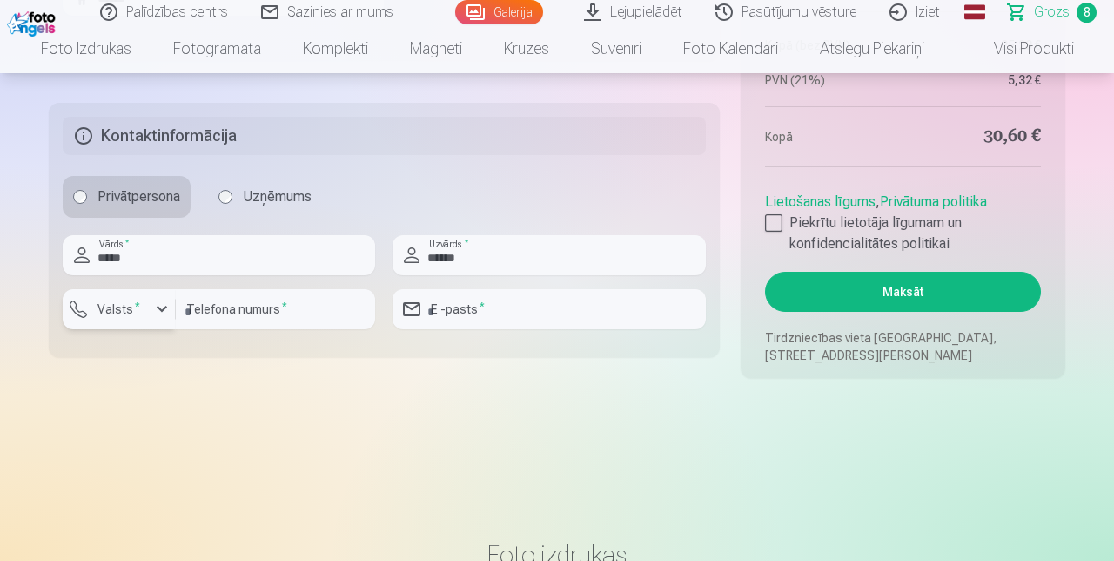
click at [147, 323] on button "Valsts *" at bounding box center [119, 309] width 113 height 40
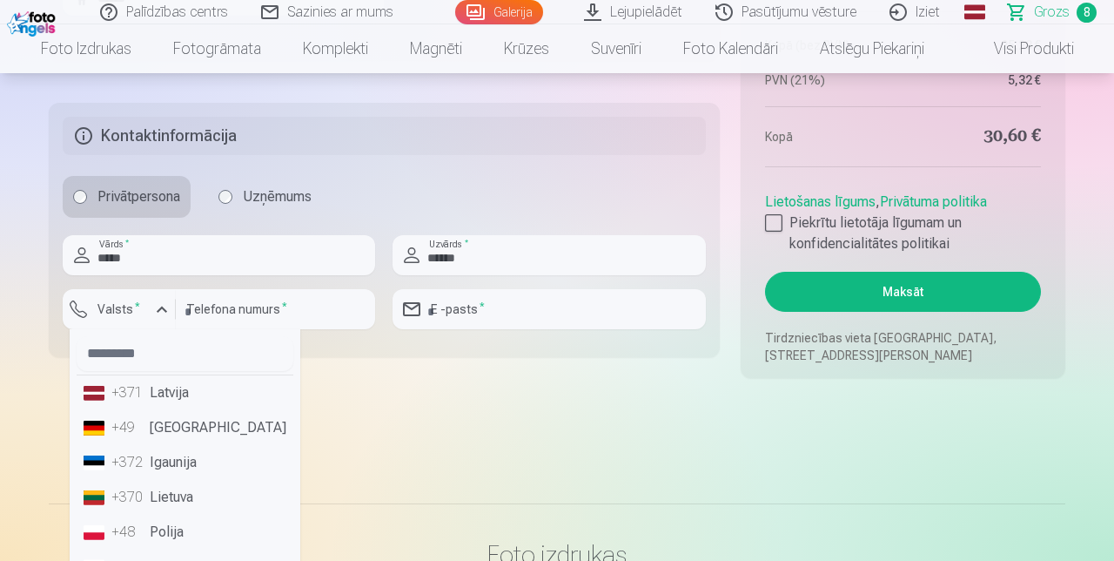
click at [161, 395] on li "+371 Latvija" at bounding box center [185, 392] width 217 height 35
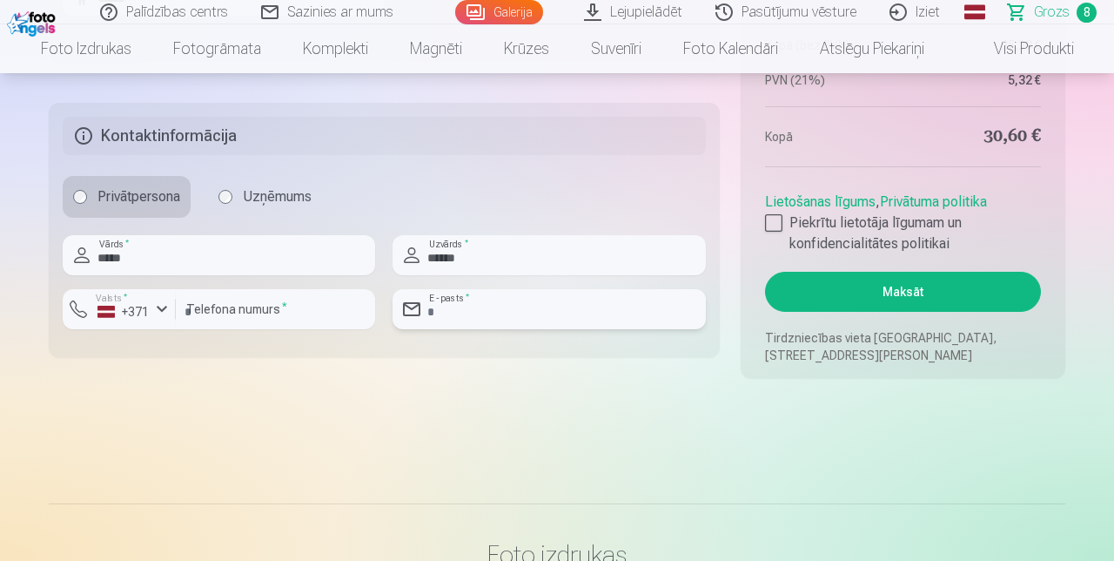
click at [526, 312] on input "email" at bounding box center [549, 309] width 313 height 40
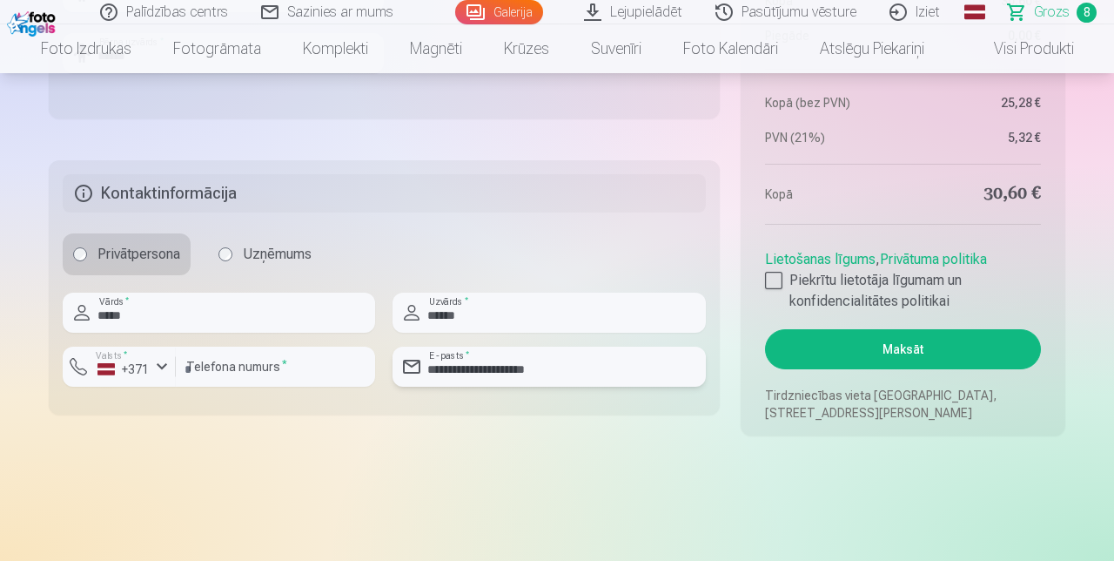
scroll to position [2135, 0]
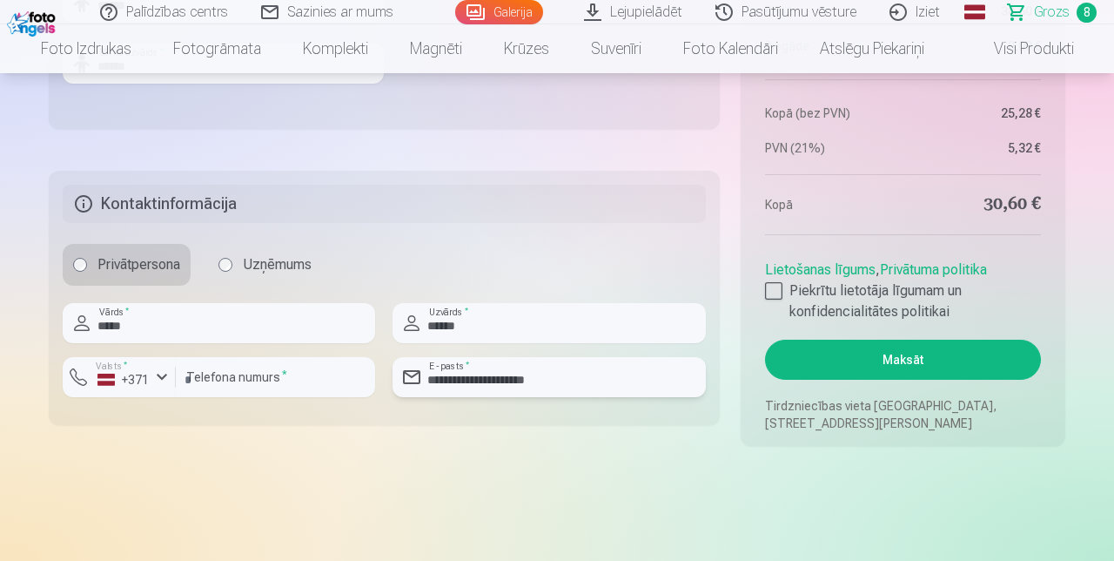
type input "**********"
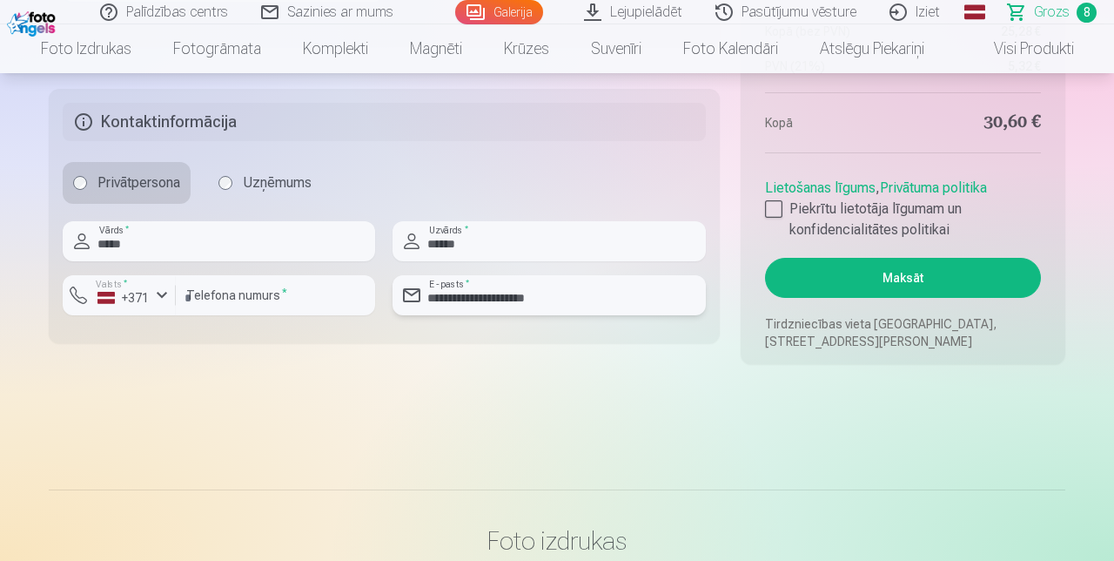
scroll to position [2220, 0]
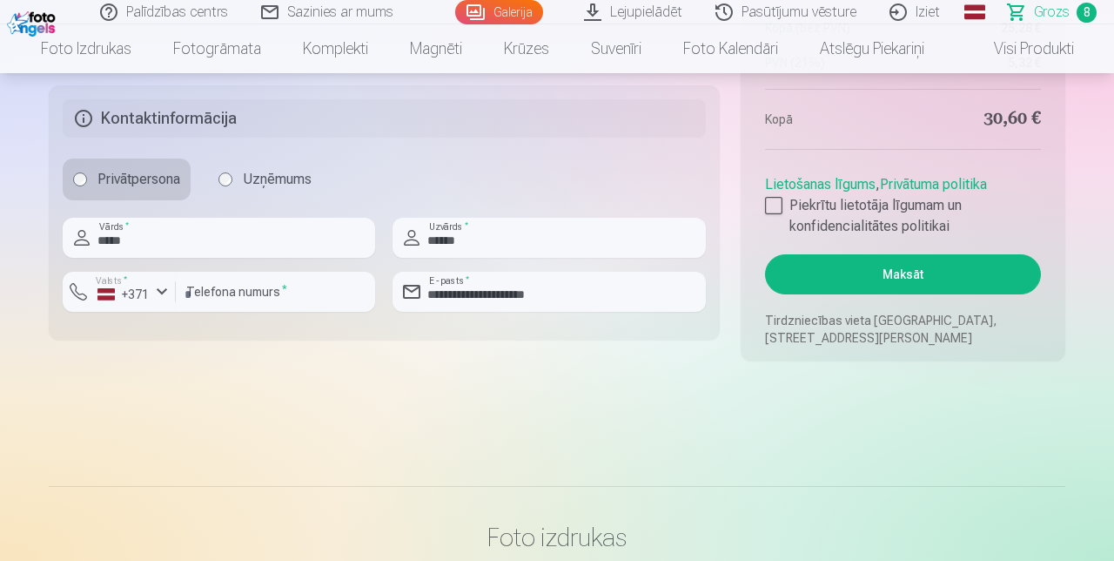
click at [773, 213] on label "Piekrītu lietotāja līgumam un konfidencialitātes politikai" at bounding box center [903, 216] width 276 height 42
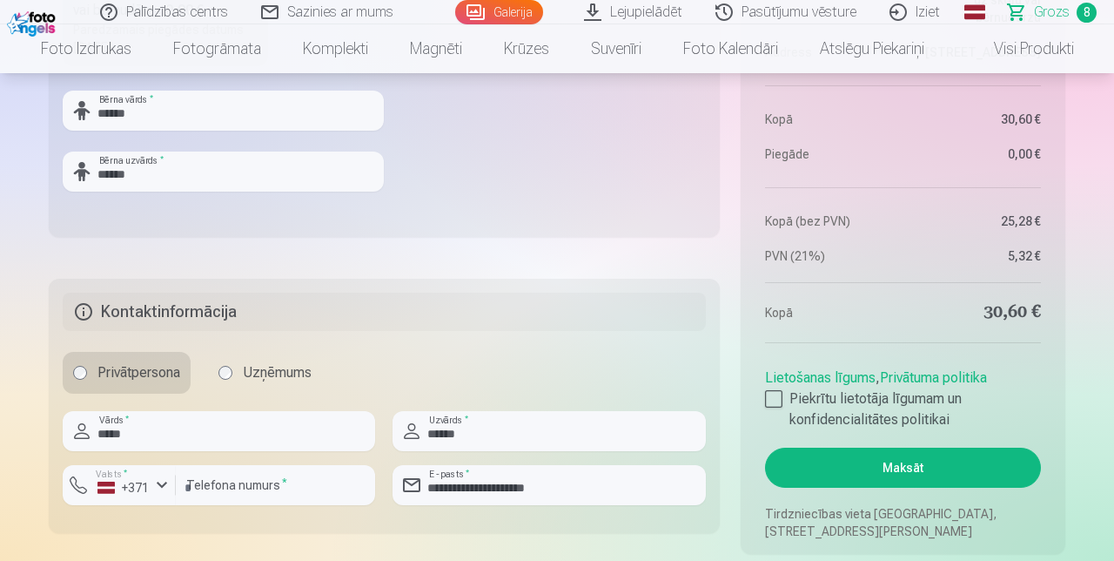
scroll to position [2038, 0]
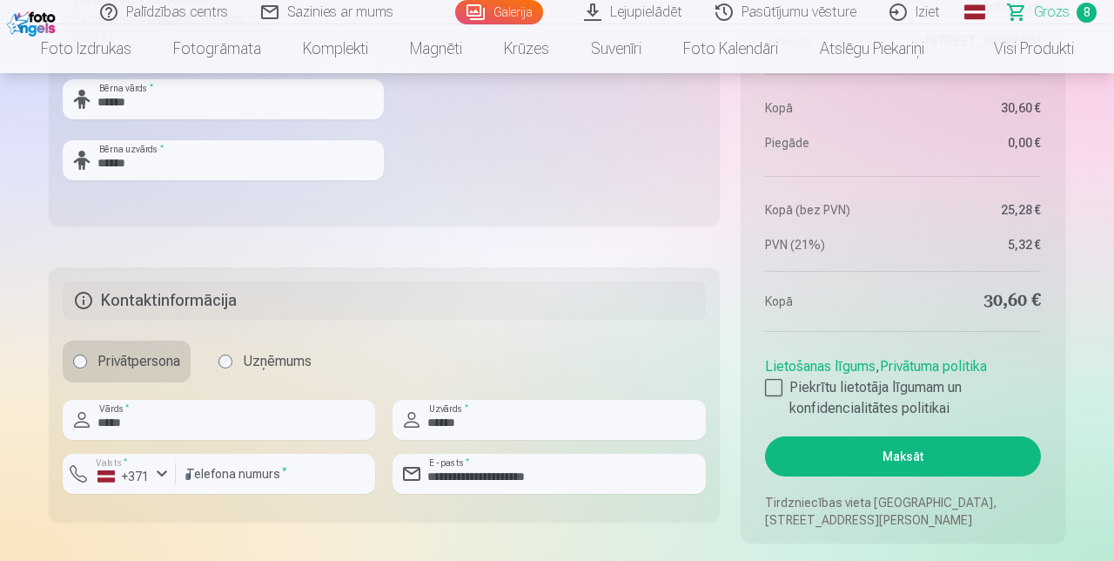
click at [908, 456] on button "Maksāt" at bounding box center [903, 456] width 276 height 40
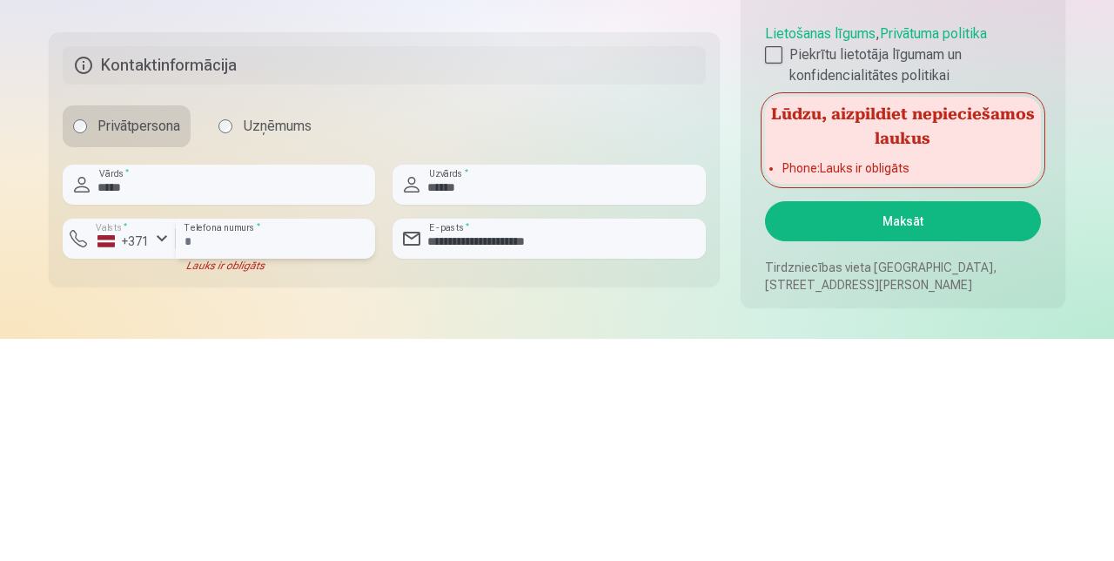
scroll to position [2051, 0]
click at [243, 465] on input "number" at bounding box center [275, 461] width 199 height 40
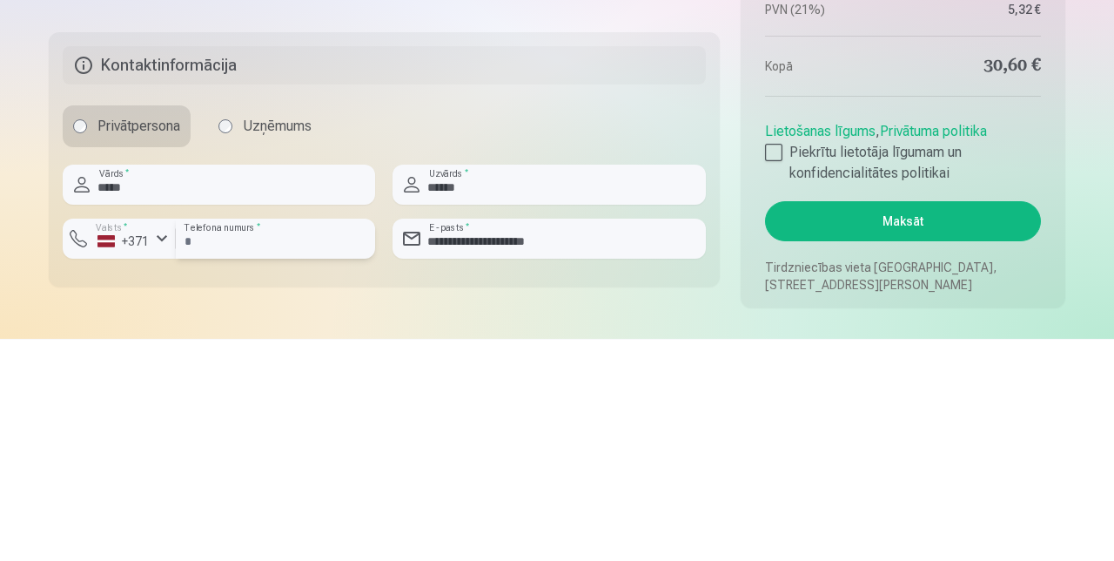
type input "********"
click at [902, 444] on button "Maksāt" at bounding box center [903, 443] width 276 height 40
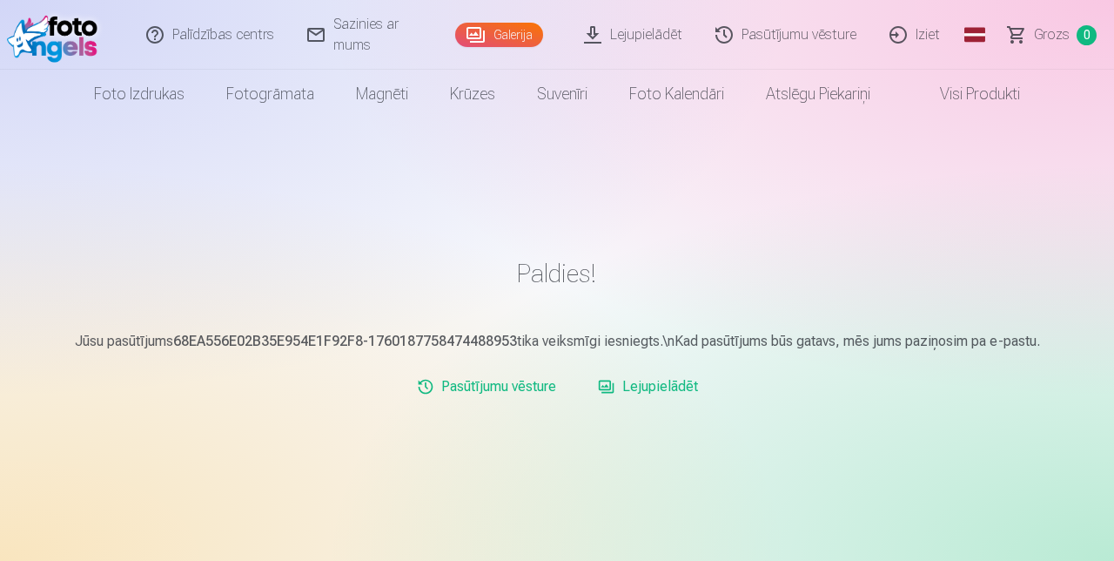
click at [656, 392] on link "Lejupielādēt" at bounding box center [648, 386] width 114 height 35
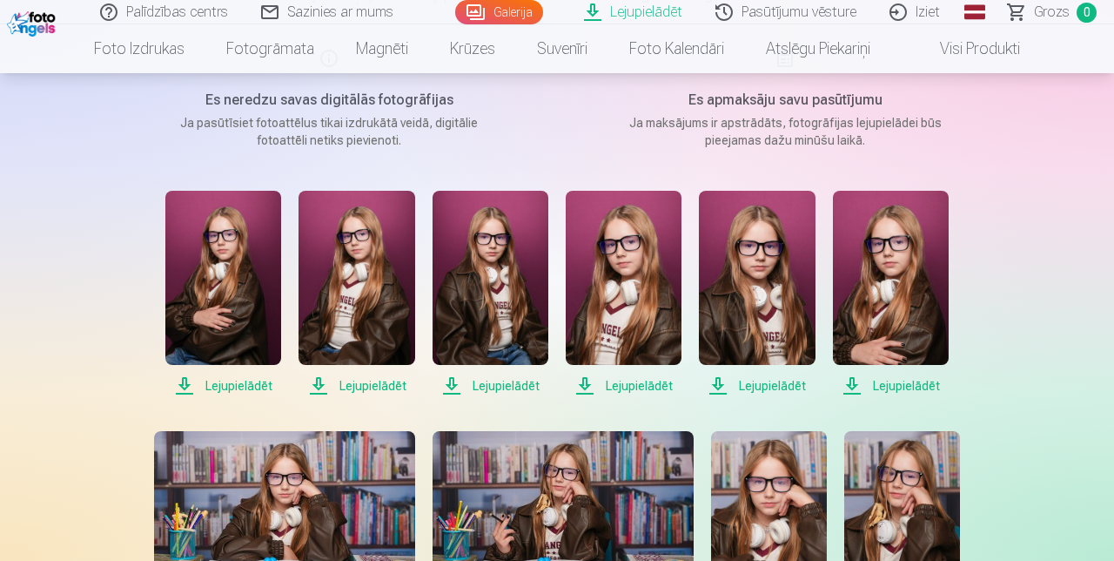
scroll to position [247, 0]
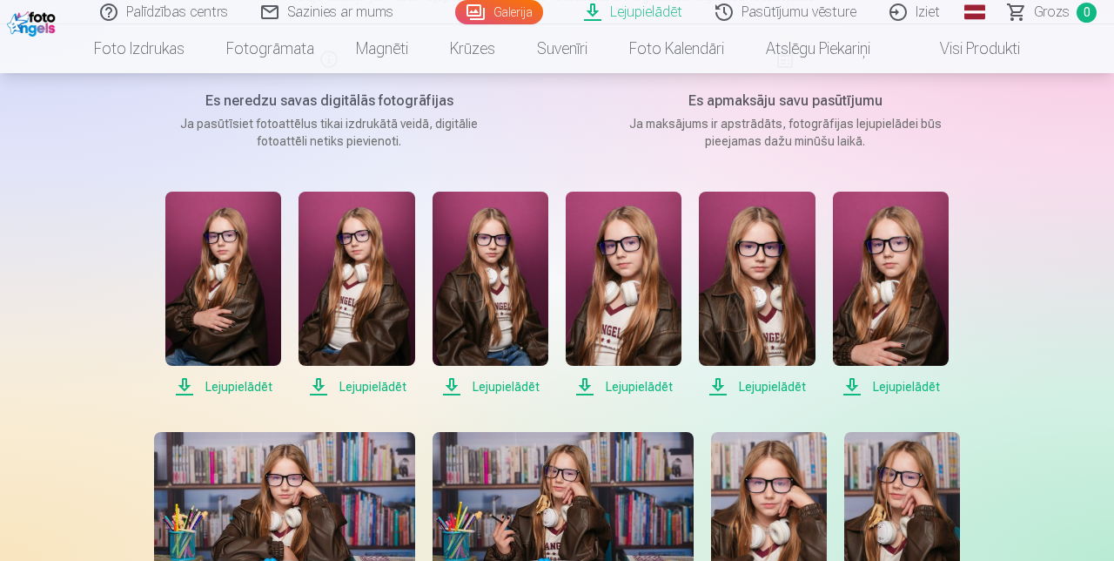
click at [249, 392] on span "Lejupielādēt" at bounding box center [223, 386] width 116 height 21
click at [380, 390] on span "Lejupielādēt" at bounding box center [357, 386] width 116 height 21
click at [512, 391] on span "Lejupielādēt" at bounding box center [491, 386] width 116 height 21
click at [643, 395] on span "Lejupielādēt" at bounding box center [624, 386] width 116 height 21
click at [761, 394] on span "Lejupielādēt" at bounding box center [757, 386] width 116 height 21
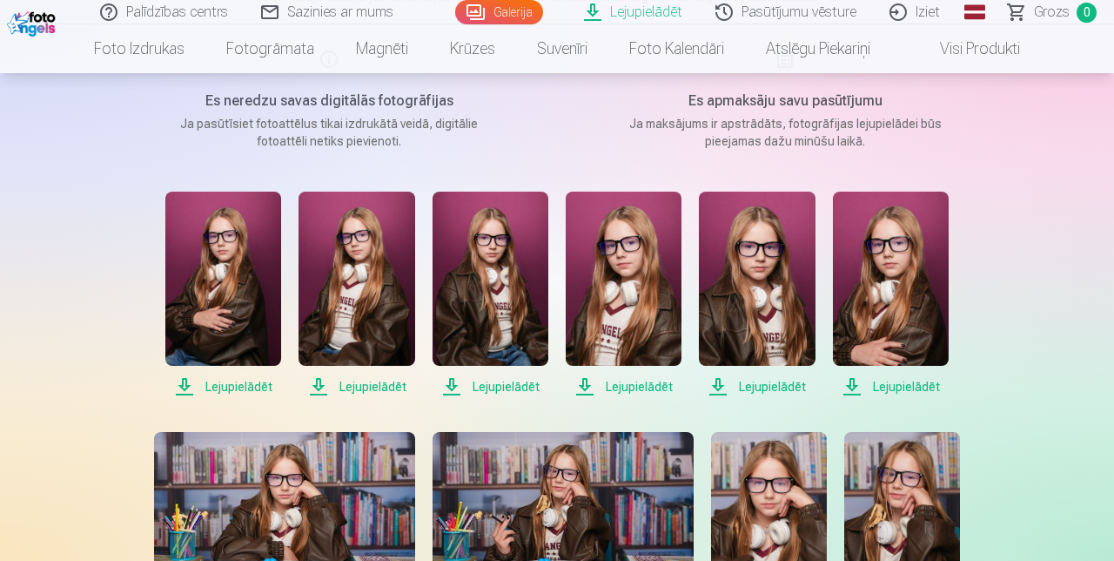
click at [909, 386] on span "Lejupielādēt" at bounding box center [891, 386] width 116 height 21
click at [762, 385] on span "Lejupielādēt" at bounding box center [757, 386] width 116 height 21
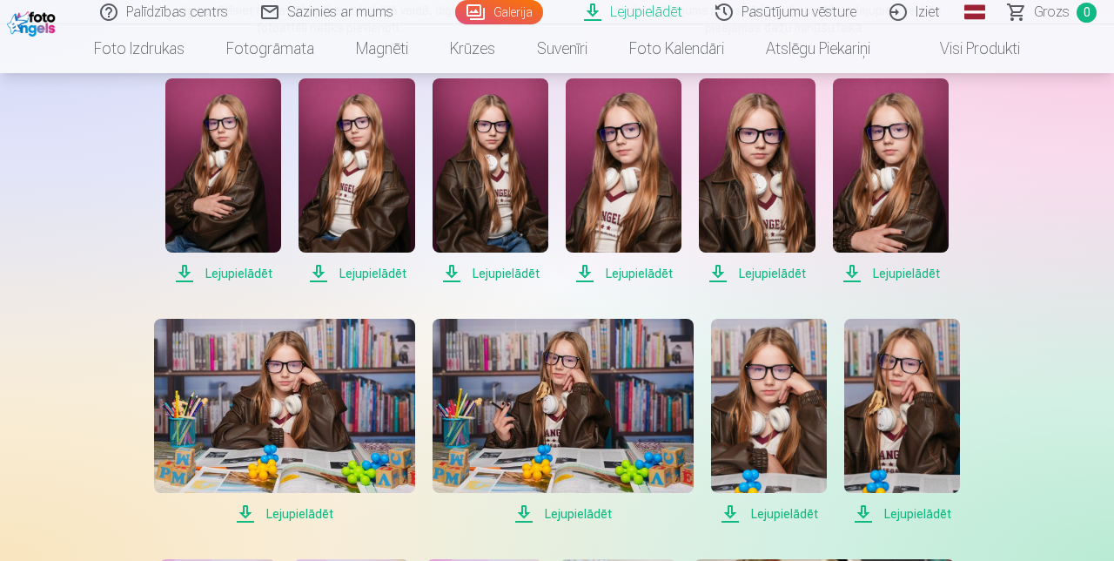
scroll to position [360, 0]
click at [295, 508] on span "Lejupielādēt" at bounding box center [284, 513] width 261 height 21
click at [583, 520] on span "Lejupielādēt" at bounding box center [563, 513] width 261 height 21
click at [777, 515] on span "Lejupielādēt" at bounding box center [769, 513] width 116 height 21
click at [921, 515] on span "Lejupielādēt" at bounding box center [903, 513] width 116 height 21
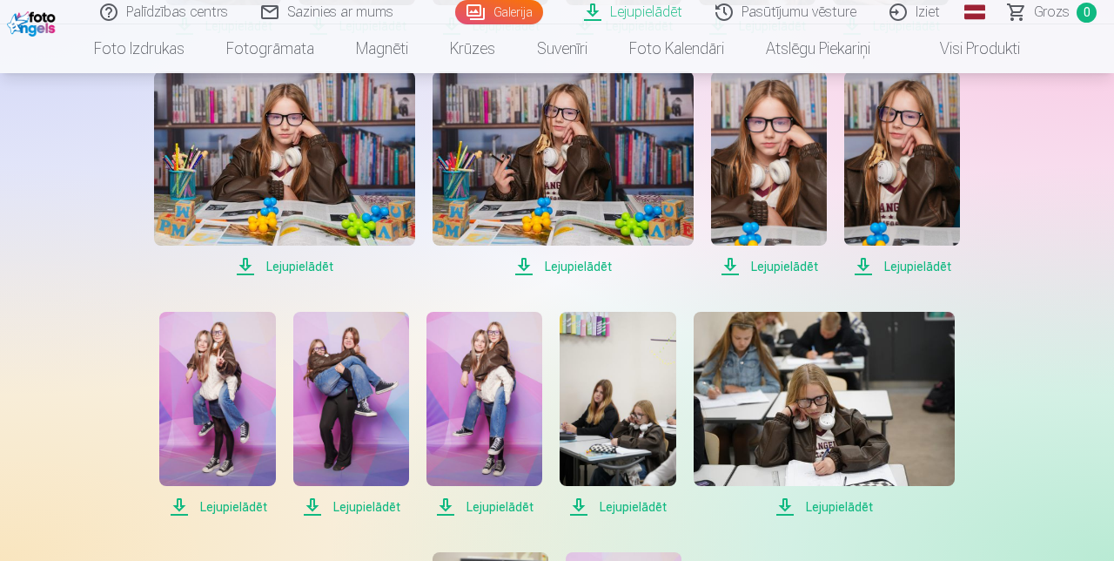
scroll to position [612, 0]
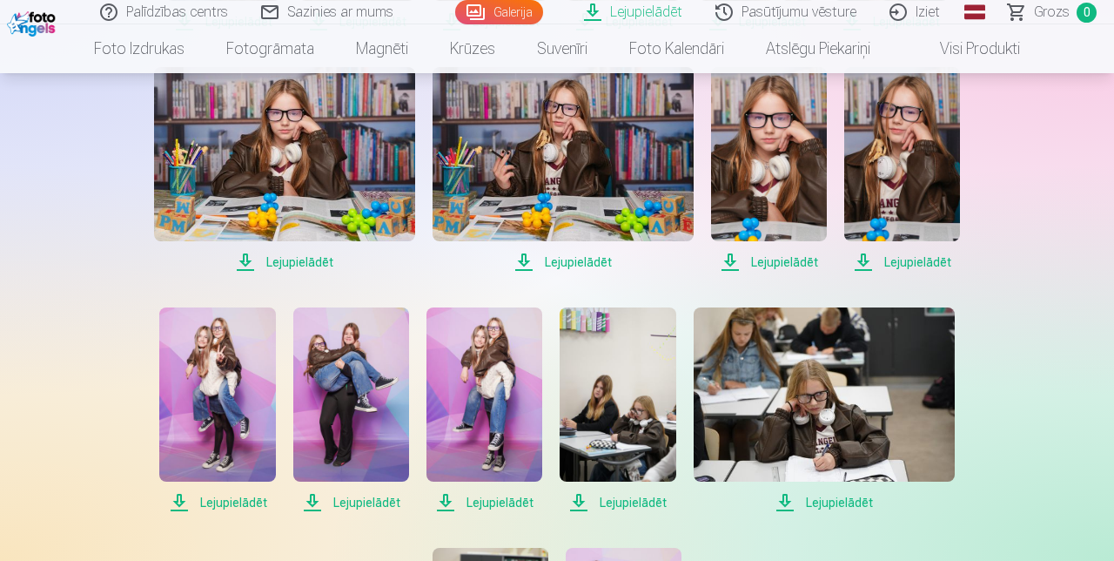
click at [244, 501] on span "Lejupielādēt" at bounding box center [217, 502] width 116 height 21
click at [376, 500] on span "Lejupielādēt" at bounding box center [351, 502] width 116 height 21
click at [496, 511] on span "Lejupielādēt" at bounding box center [485, 502] width 116 height 21
click at [627, 501] on span "Lejupielādēt" at bounding box center [618, 502] width 116 height 21
click at [839, 498] on span "Lejupielādēt" at bounding box center [824, 502] width 261 height 21
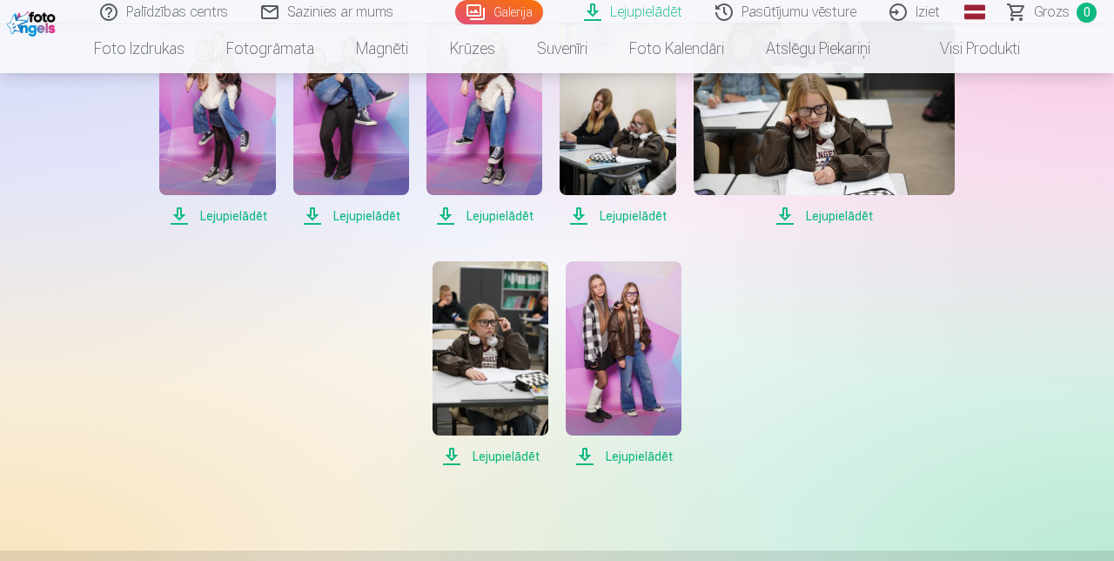
scroll to position [902, 0]
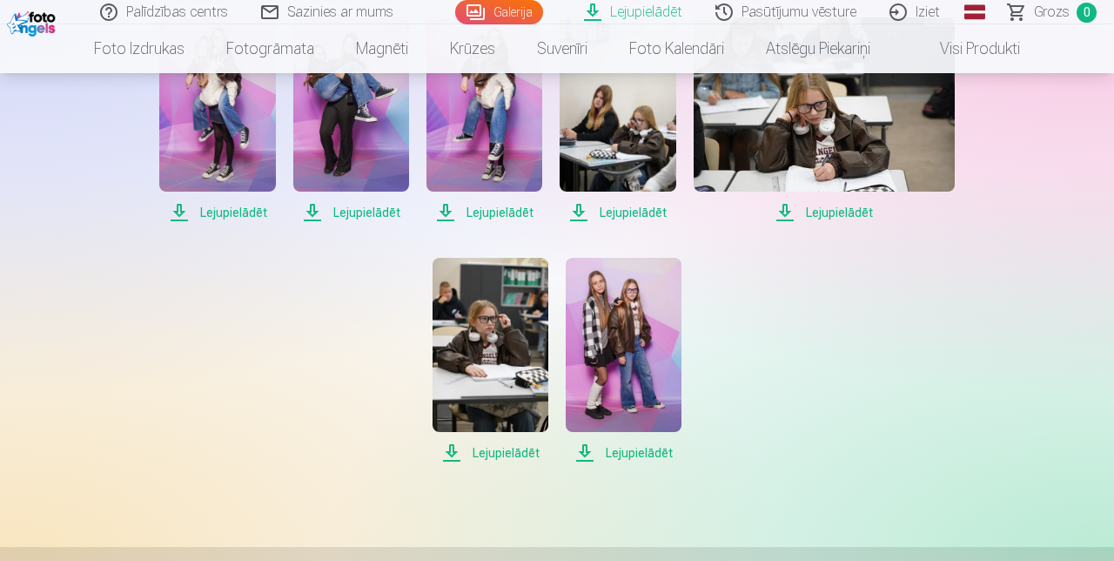
click at [507, 460] on span "Lejupielādēt" at bounding box center [491, 452] width 116 height 21
click at [636, 457] on span "Lejupielādēt" at bounding box center [624, 452] width 116 height 21
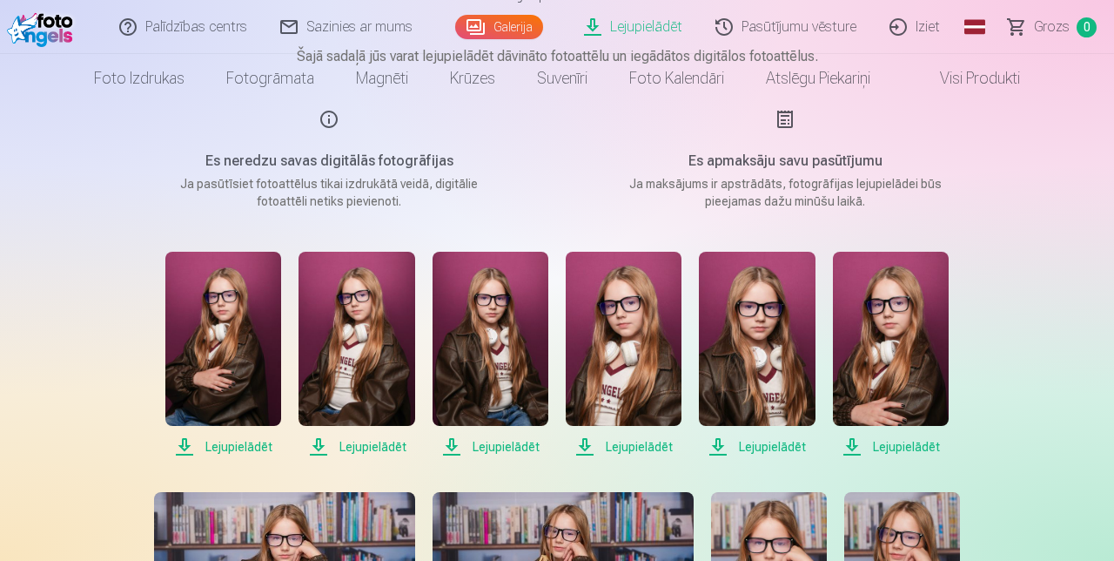
scroll to position [0, 0]
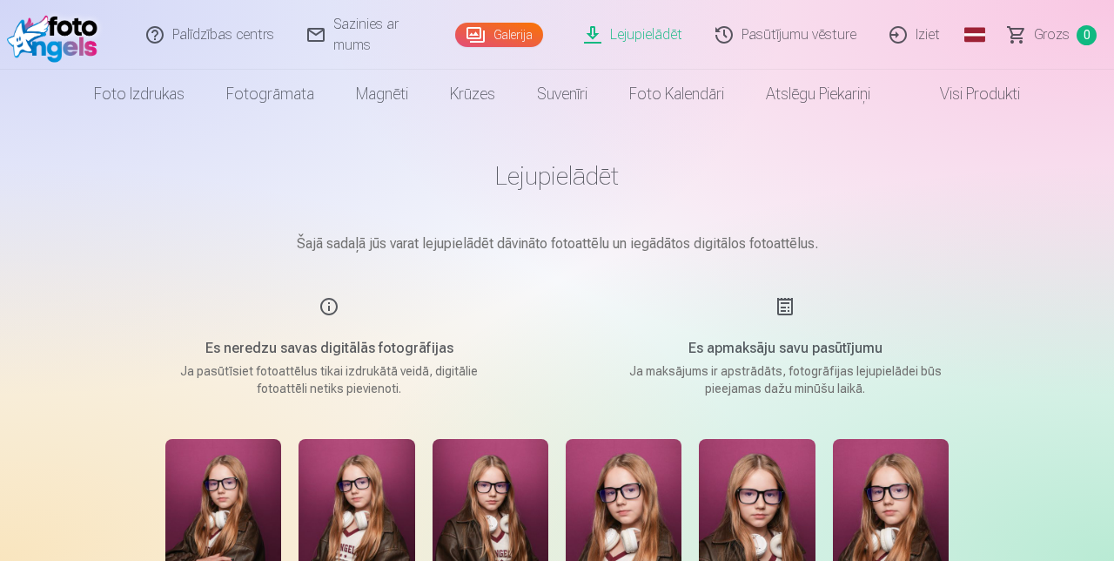
click at [646, 40] on link "Lejupielādēt" at bounding box center [634, 35] width 131 height 70
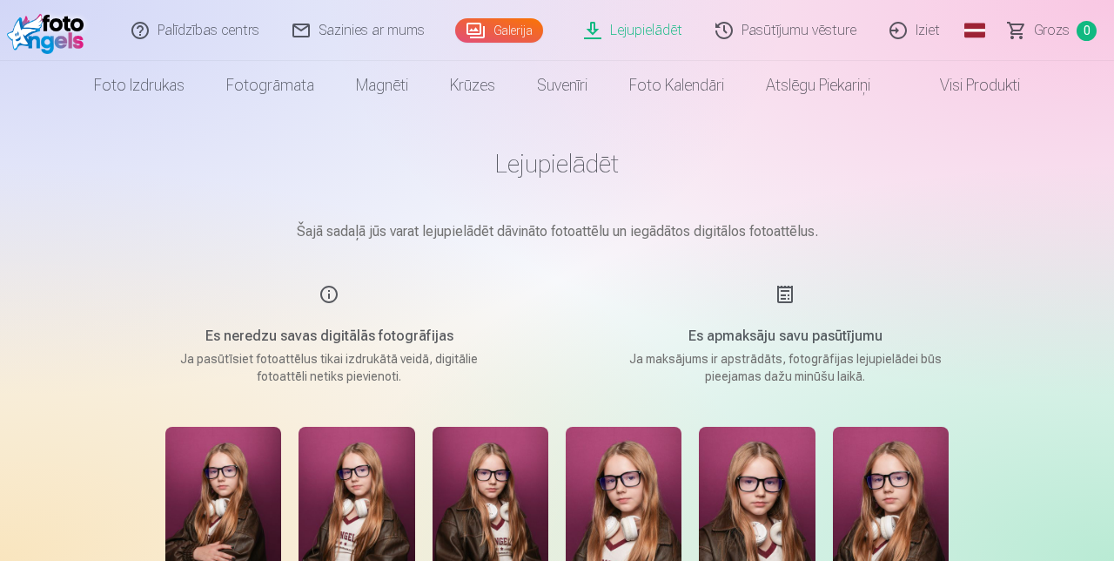
scroll to position [13, 0]
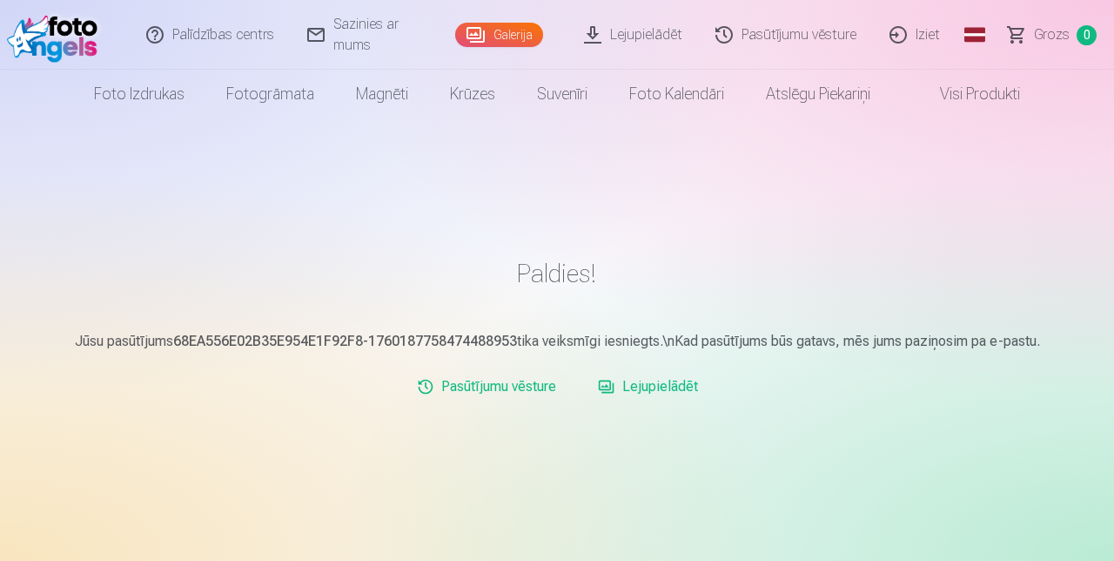
click at [932, 40] on link "Iziet" at bounding box center [916, 35] width 84 height 70
